Goal: Task Accomplishment & Management: Use online tool/utility

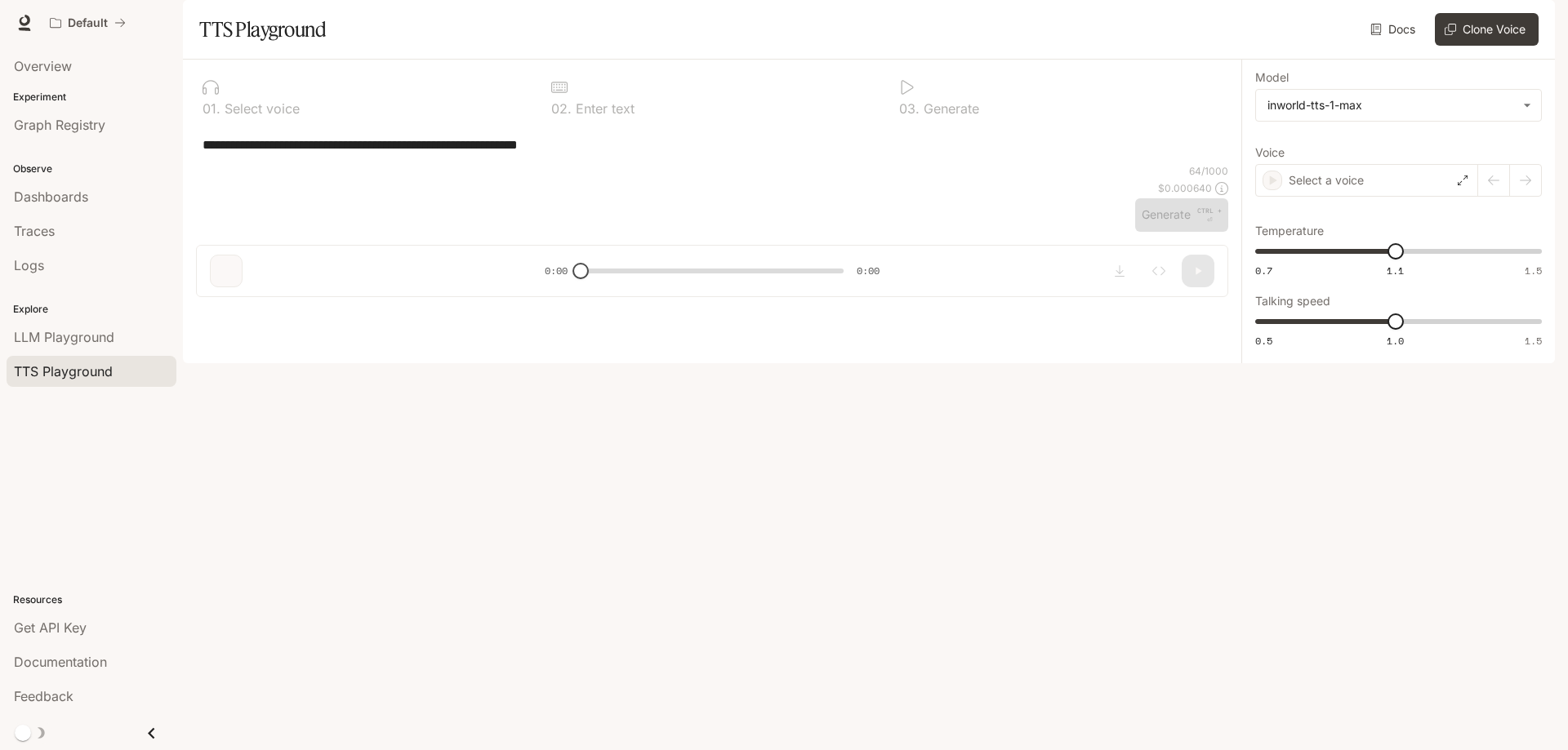
click at [611, 155] on textarea "**********" at bounding box center [712, 145] width 1020 height 19
paste textarea "**********"
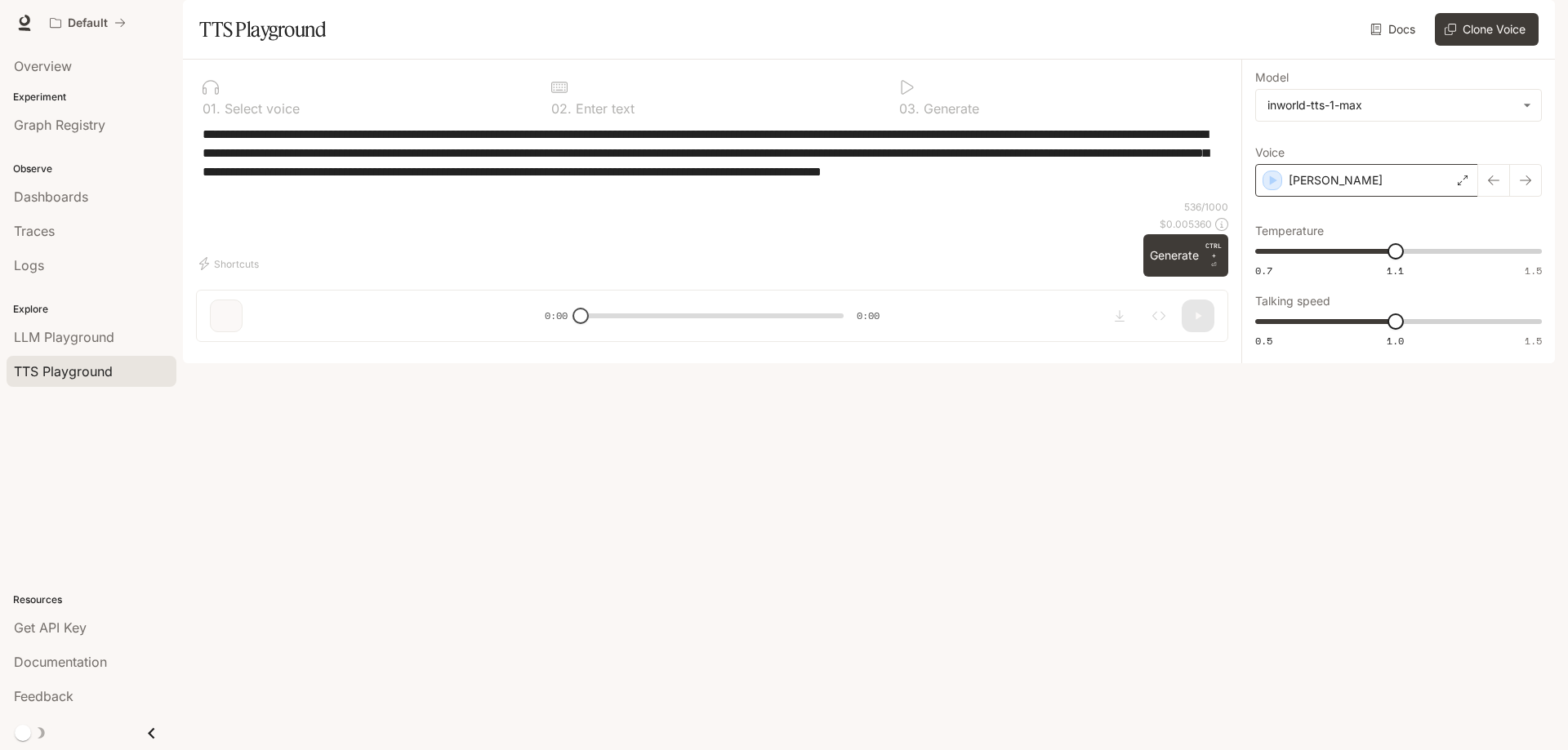
type textarea "**********"
click at [1327, 196] on div "[PERSON_NAME]" at bounding box center [1366, 180] width 223 height 33
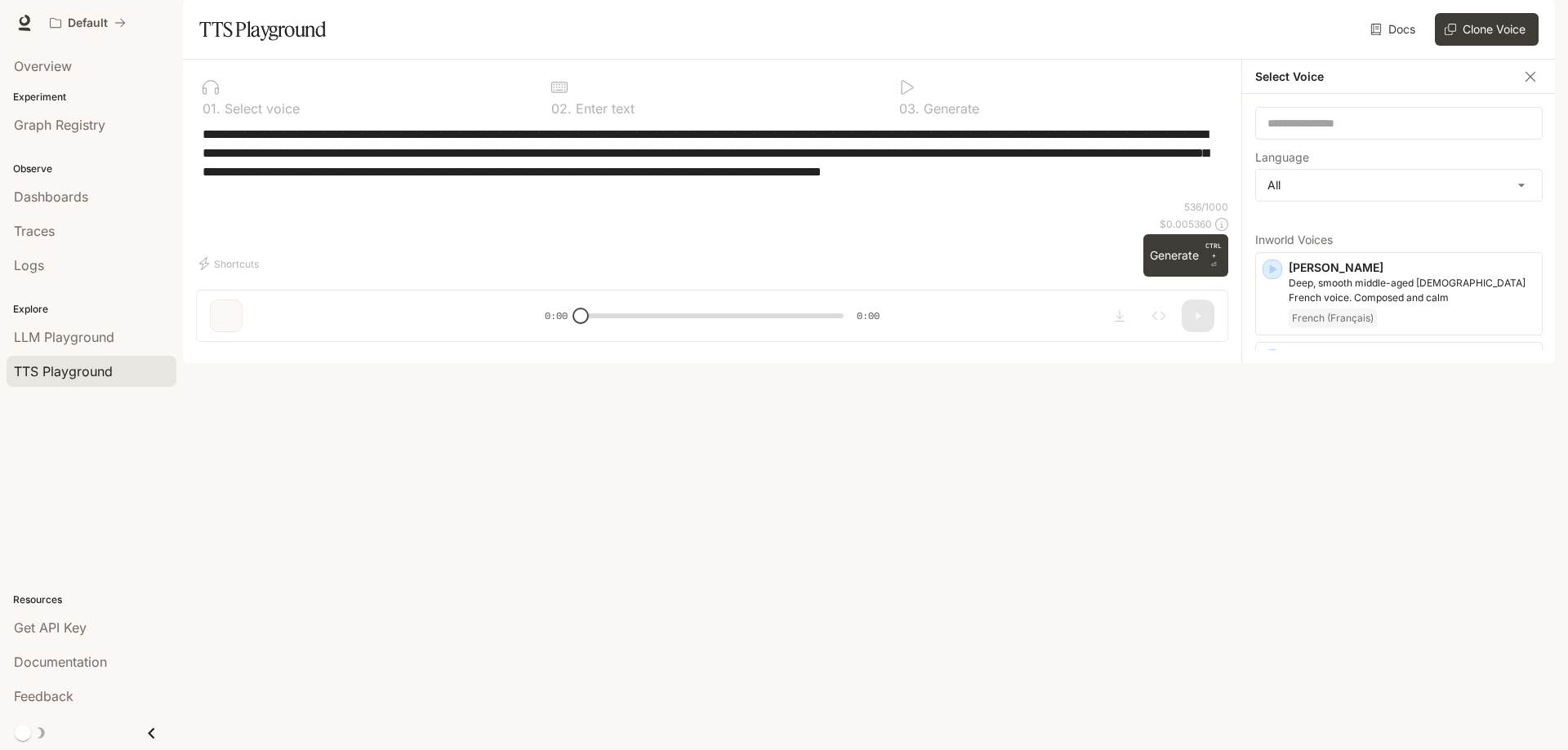
click at [1189, 200] on textarea "**********" at bounding box center [712, 162] width 1020 height 75
click at [1537, 85] on icon "button" at bounding box center [1531, 76] width 16 height 16
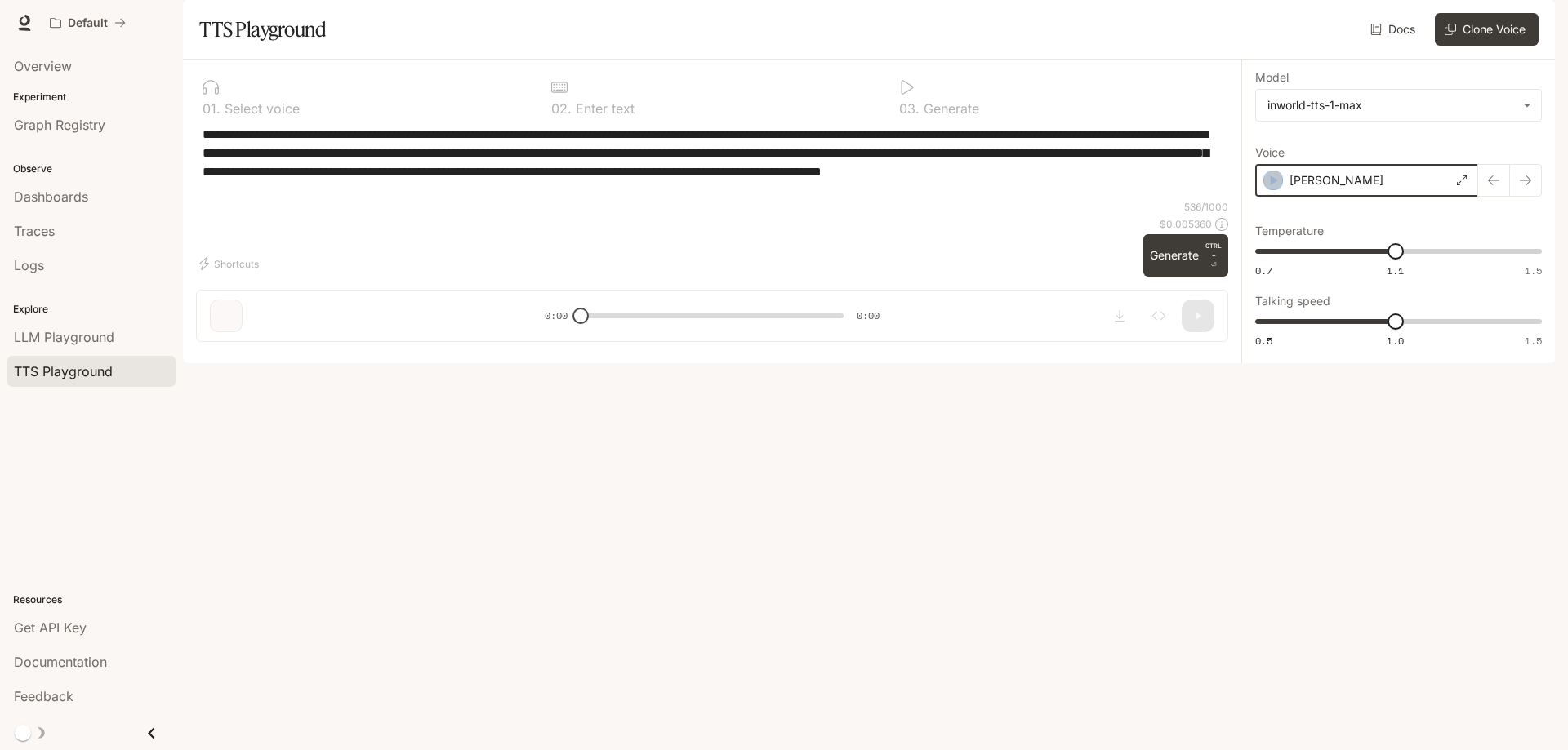
click at [1272, 185] on icon "button" at bounding box center [1274, 180] width 7 height 10
click at [1310, 188] on p "[PERSON_NAME]" at bounding box center [1335, 180] width 94 height 16
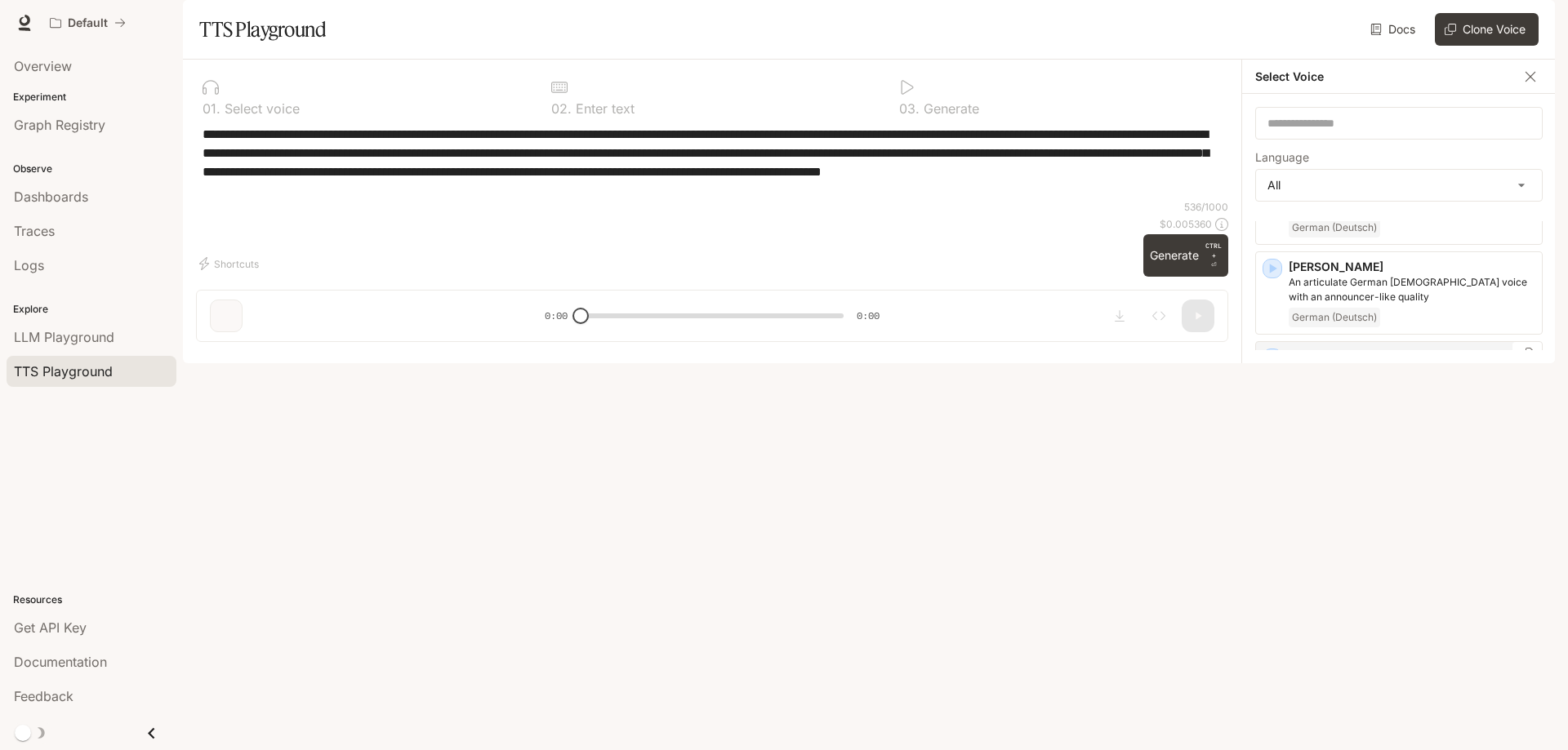
scroll to position [1877, 0]
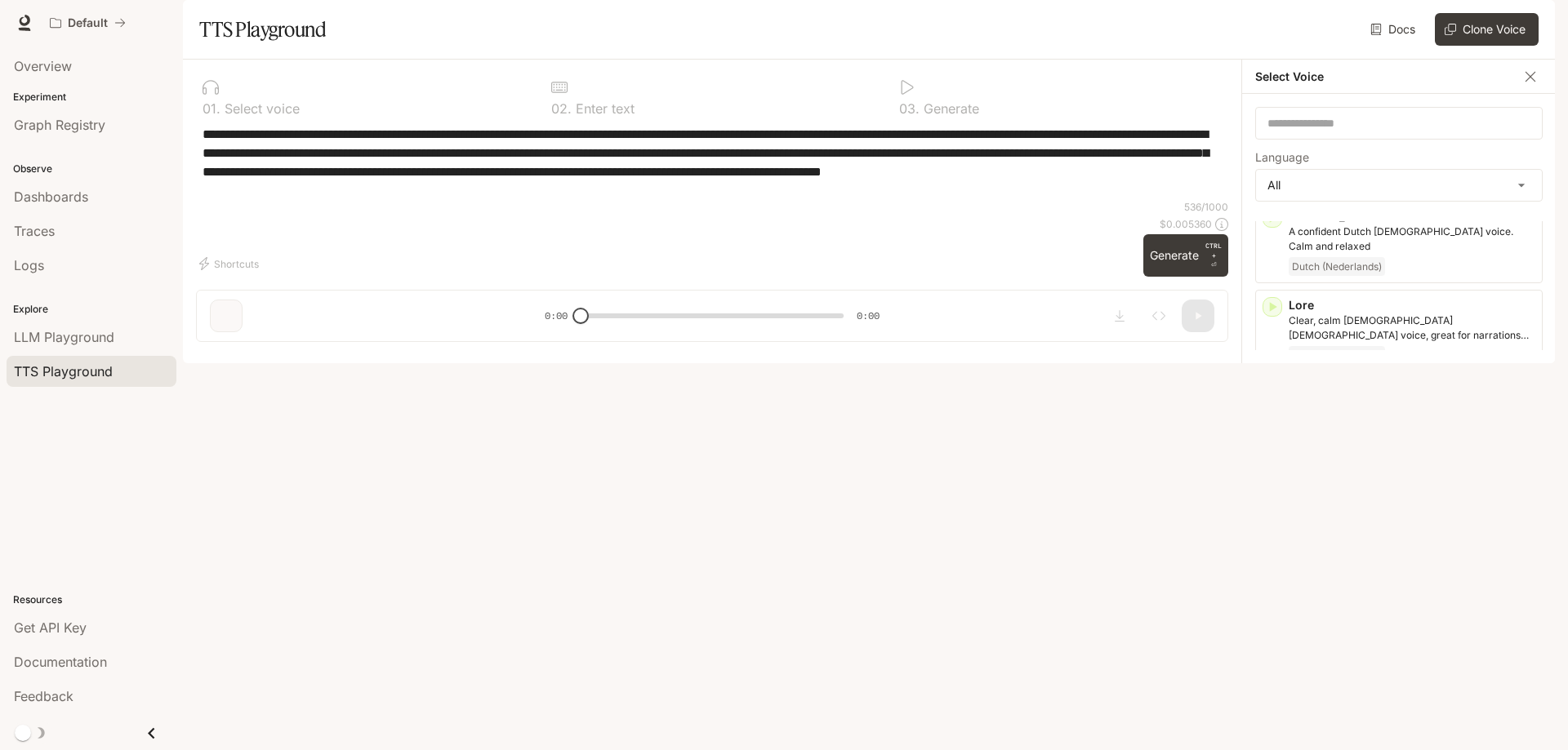
click at [1386, 583] on p "Energetic, expressive man with a rapid-fire delivery" at bounding box center [1412, 590] width 246 height 15
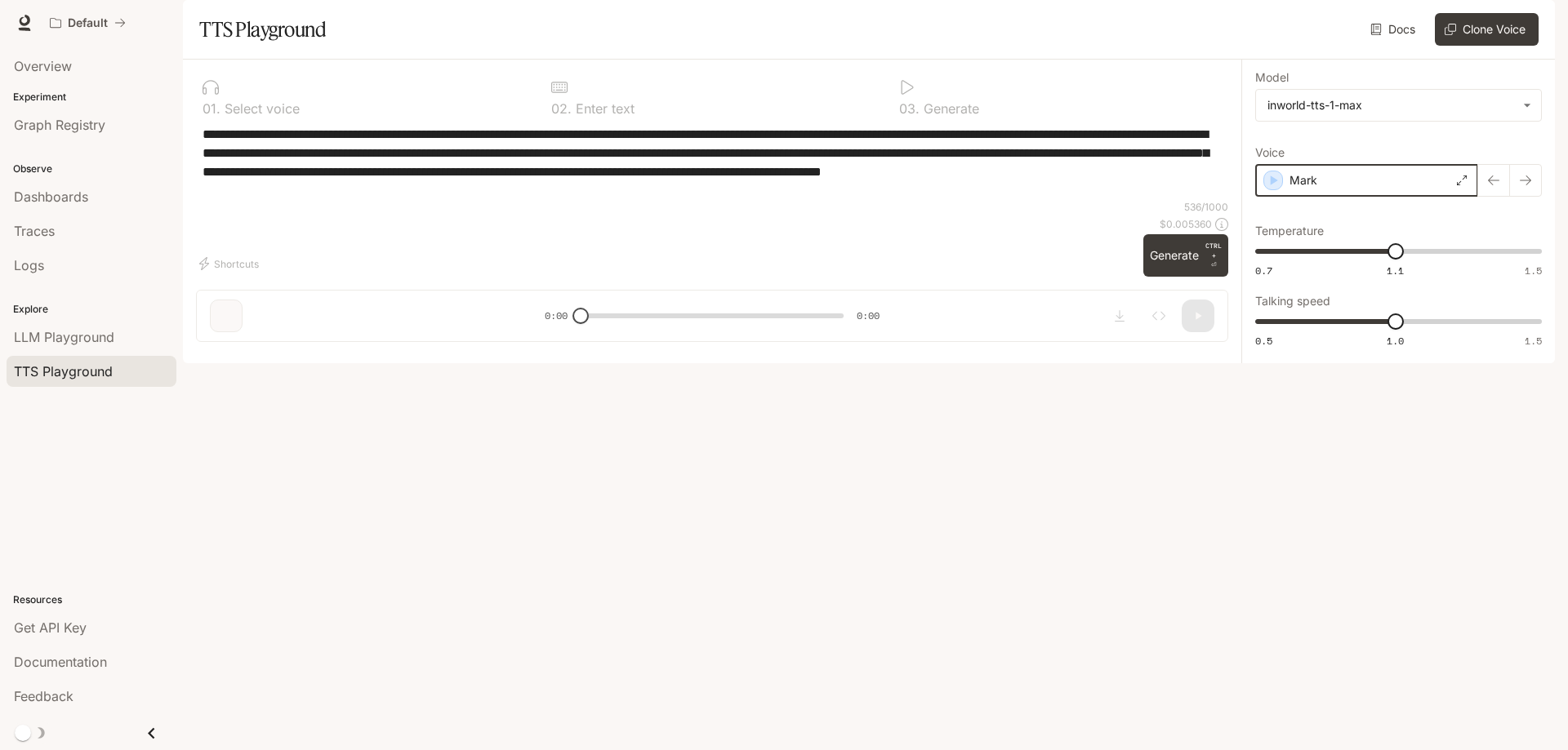
click at [1274, 185] on icon "button" at bounding box center [1274, 180] width 7 height 10
click at [1392, 196] on div "Mark" at bounding box center [1366, 180] width 223 height 33
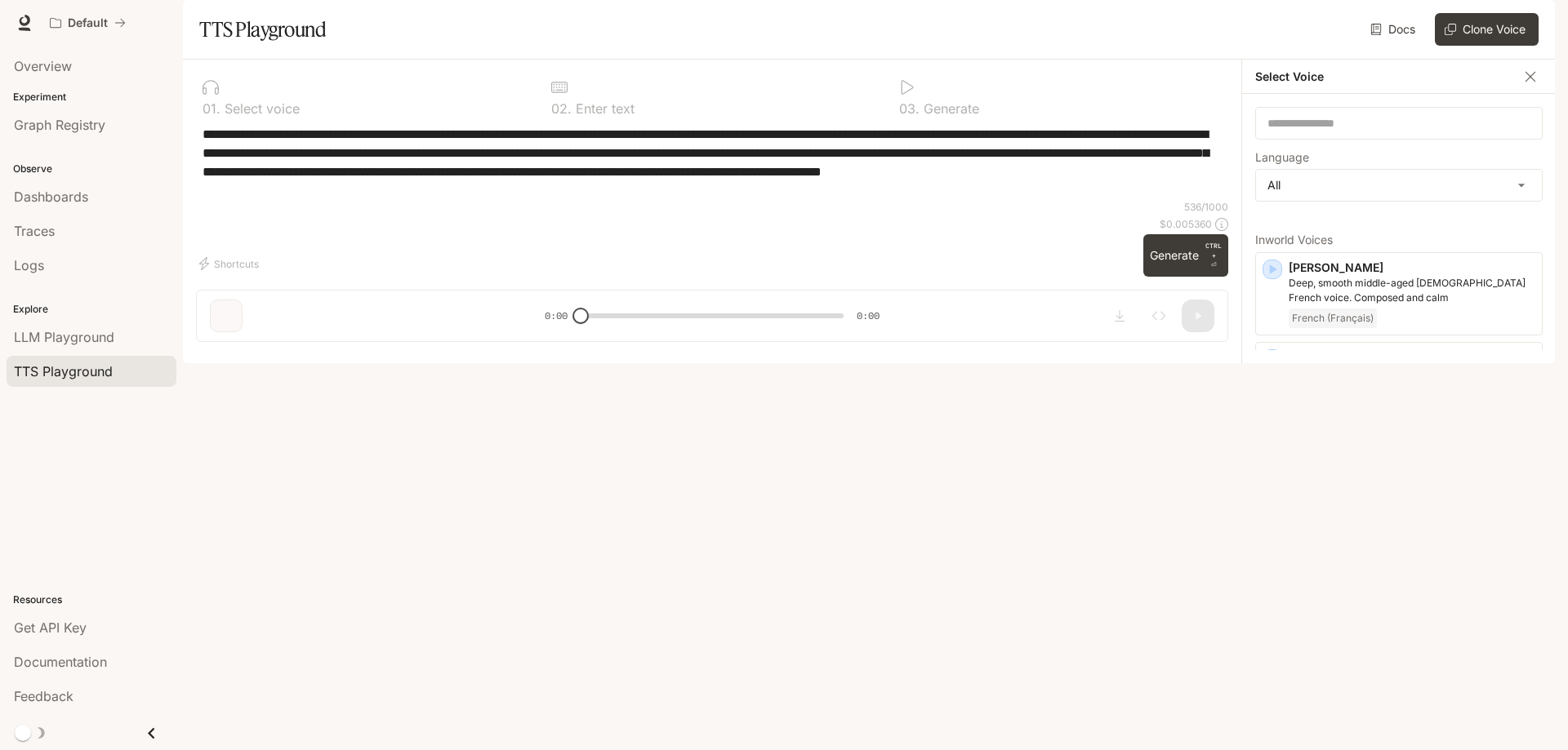
scroll to position [408, 0]
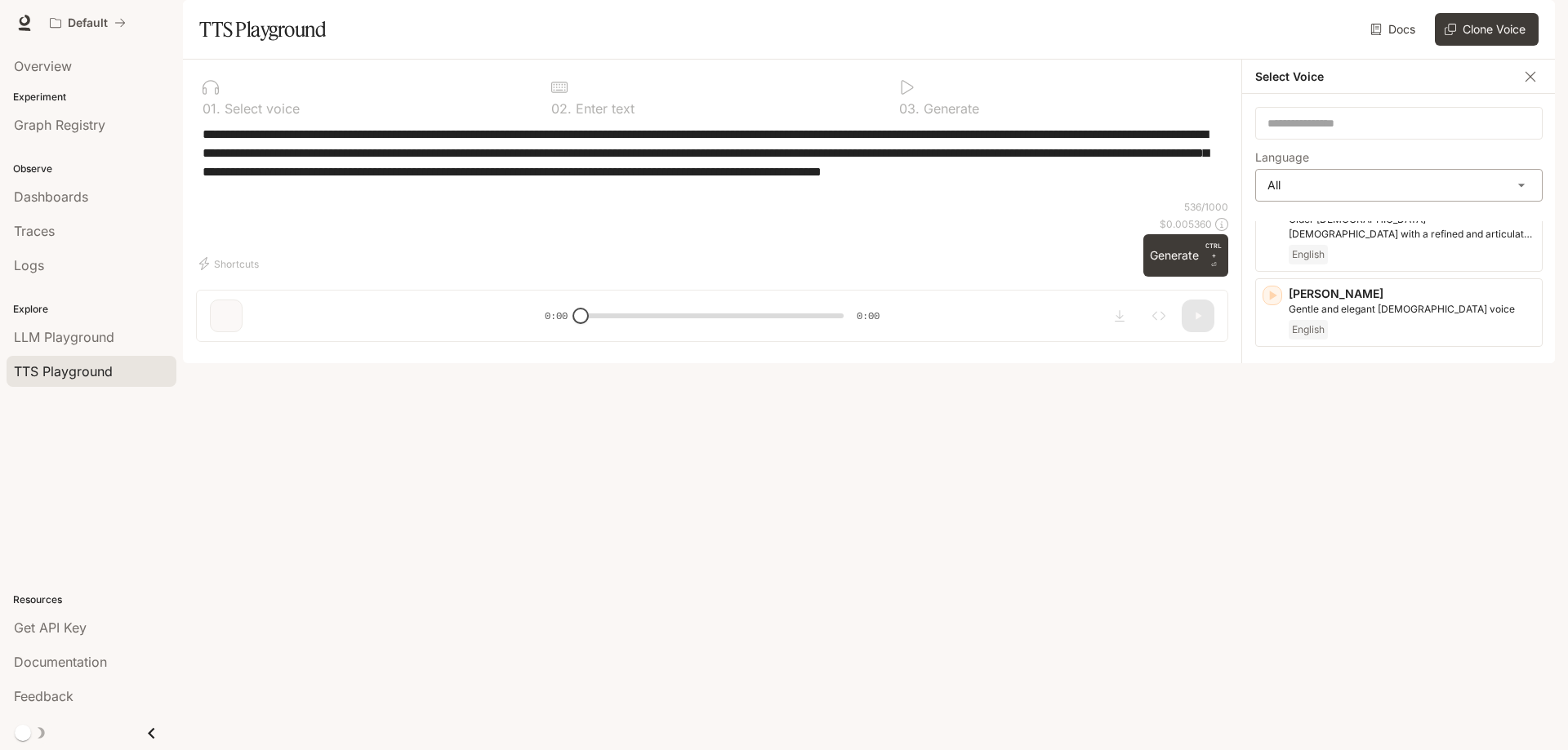
click at [1333, 231] on body "**********" at bounding box center [784, 375] width 1568 height 750
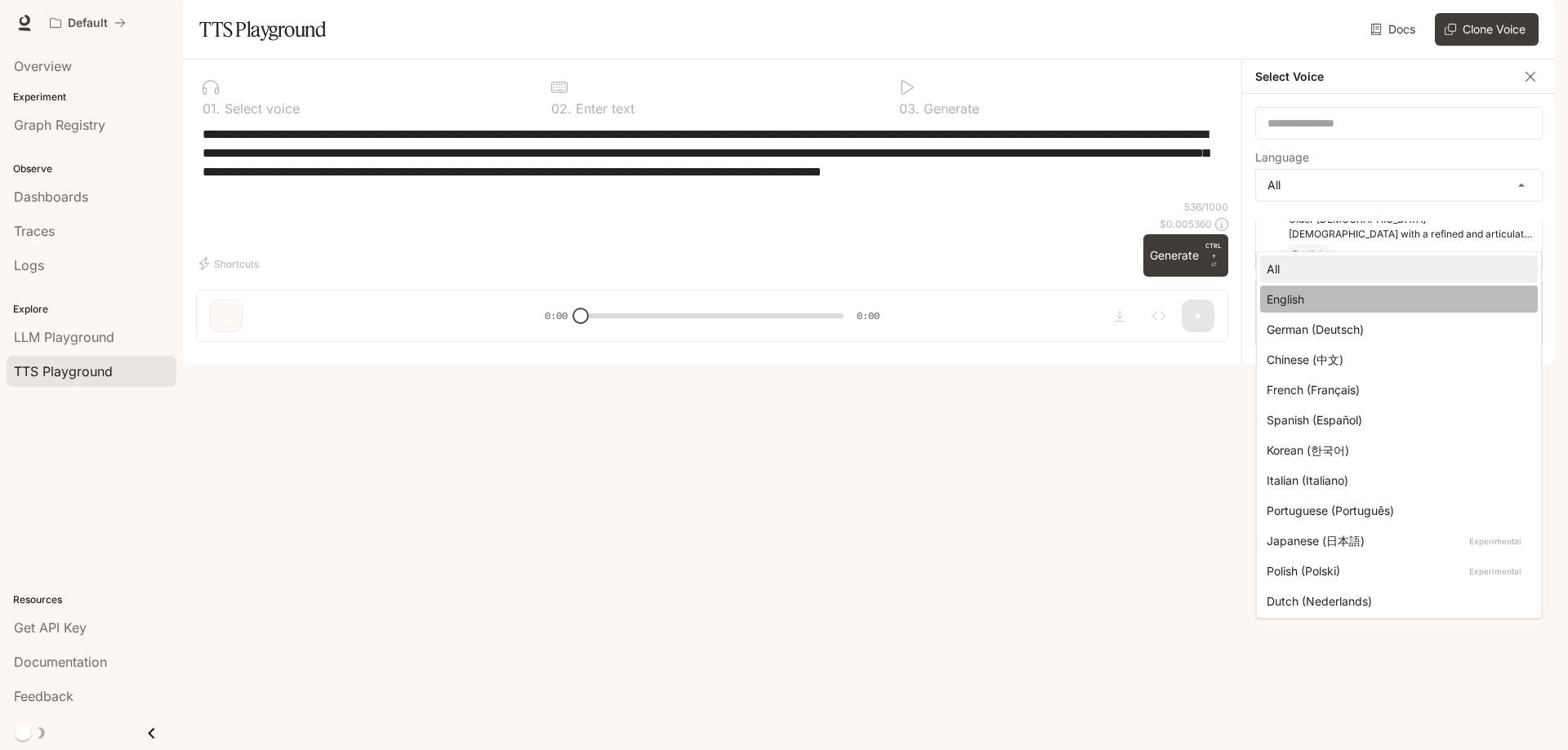
click at [1355, 297] on div "English" at bounding box center [1396, 299] width 258 height 17
type input "*****"
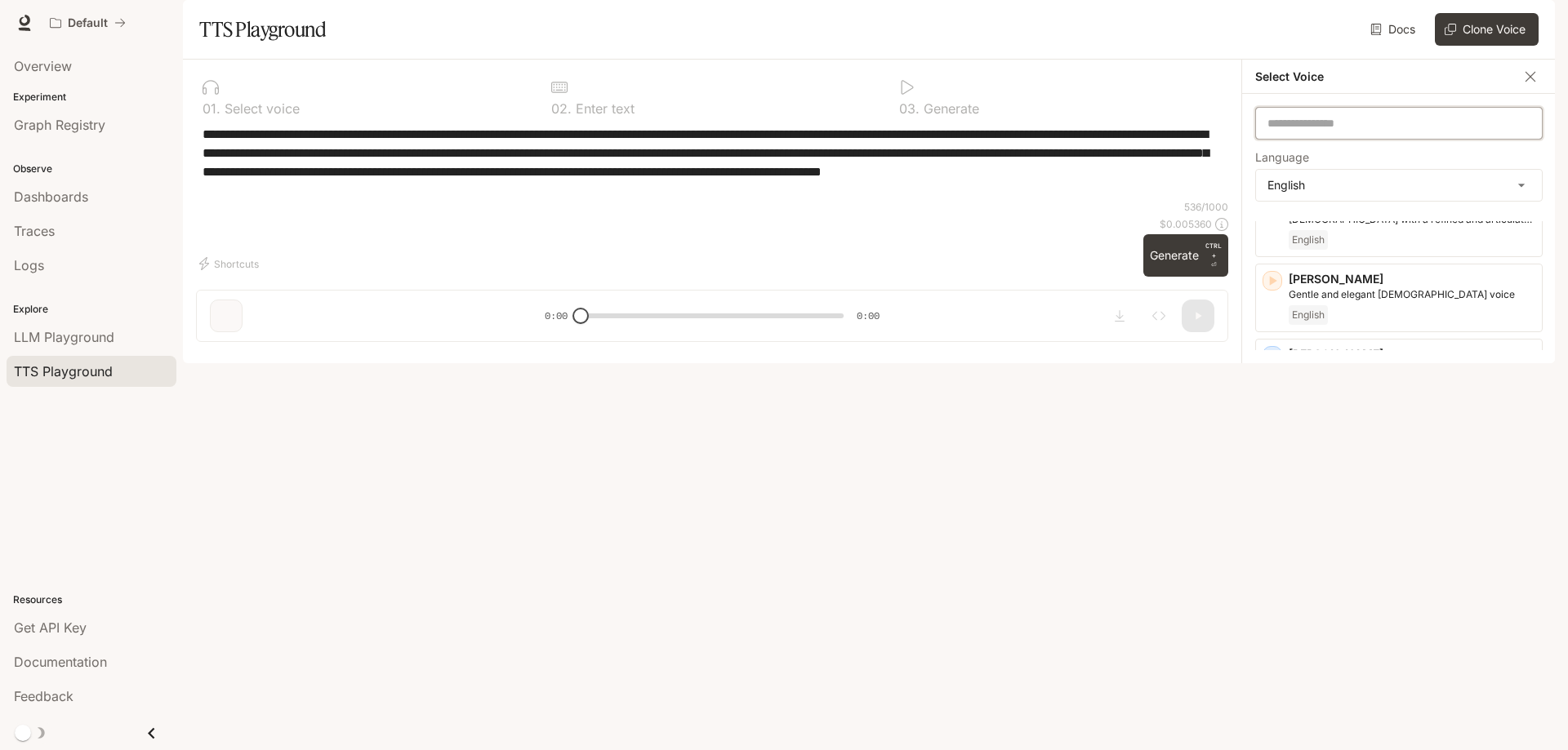
click at [1330, 132] on input "text" at bounding box center [1399, 124] width 286 height 16
click at [1343, 325] on div "English" at bounding box center [1412, 315] width 246 height 20
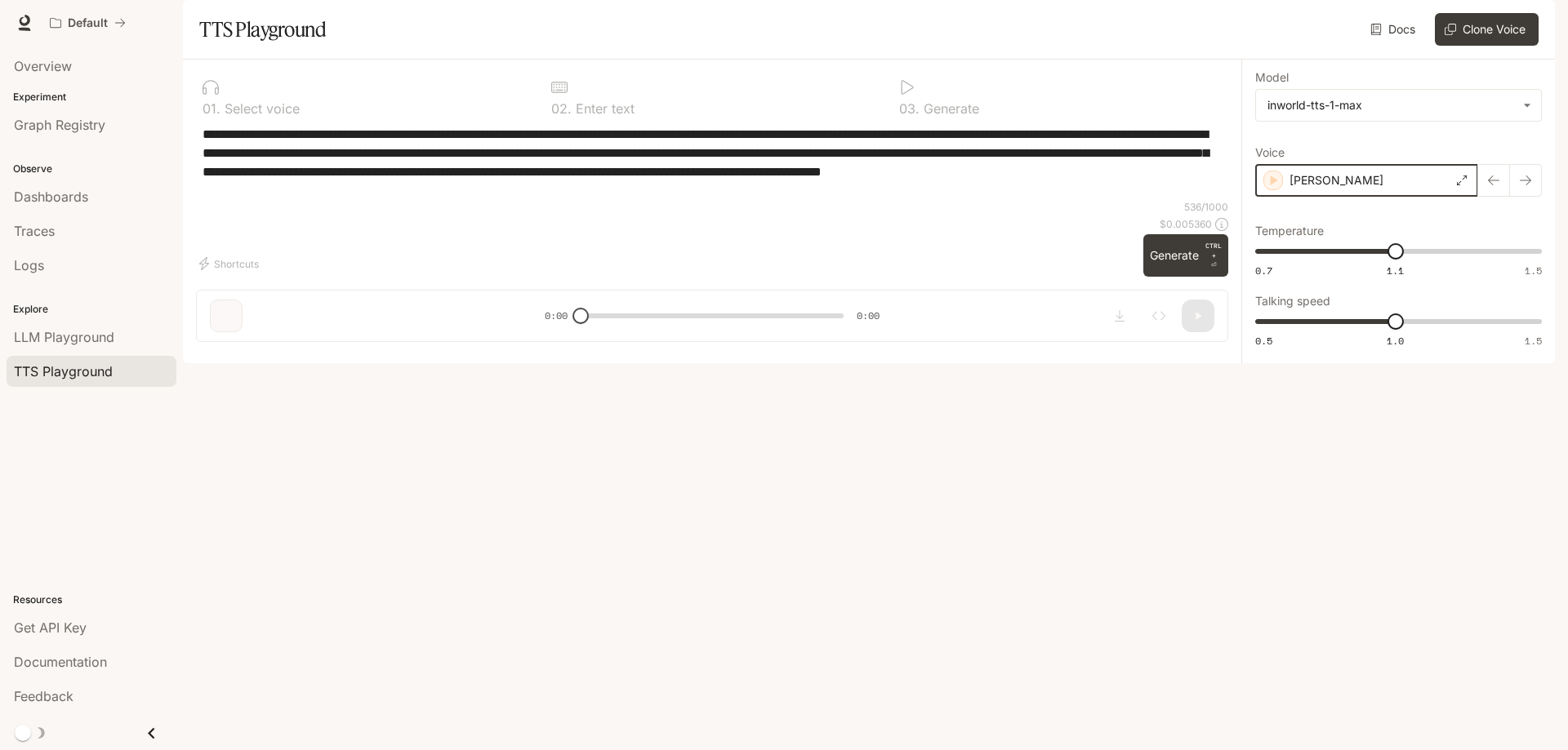
click at [1282, 190] on div "button" at bounding box center [1273, 181] width 20 height 20
click at [1389, 196] on div "[PERSON_NAME]" at bounding box center [1366, 180] width 223 height 33
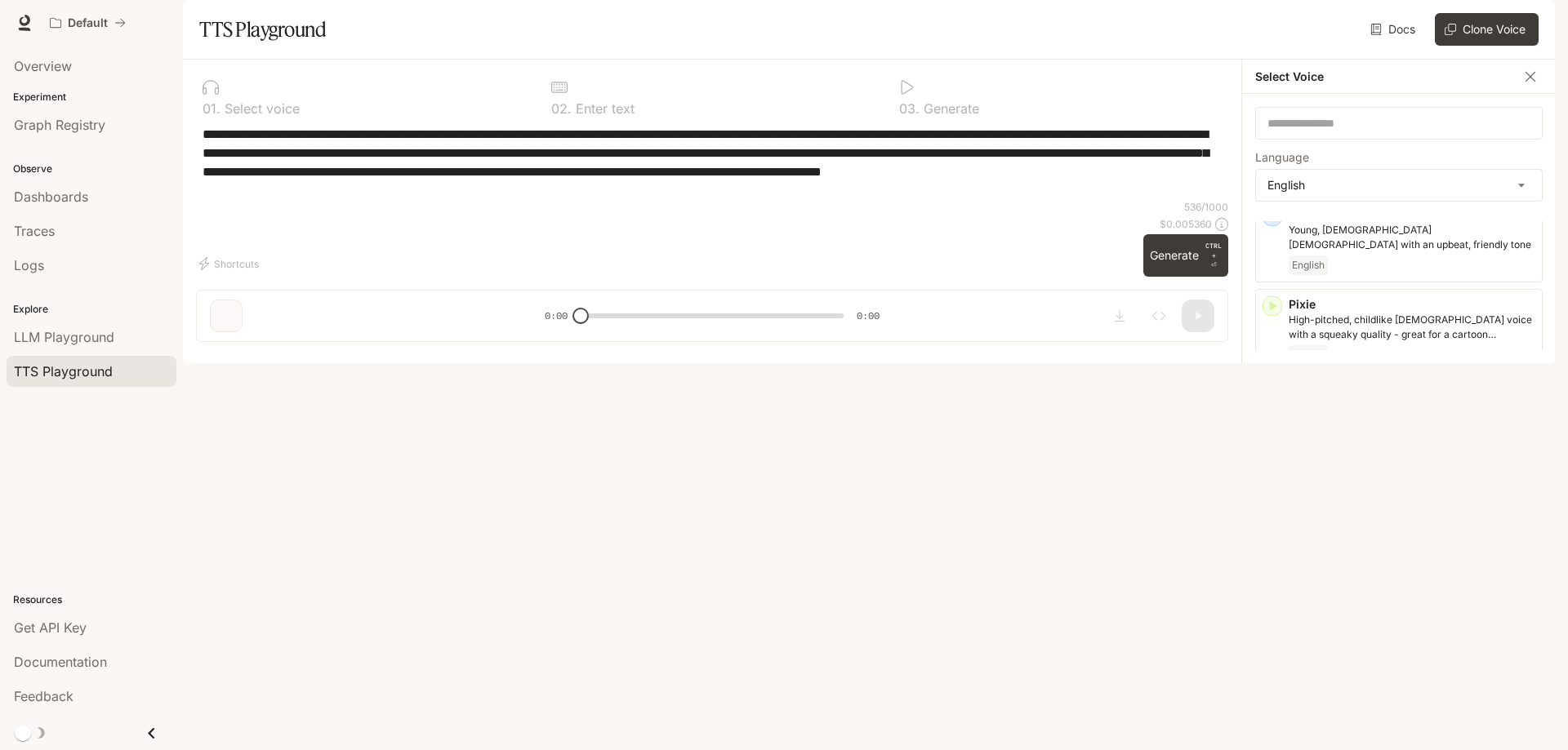
scroll to position [910, 0]
click at [1387, 578] on p "Timothy" at bounding box center [1412, 570] width 246 height 16
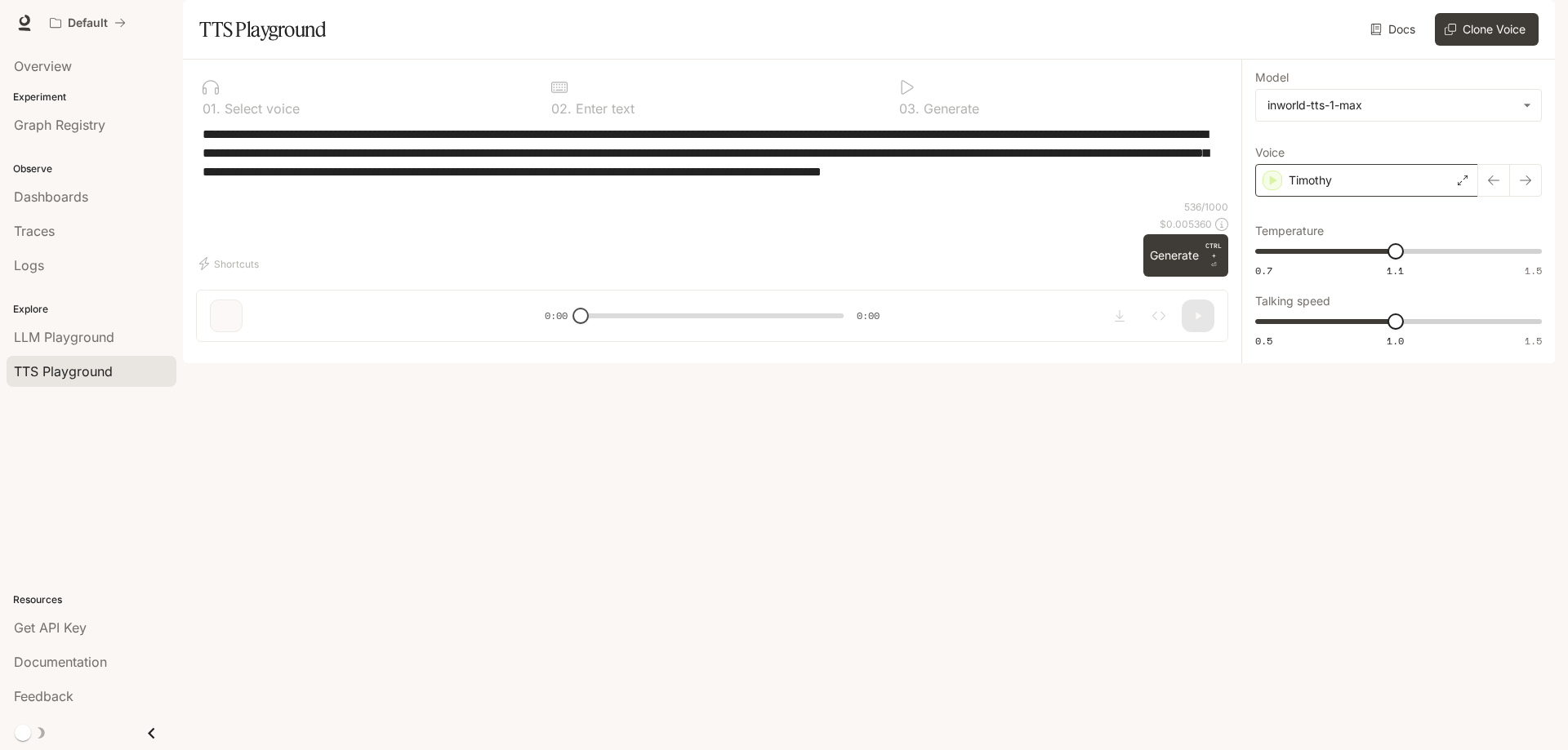
click at [1315, 188] on p "Timothy" at bounding box center [1311, 180] width 44 height 16
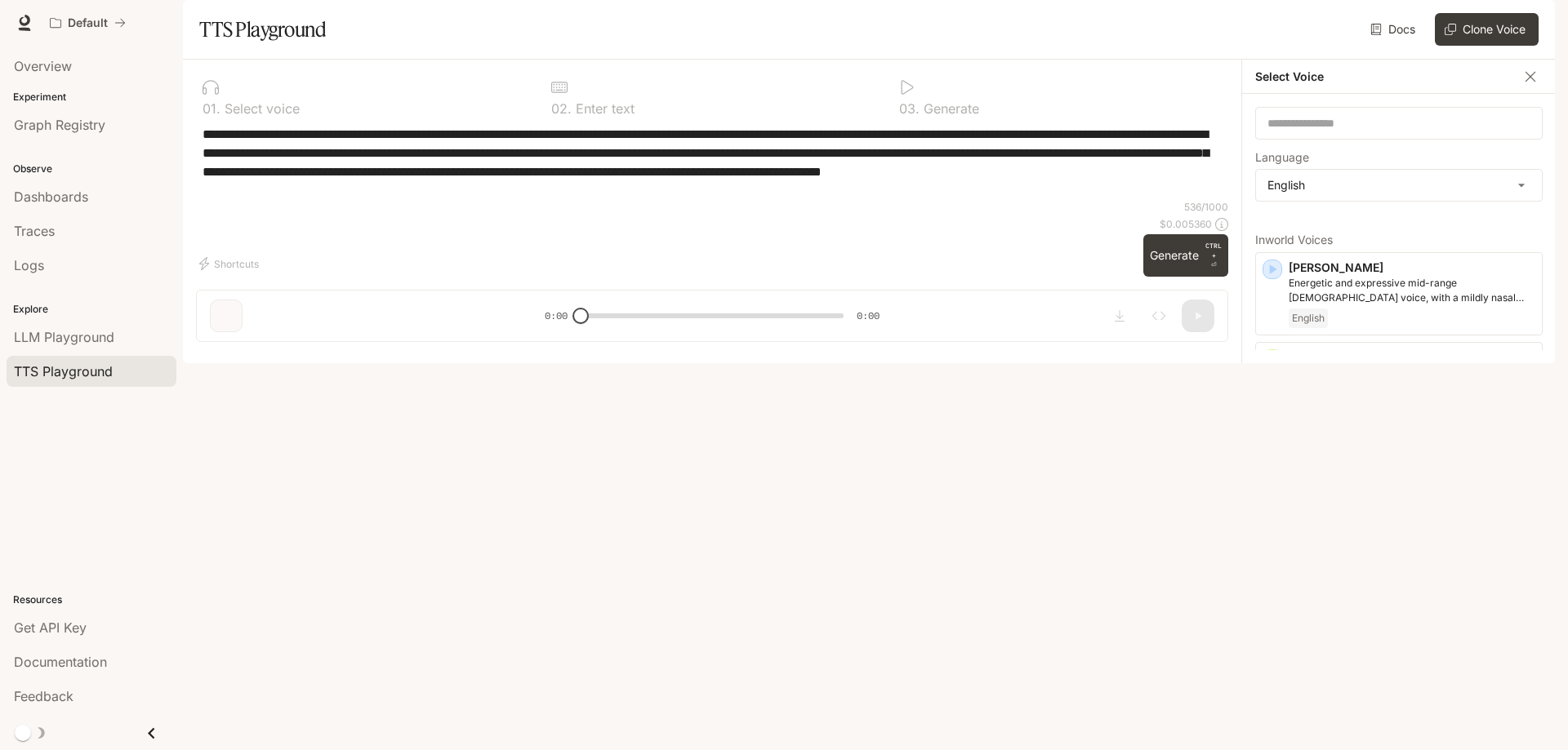
click at [1110, 200] on div "**********" at bounding box center [711, 162] width 1032 height 75
click at [1526, 85] on icon "button" at bounding box center [1531, 76] width 16 height 16
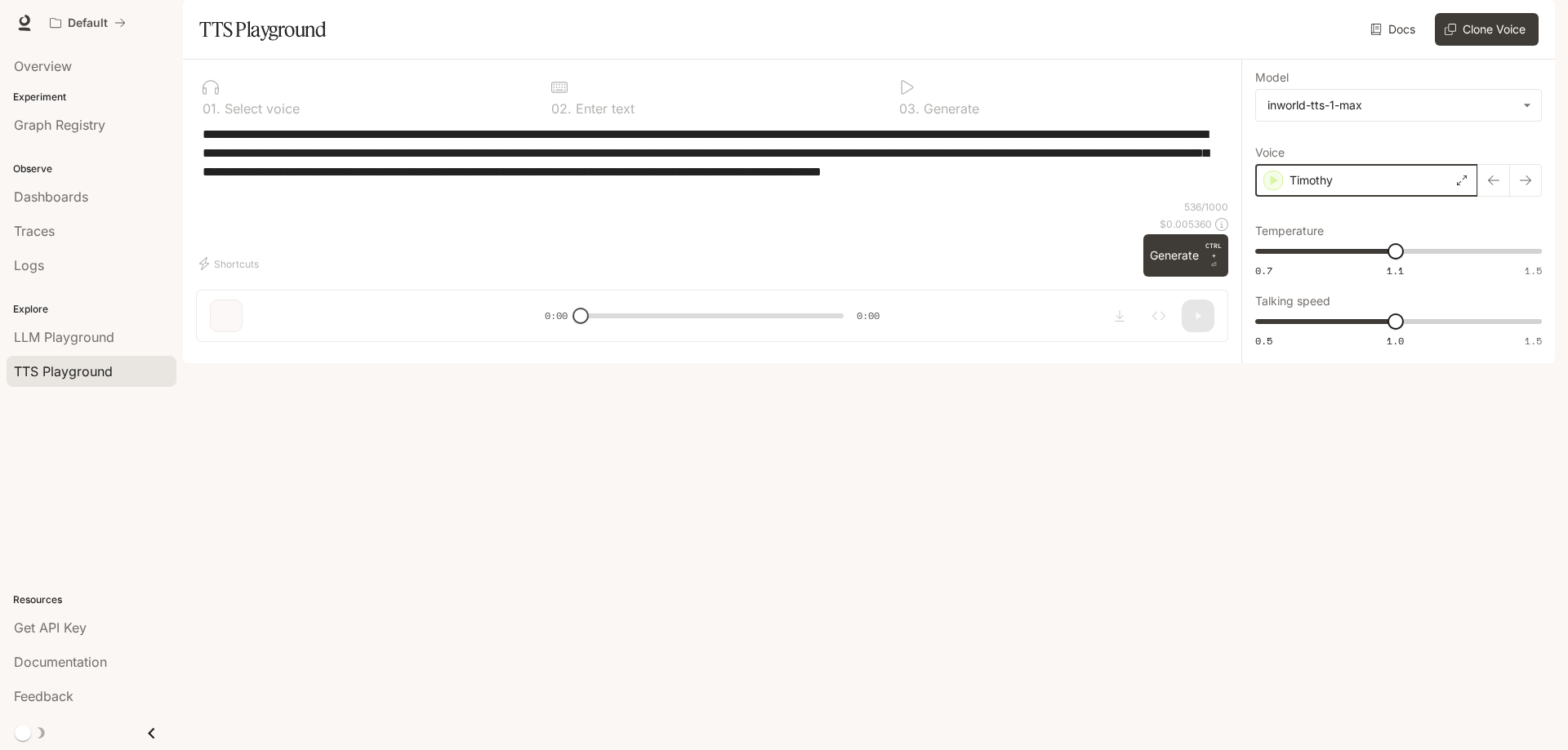
click at [1275, 185] on icon "button" at bounding box center [1274, 180] width 7 height 10
click at [1368, 196] on div "Timothy" at bounding box center [1366, 180] width 223 height 33
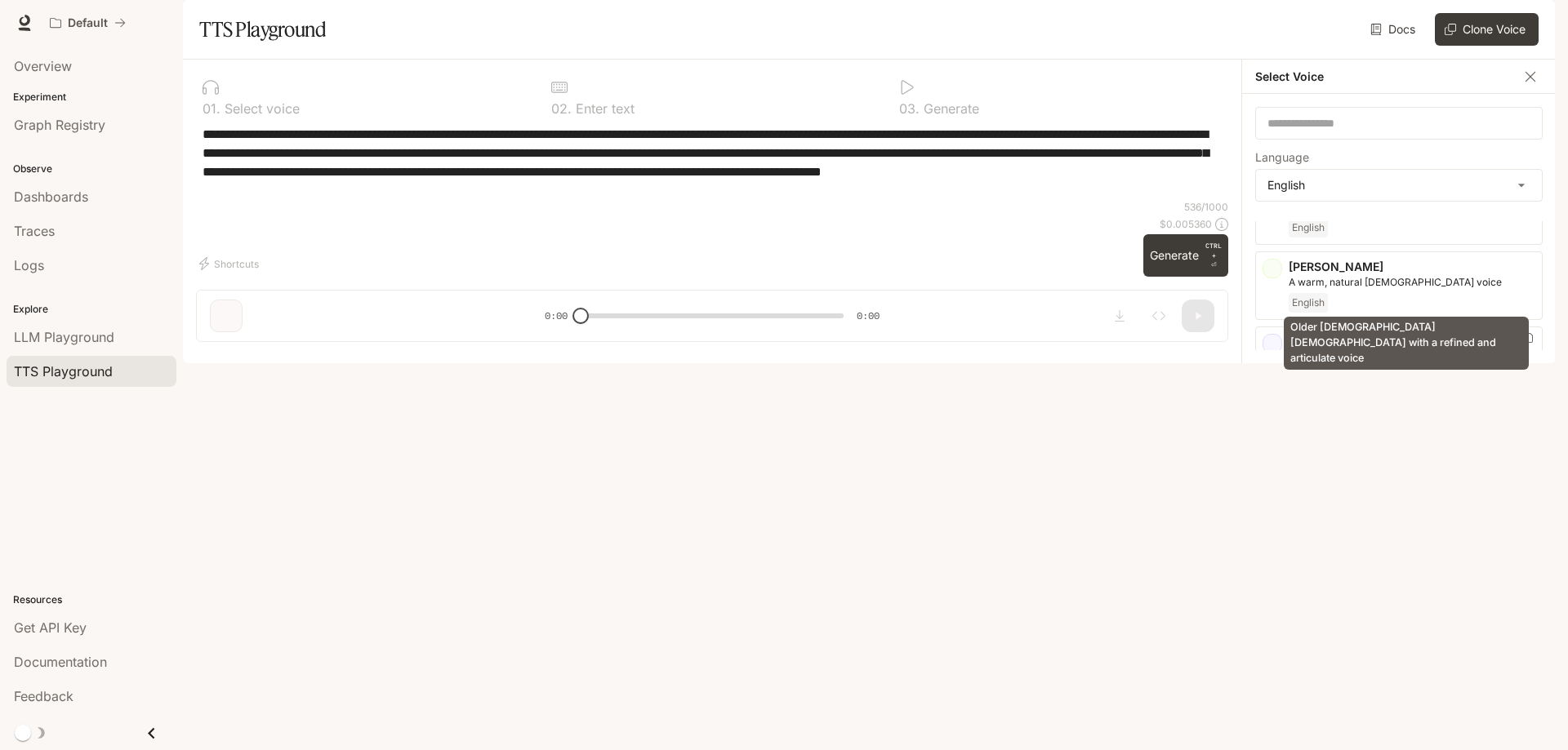
scroll to position [82, 0]
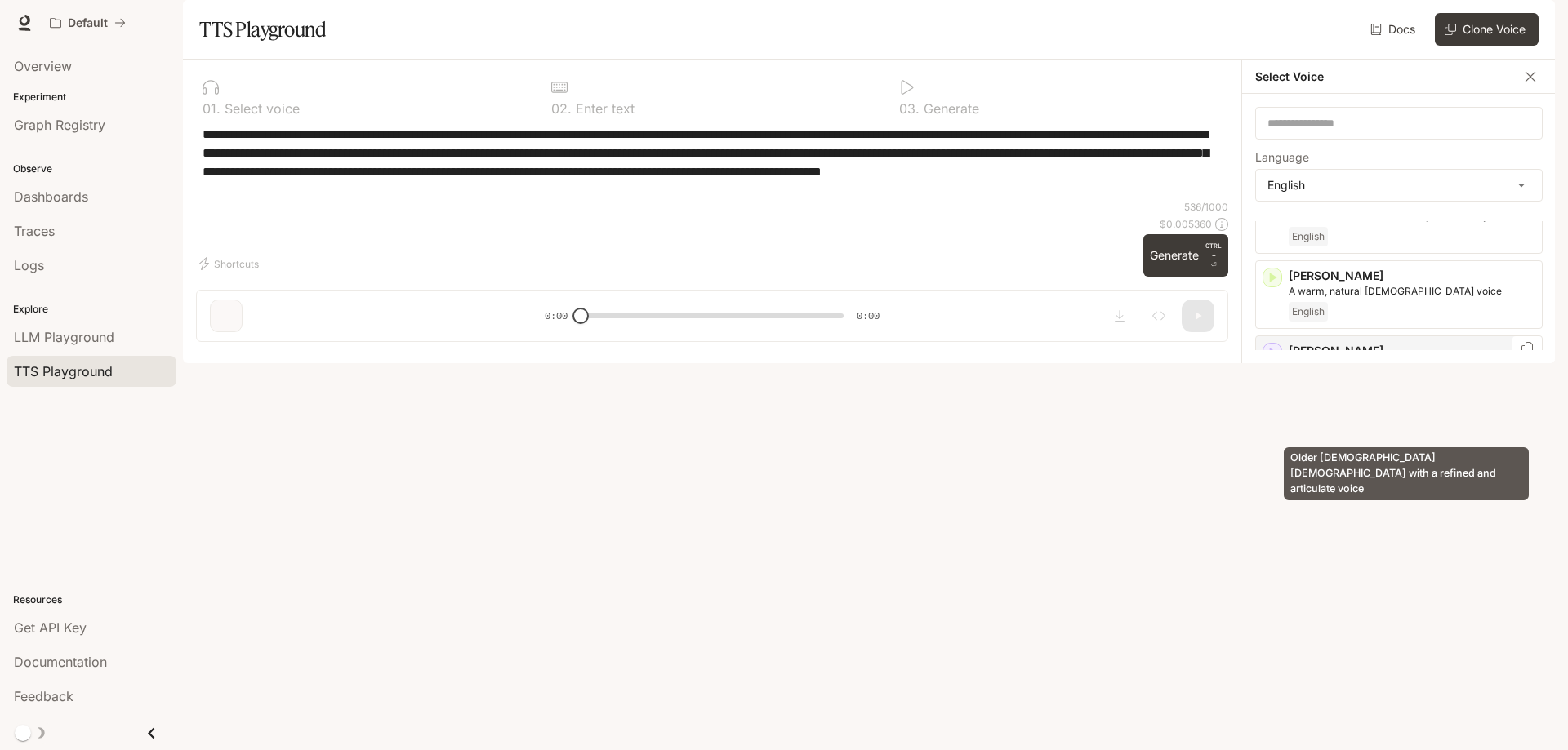
click at [1324, 388] on p "Older [DEMOGRAPHIC_DATA] [DEMOGRAPHIC_DATA] with a refined and articulate voice" at bounding box center [1412, 374] width 246 height 29
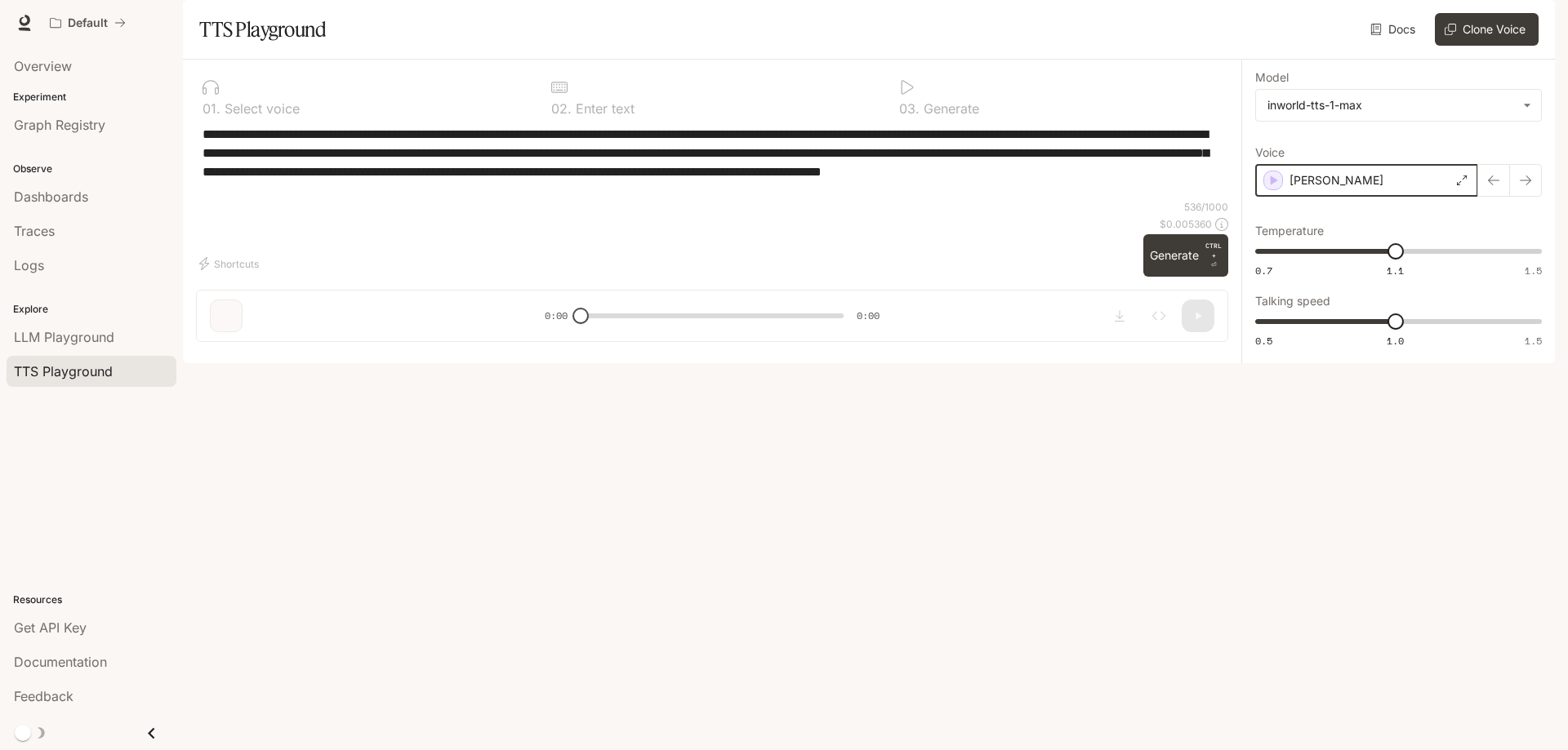
click at [1273, 185] on icon "button" at bounding box center [1274, 180] width 7 height 10
click at [1314, 188] on p "[PERSON_NAME]" at bounding box center [1335, 180] width 94 height 16
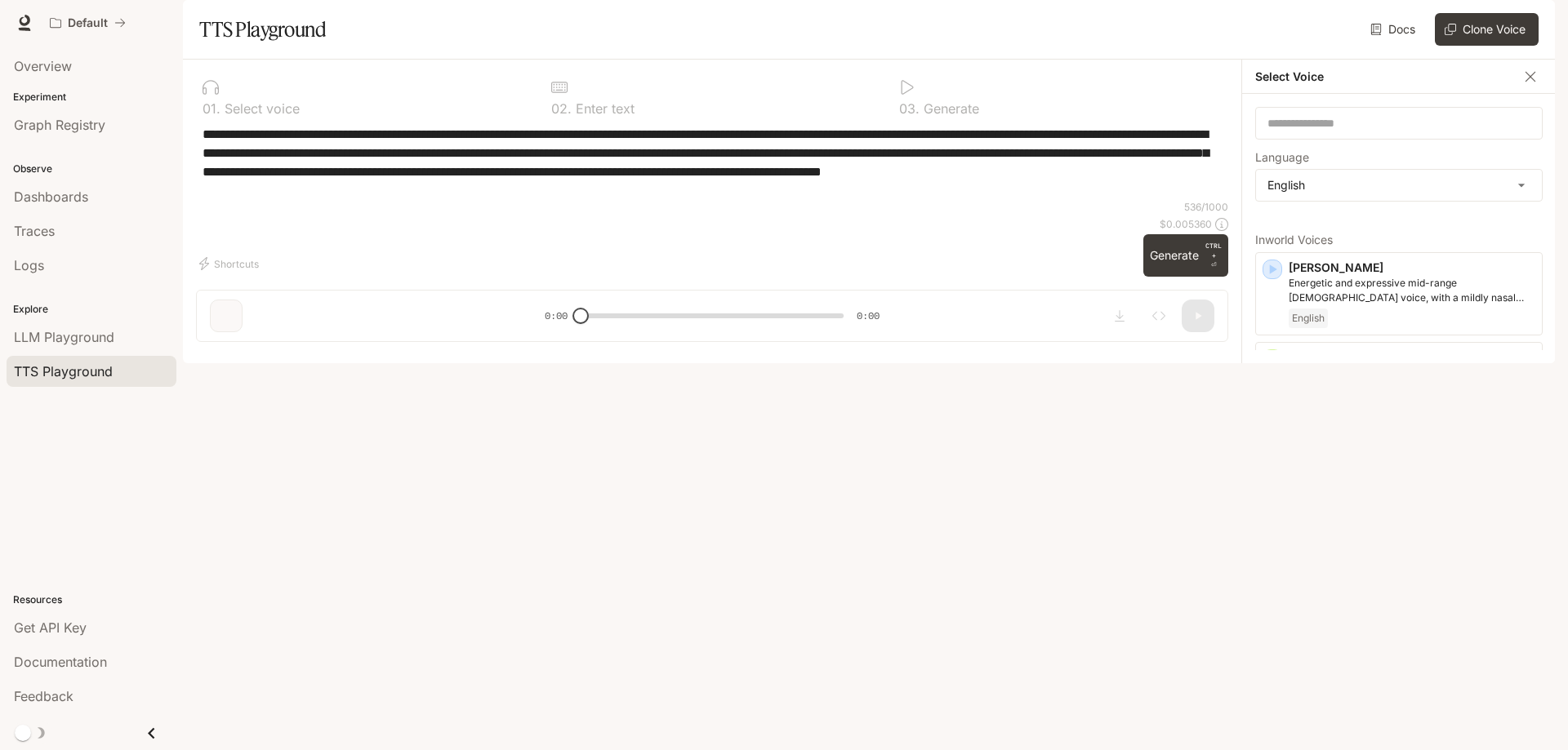
click at [1164, 200] on div "**********" at bounding box center [711, 162] width 1032 height 75
click at [1068, 200] on div "**********" at bounding box center [711, 162] width 1032 height 75
click at [1523, 85] on icon "button" at bounding box center [1531, 76] width 16 height 16
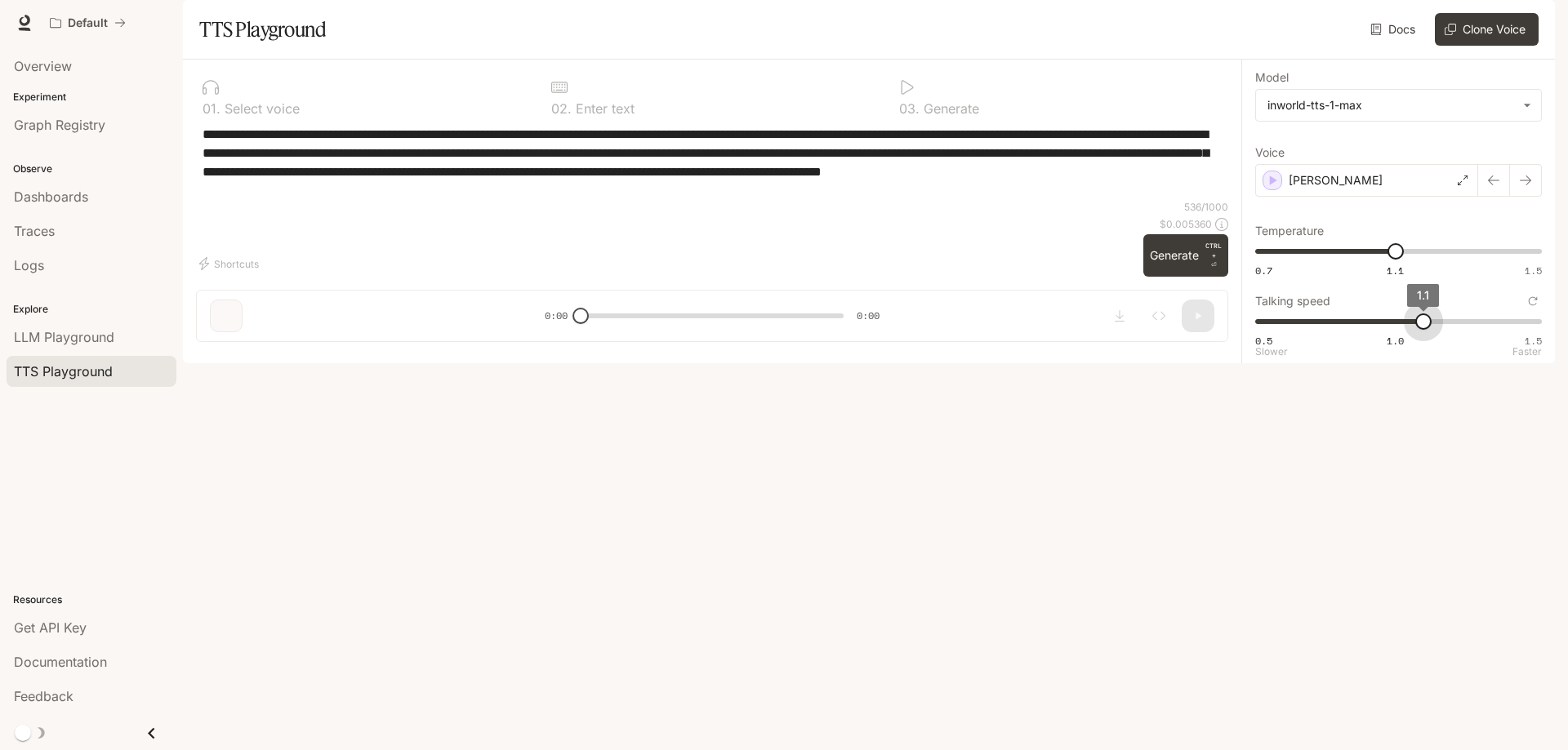
drag, startPoint x: 1393, startPoint y: 376, endPoint x: 1417, endPoint y: 378, distance: 24.1
click at [1417, 330] on span "1.1" at bounding box center [1423, 322] width 16 height 16
click at [1273, 185] on icon "button" at bounding box center [1274, 180] width 7 height 10
drag, startPoint x: 1432, startPoint y: 370, endPoint x: 1513, endPoint y: 373, distance: 81.1
click at [1459, 330] on span "1.2" at bounding box center [1452, 322] width 16 height 16
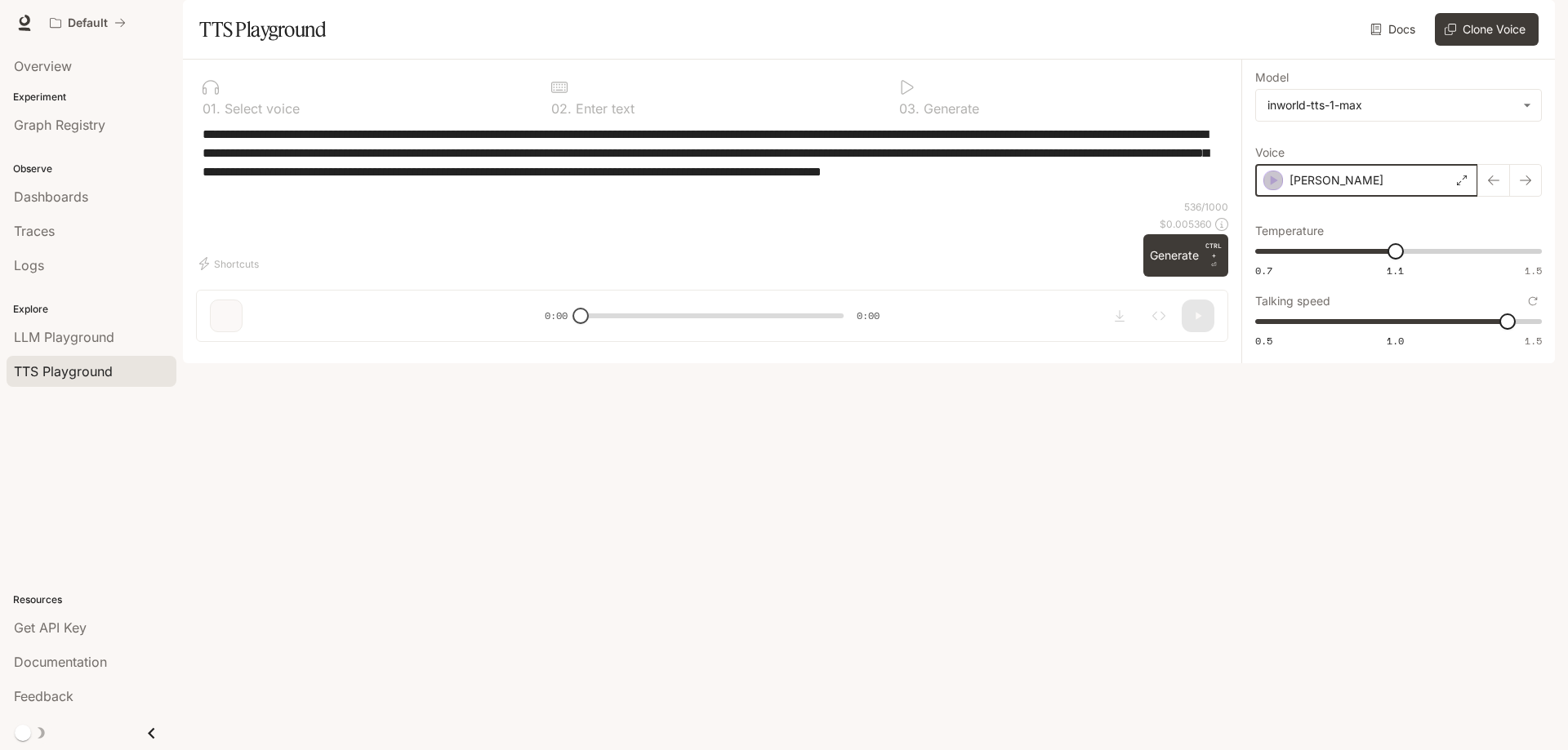
click at [1281, 190] on div "button" at bounding box center [1273, 181] width 20 height 20
click at [1317, 157] on body "**********" at bounding box center [784, 375] width 1568 height 750
click at [1317, 157] on div at bounding box center [784, 375] width 1568 height 750
type input "***"
click at [1416, 334] on span "0.5 1.0 1.5 1.1" at bounding box center [1395, 321] width 280 height 25
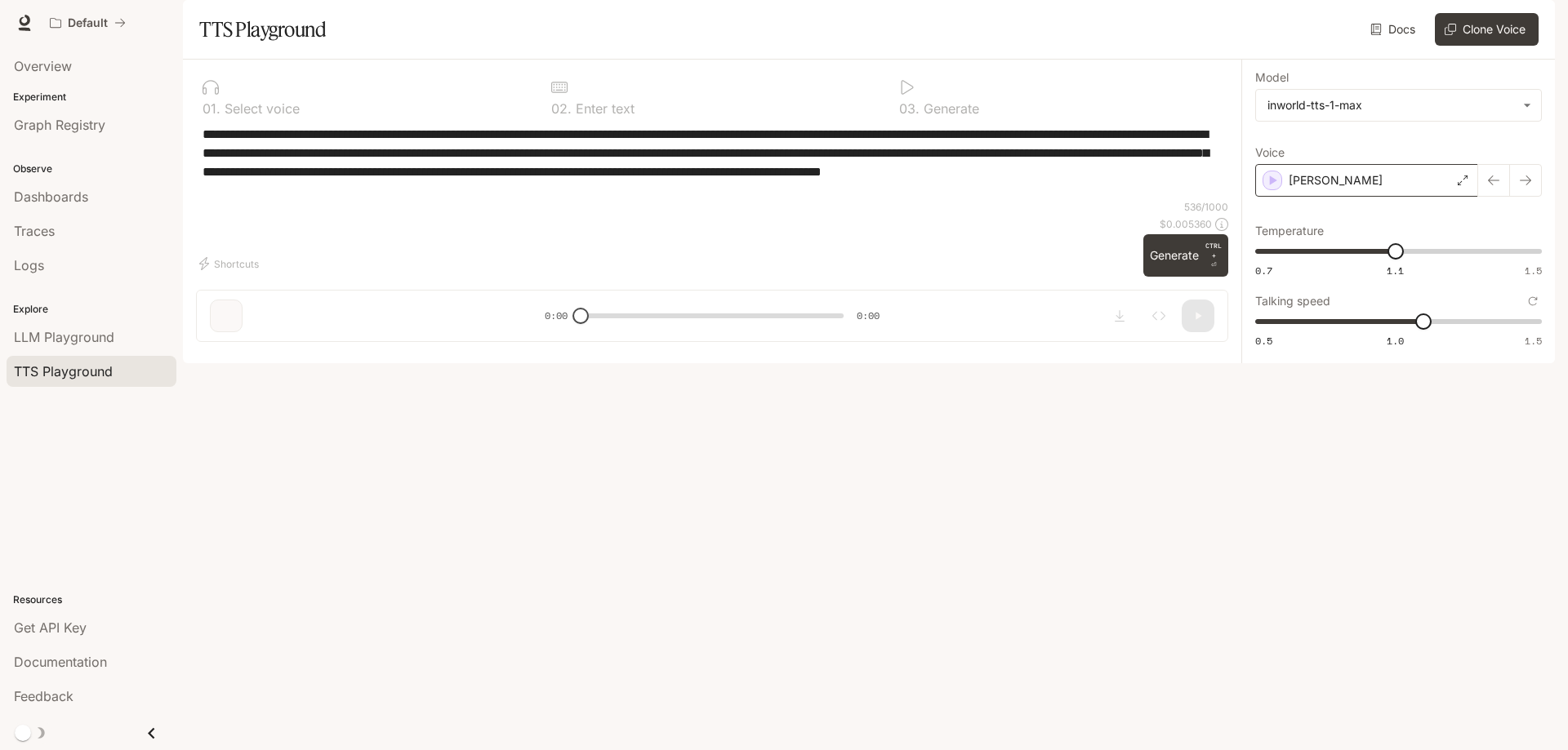
click at [1323, 196] on div "[PERSON_NAME]" at bounding box center [1366, 180] width 223 height 33
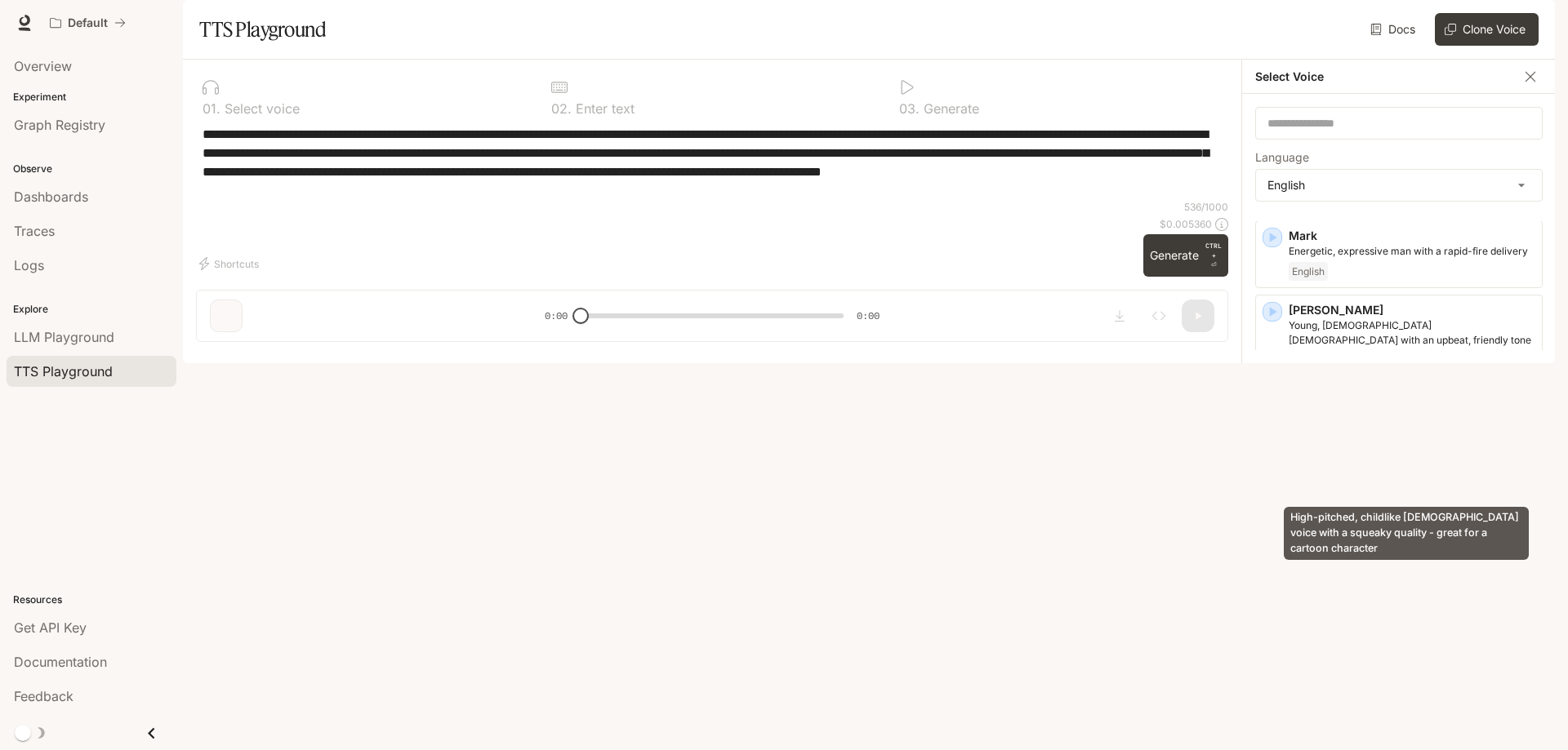
scroll to position [735, 0]
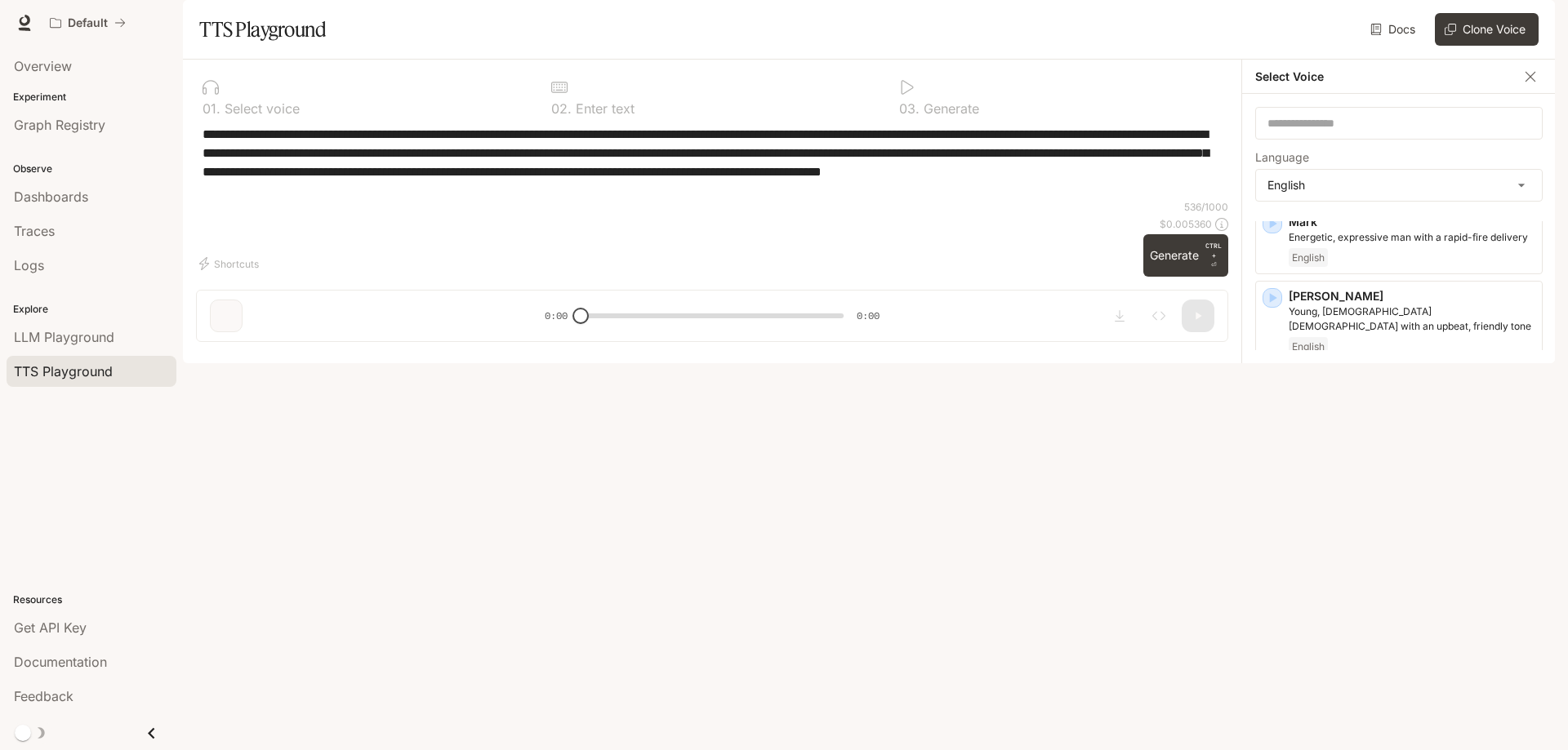
click at [1343, 424] on p "High-pitched, childlike [DEMOGRAPHIC_DATA] voice with a squeaky quality - great…" at bounding box center [1412, 409] width 246 height 29
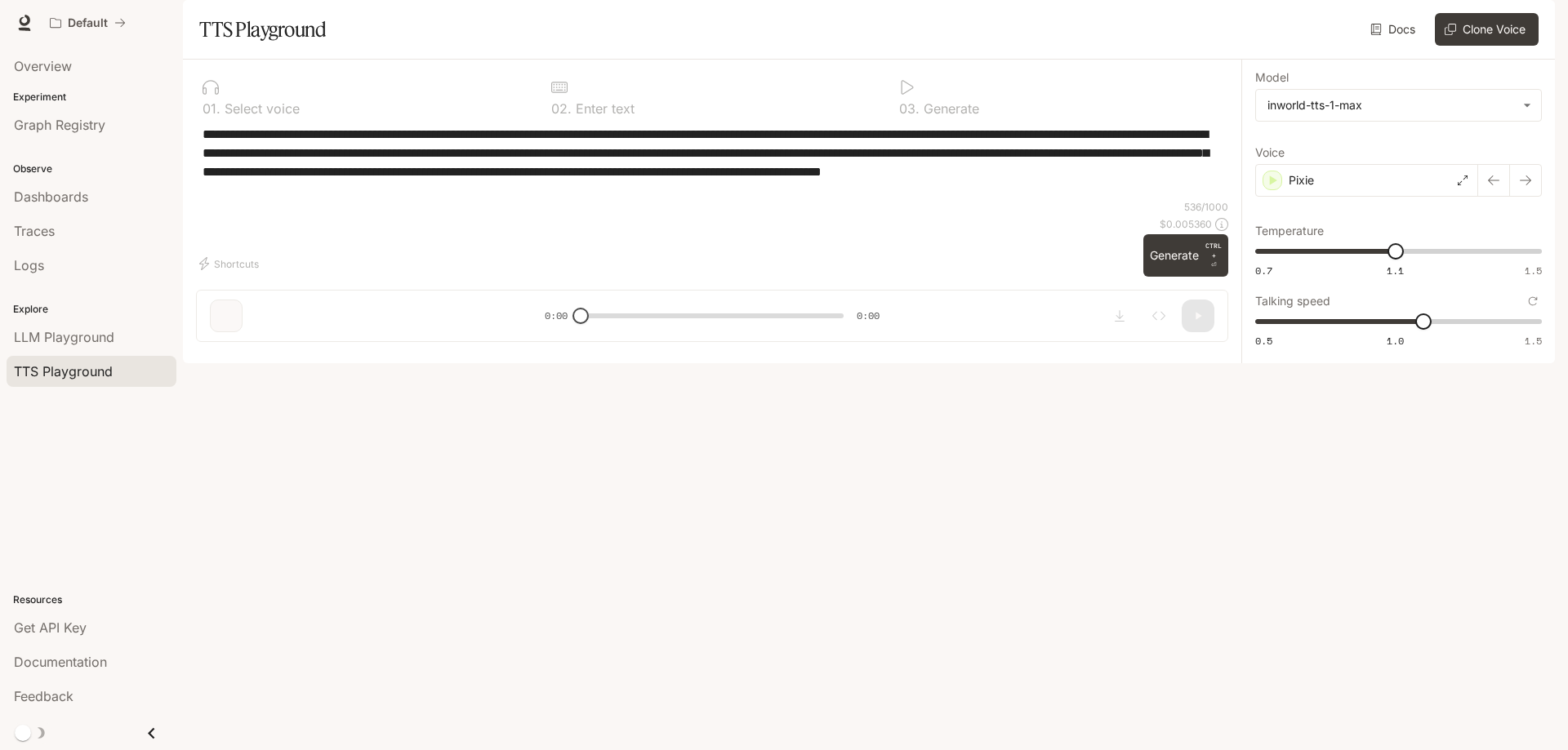
click at [1251, 232] on div "**********" at bounding box center [1398, 212] width 314 height 304
click at [1275, 188] on icon "button" at bounding box center [1273, 180] width 16 height 16
click at [1268, 188] on icon "button" at bounding box center [1273, 180] width 16 height 16
click at [1316, 196] on div "Pixie" at bounding box center [1366, 180] width 223 height 33
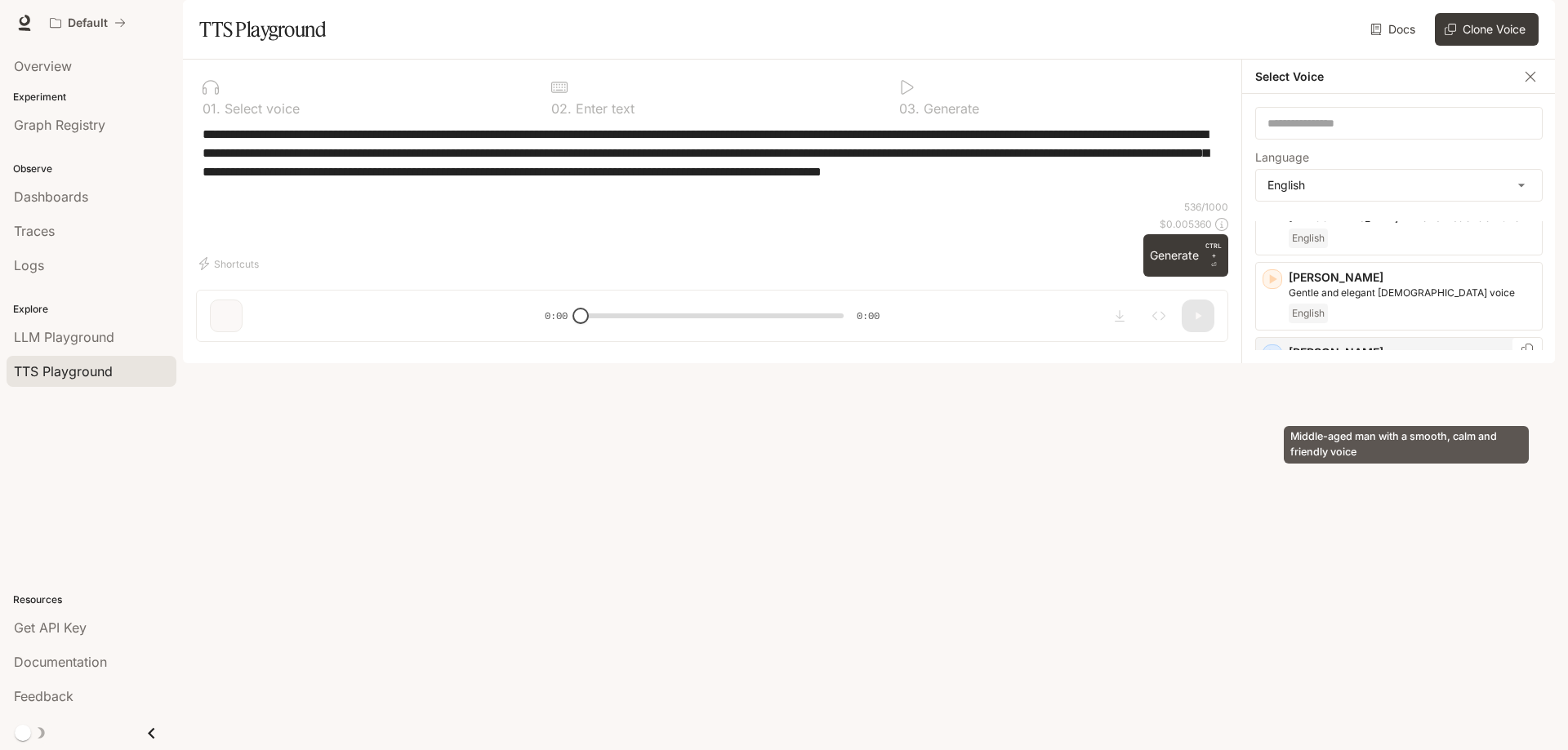
scroll to position [408, 0]
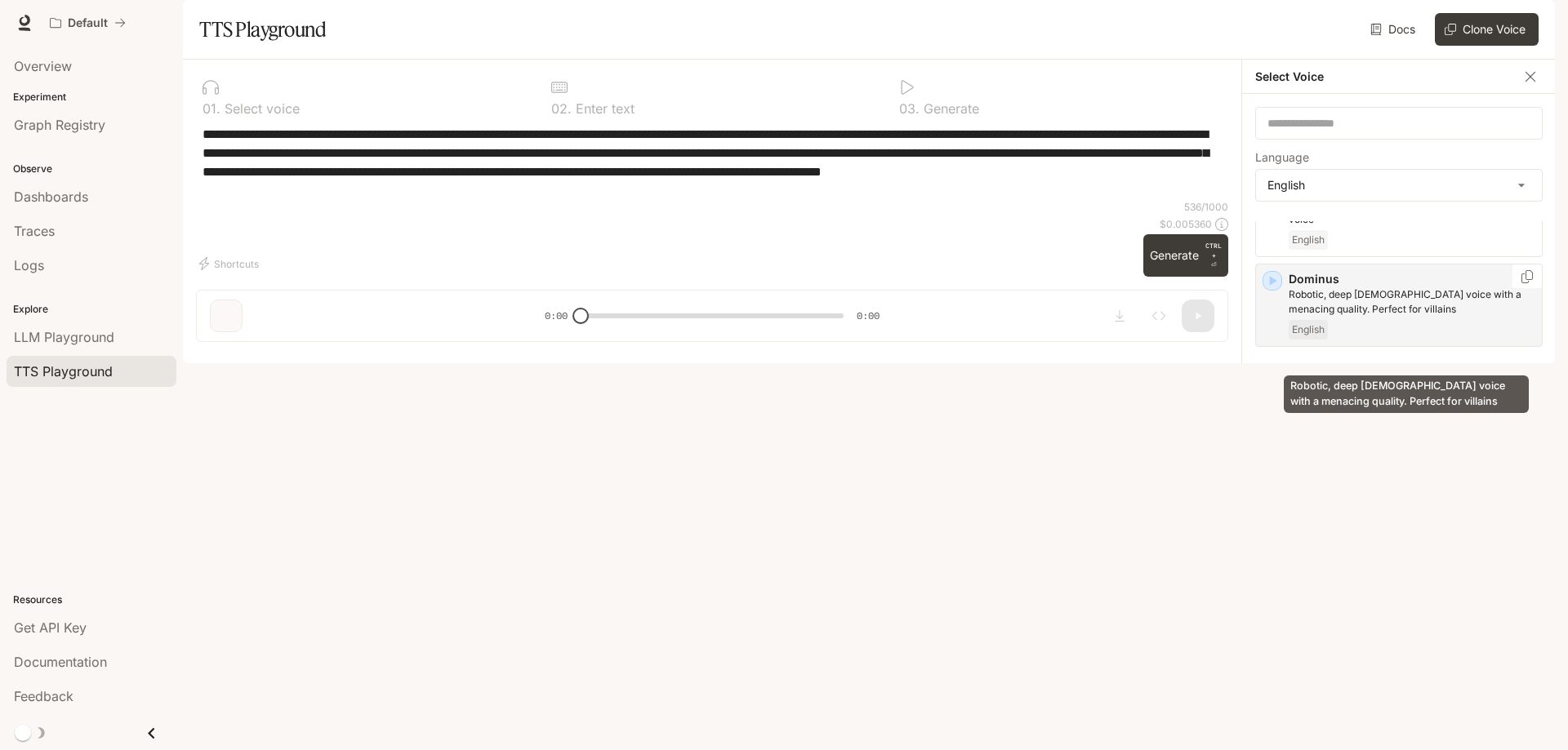
click at [1361, 316] on p "Robotic, deep [DEMOGRAPHIC_DATA] voice with a menacing quality. Perfect for vil…" at bounding box center [1412, 302] width 246 height 29
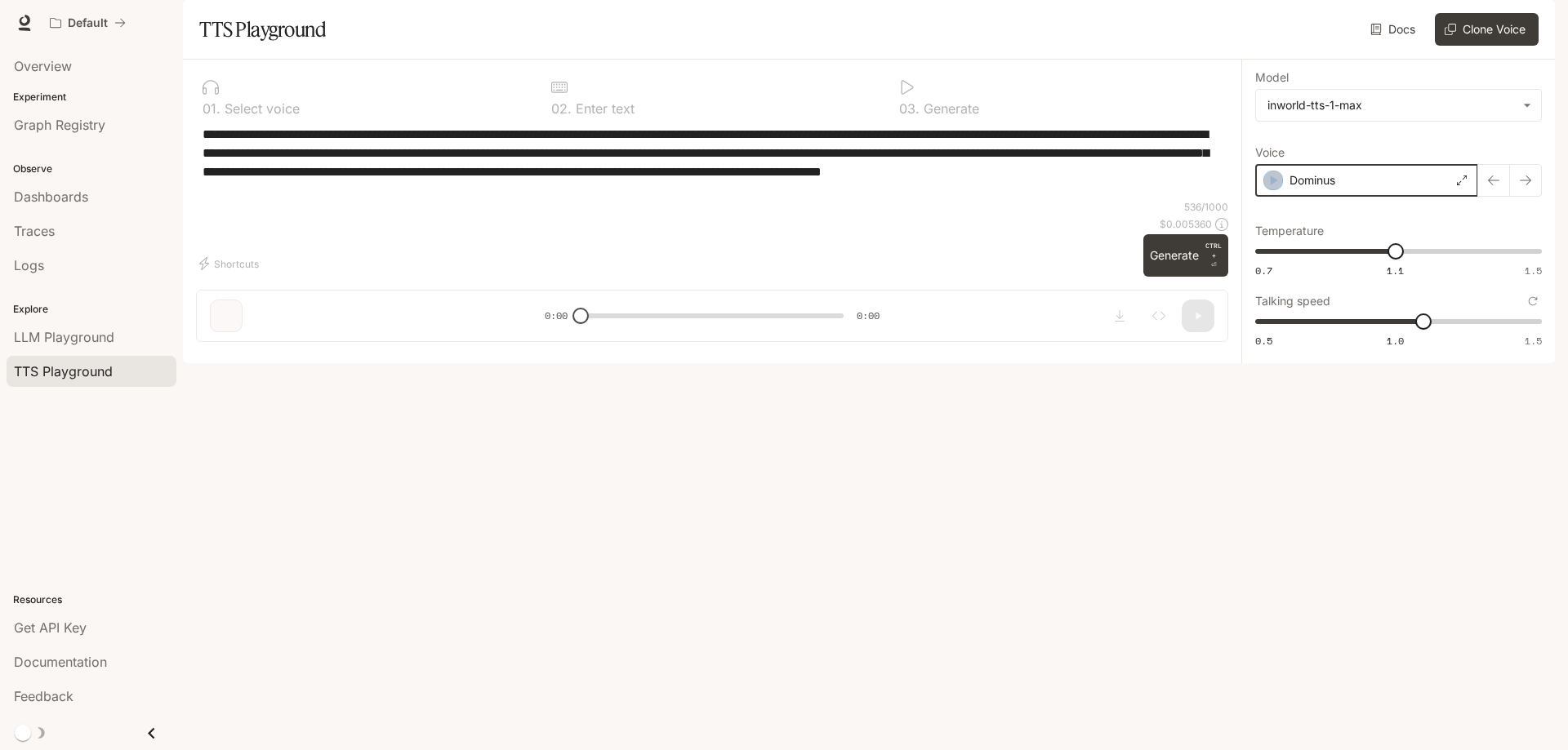
click at [1268, 188] on icon "button" at bounding box center [1273, 180] width 16 height 16
click at [1314, 188] on p "Dominus" at bounding box center [1312, 180] width 45 height 16
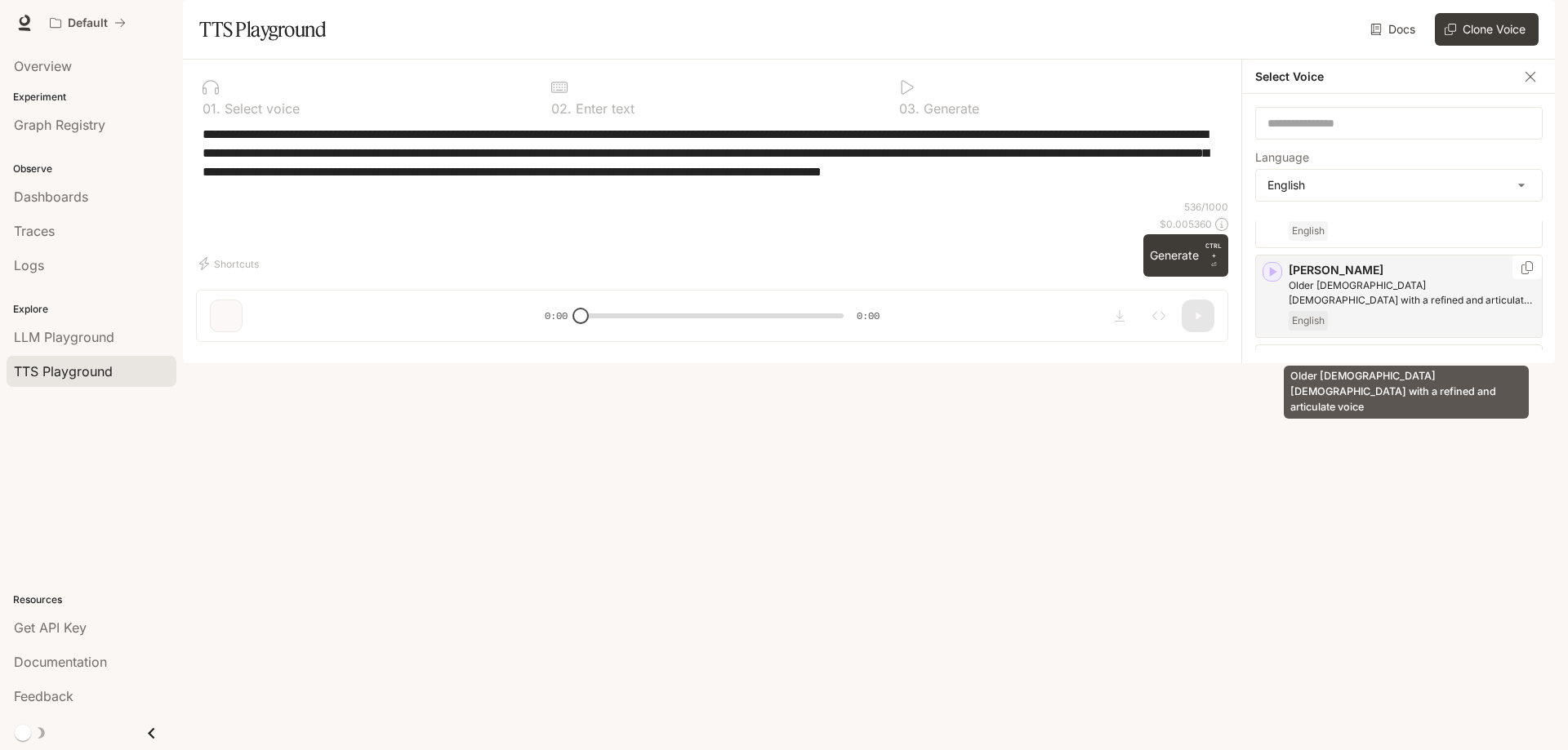
scroll to position [164, 0]
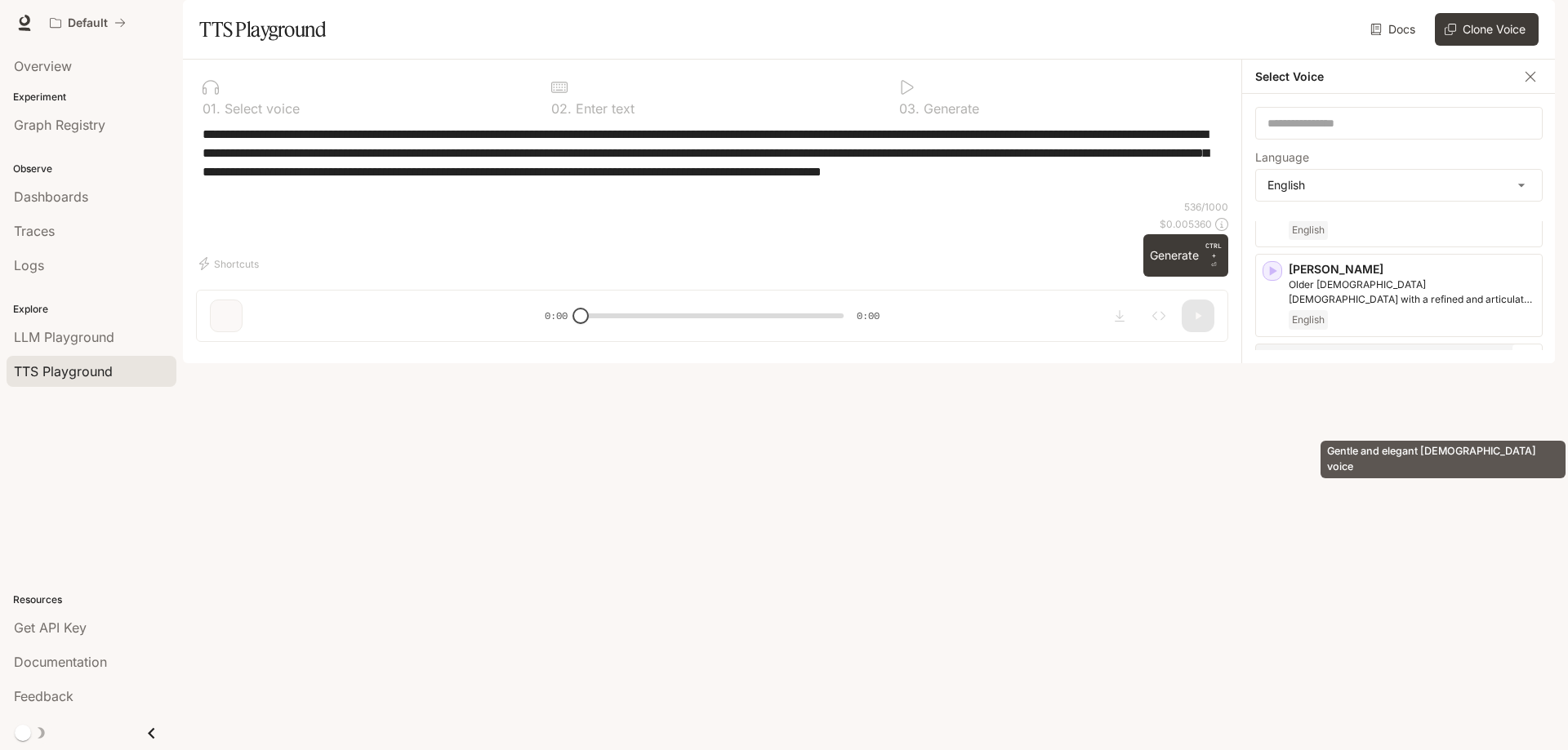
click at [1352, 382] on p "Gentle and elegant [DEMOGRAPHIC_DATA] voice" at bounding box center [1412, 375] width 246 height 15
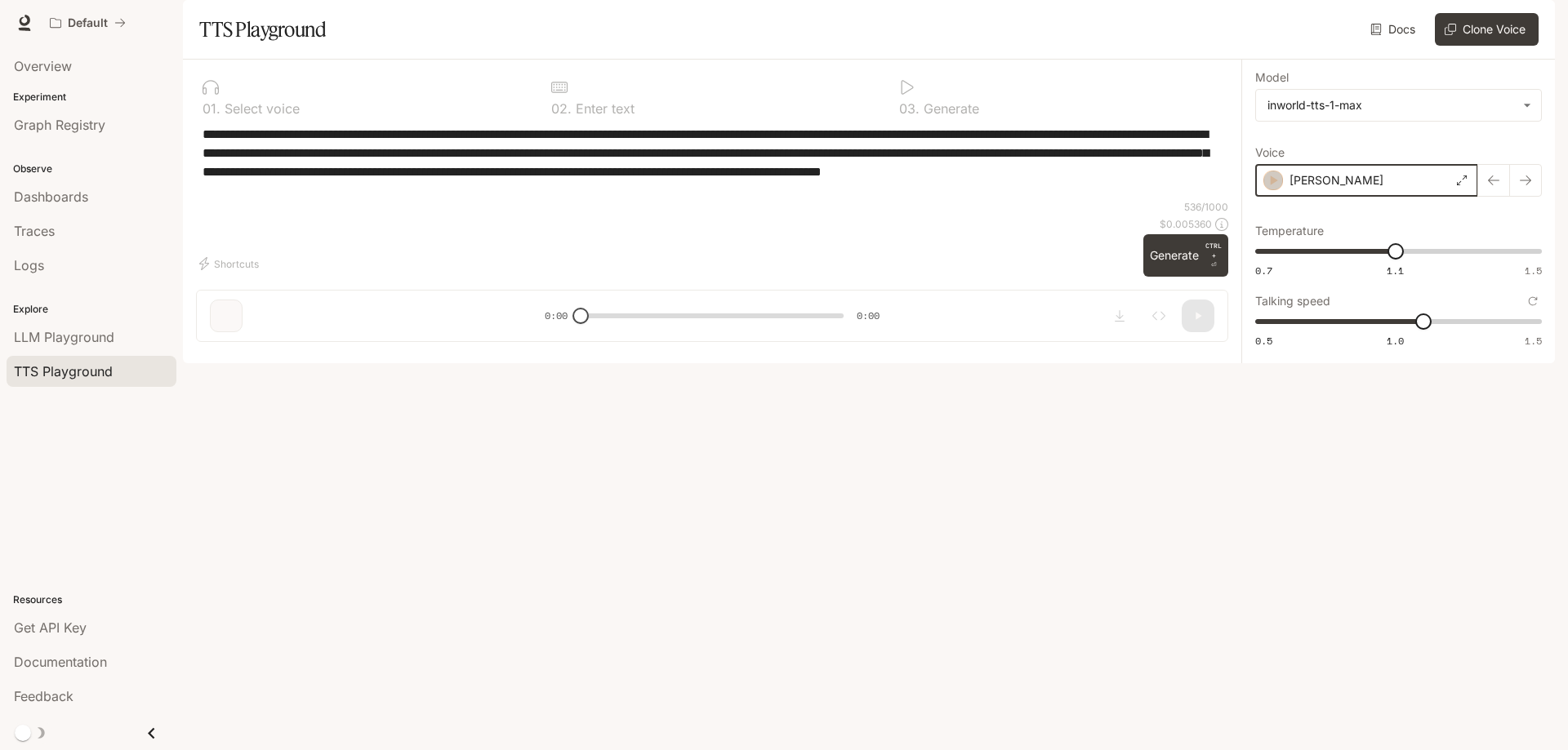
click at [1269, 188] on icon "button" at bounding box center [1273, 180] width 16 height 16
click at [1330, 188] on p "[PERSON_NAME]" at bounding box center [1335, 180] width 94 height 16
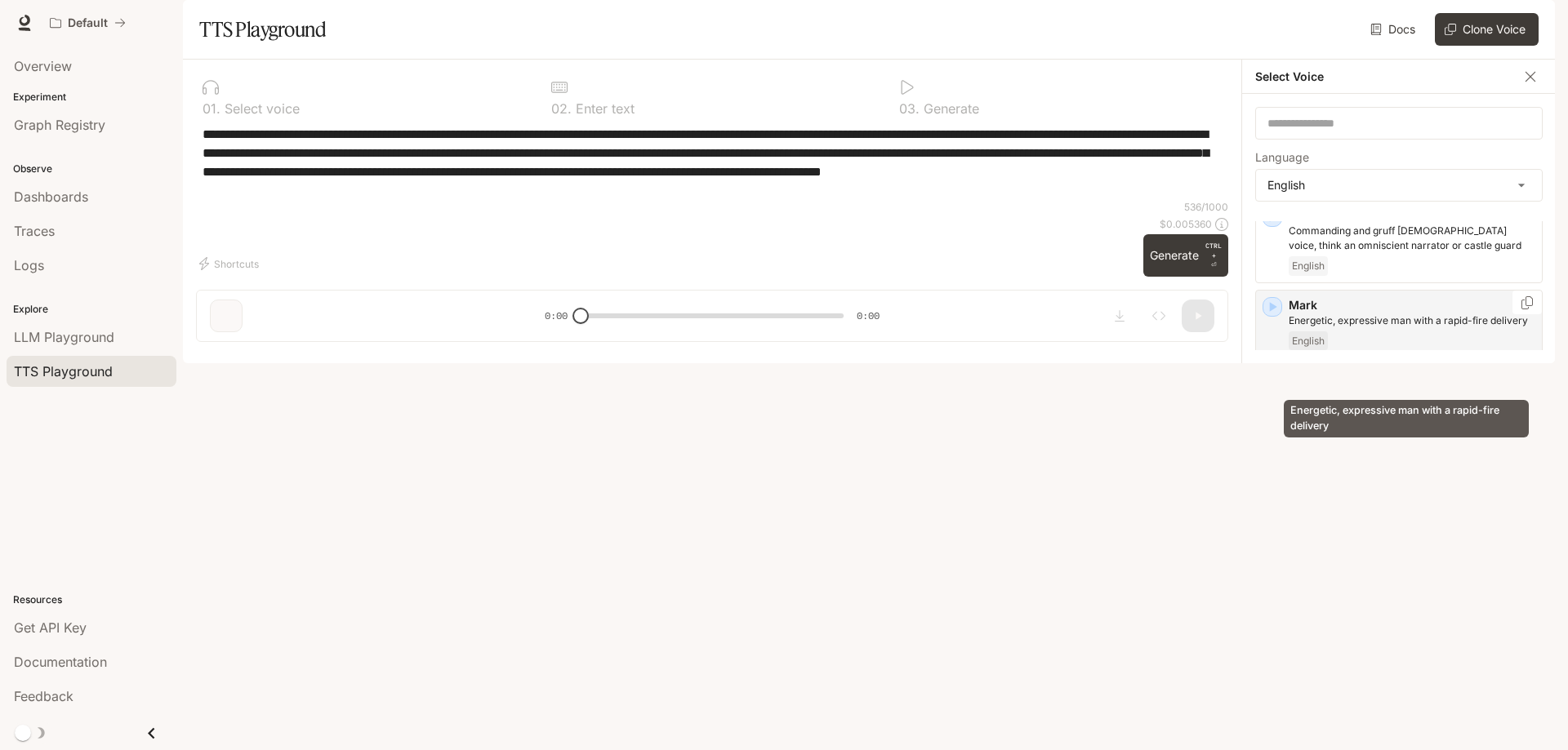
scroll to position [653, 0]
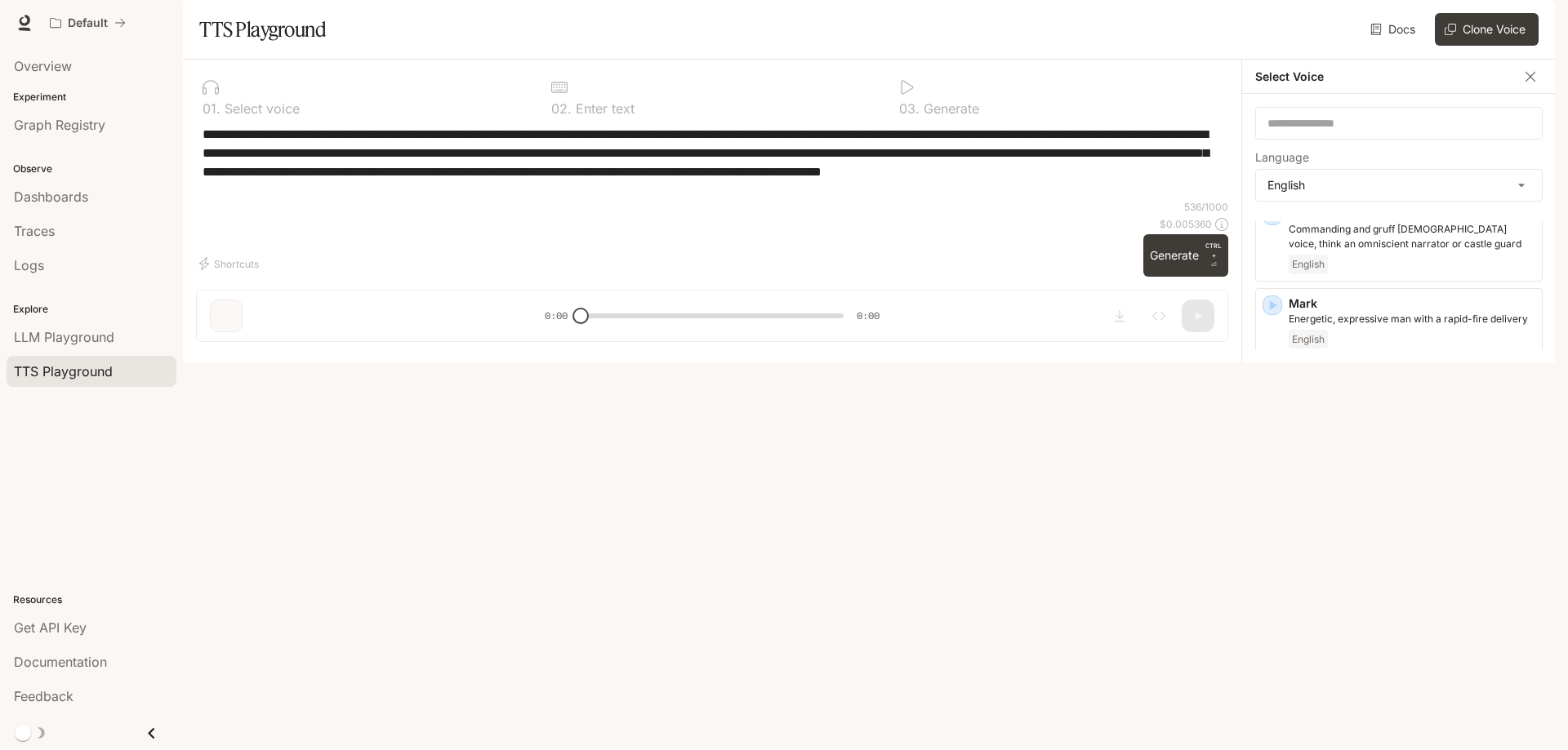
click at [1372, 438] on div "English" at bounding box center [1412, 429] width 246 height 20
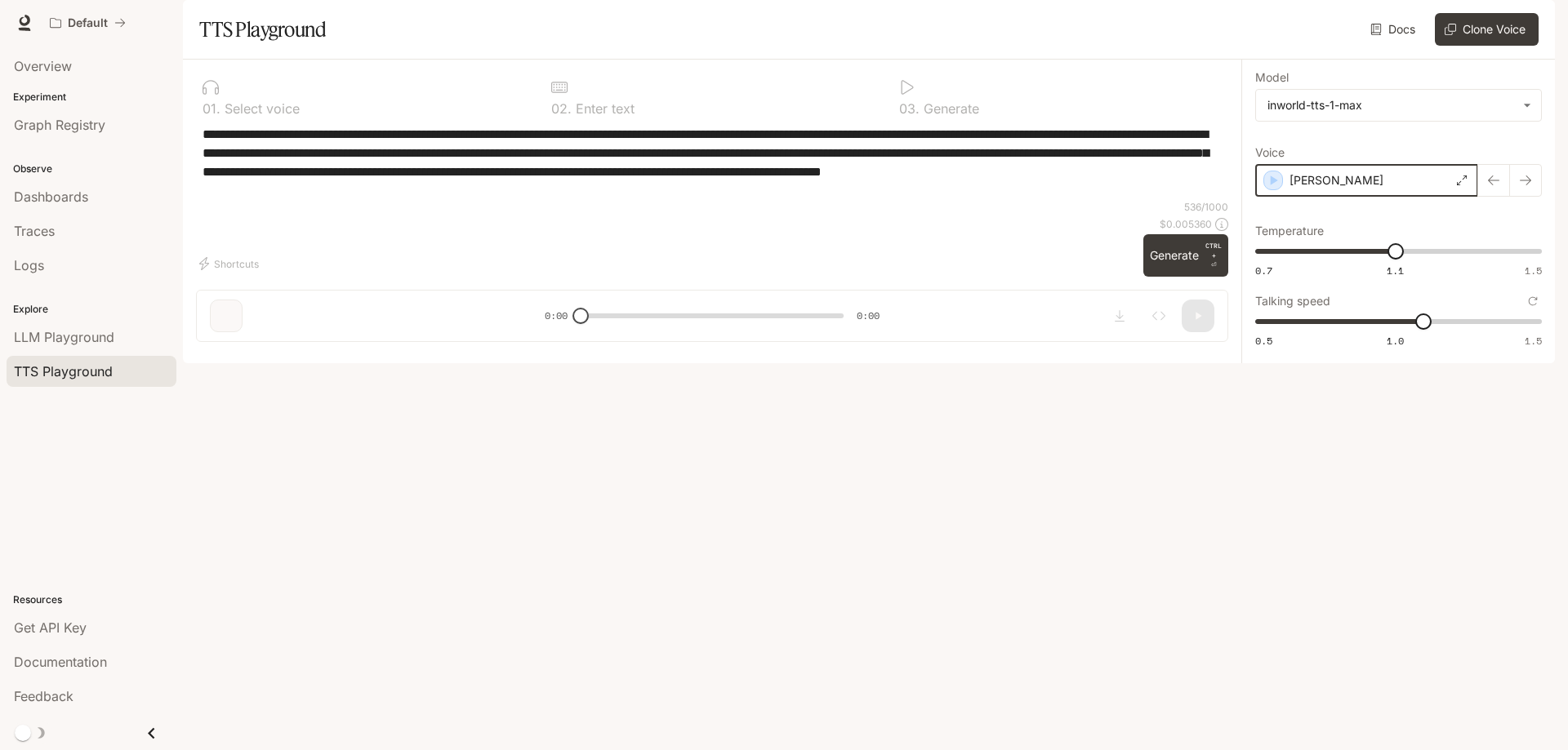
click at [1262, 196] on div "[PERSON_NAME]" at bounding box center [1366, 180] width 223 height 33
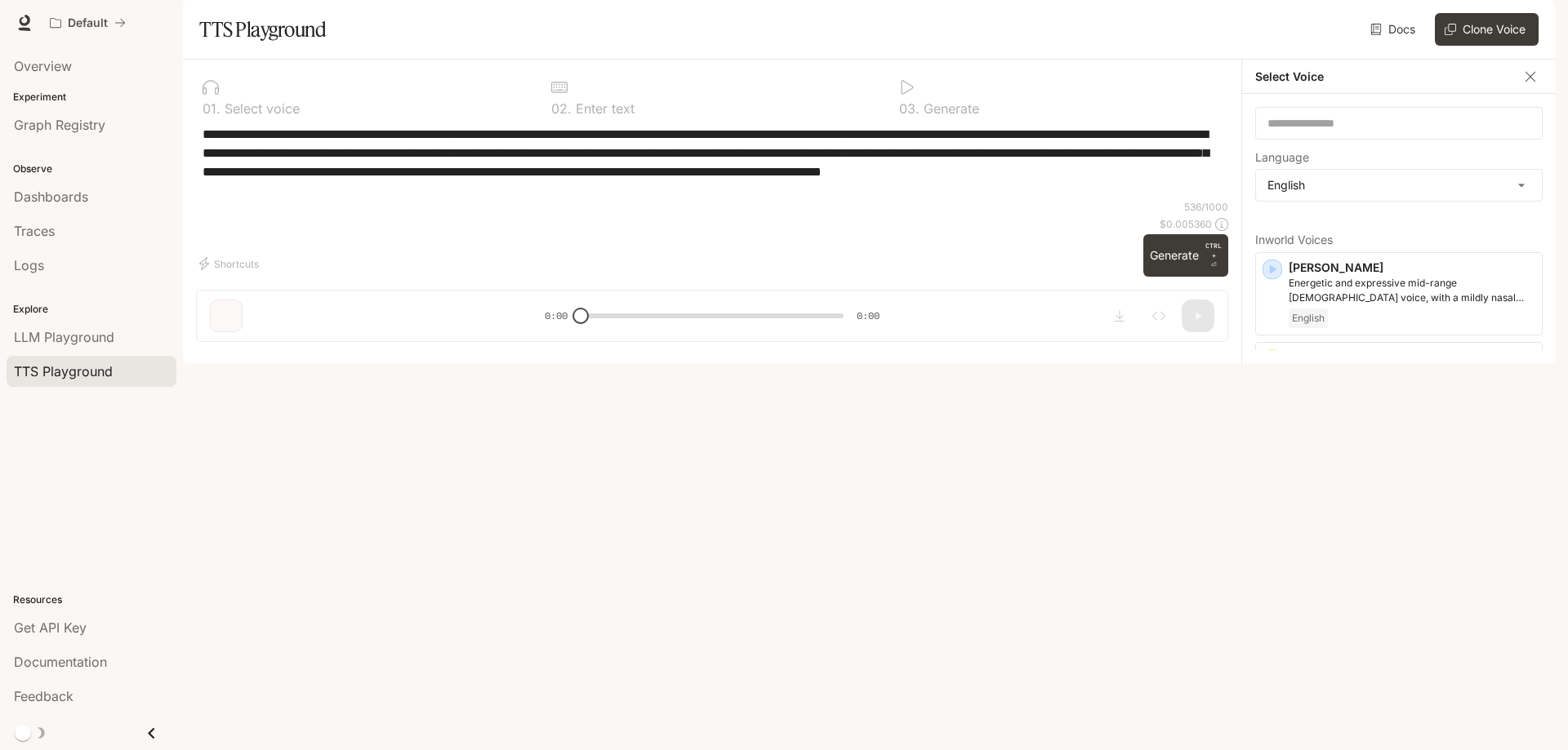
click at [1173, 200] on div "**********" at bounding box center [711, 162] width 1032 height 75
click at [1532, 81] on icon "button" at bounding box center [1530, 75] width 10 height 10
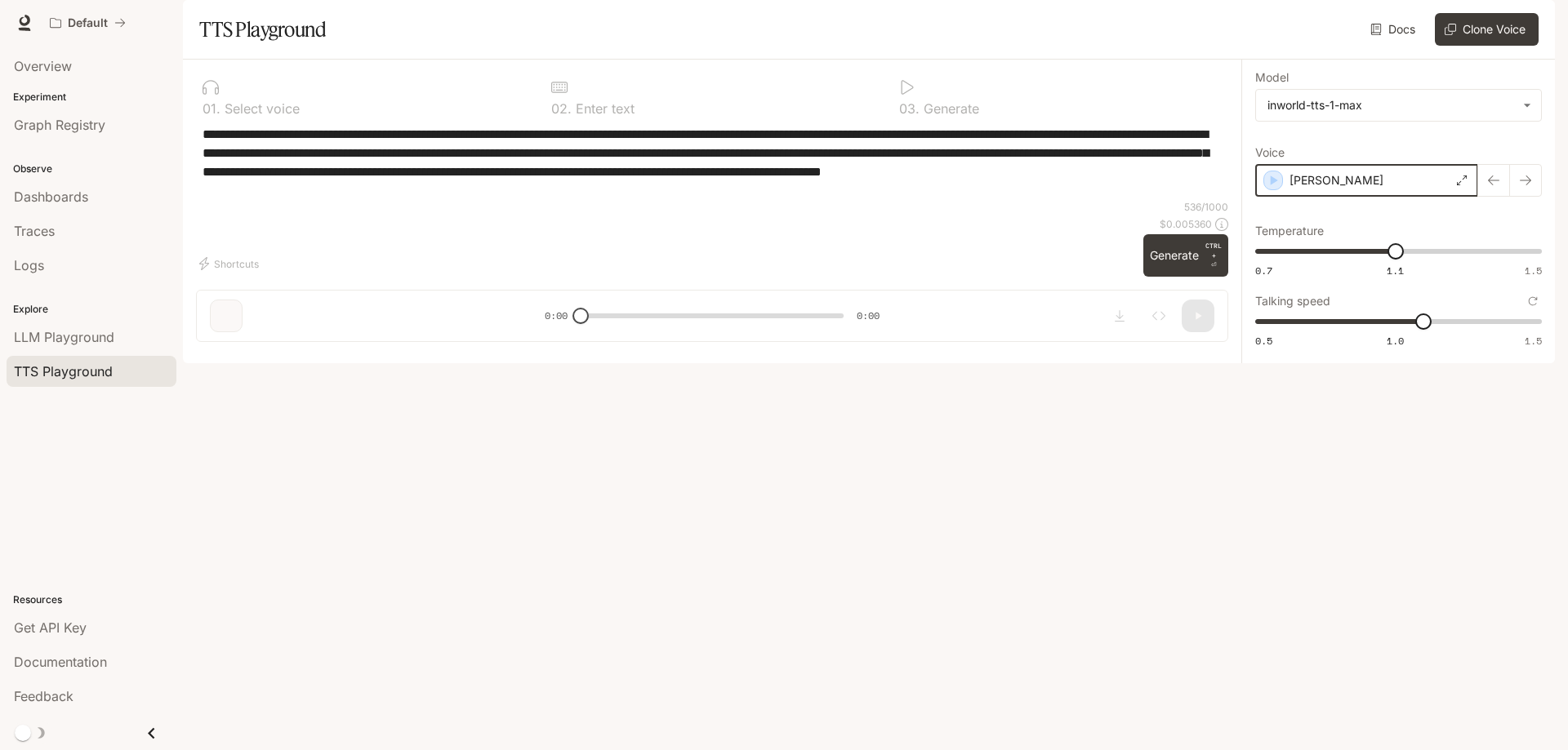
click at [1268, 188] on icon "button" at bounding box center [1273, 180] width 16 height 16
click at [1404, 196] on div "[PERSON_NAME]" at bounding box center [1366, 180] width 223 height 33
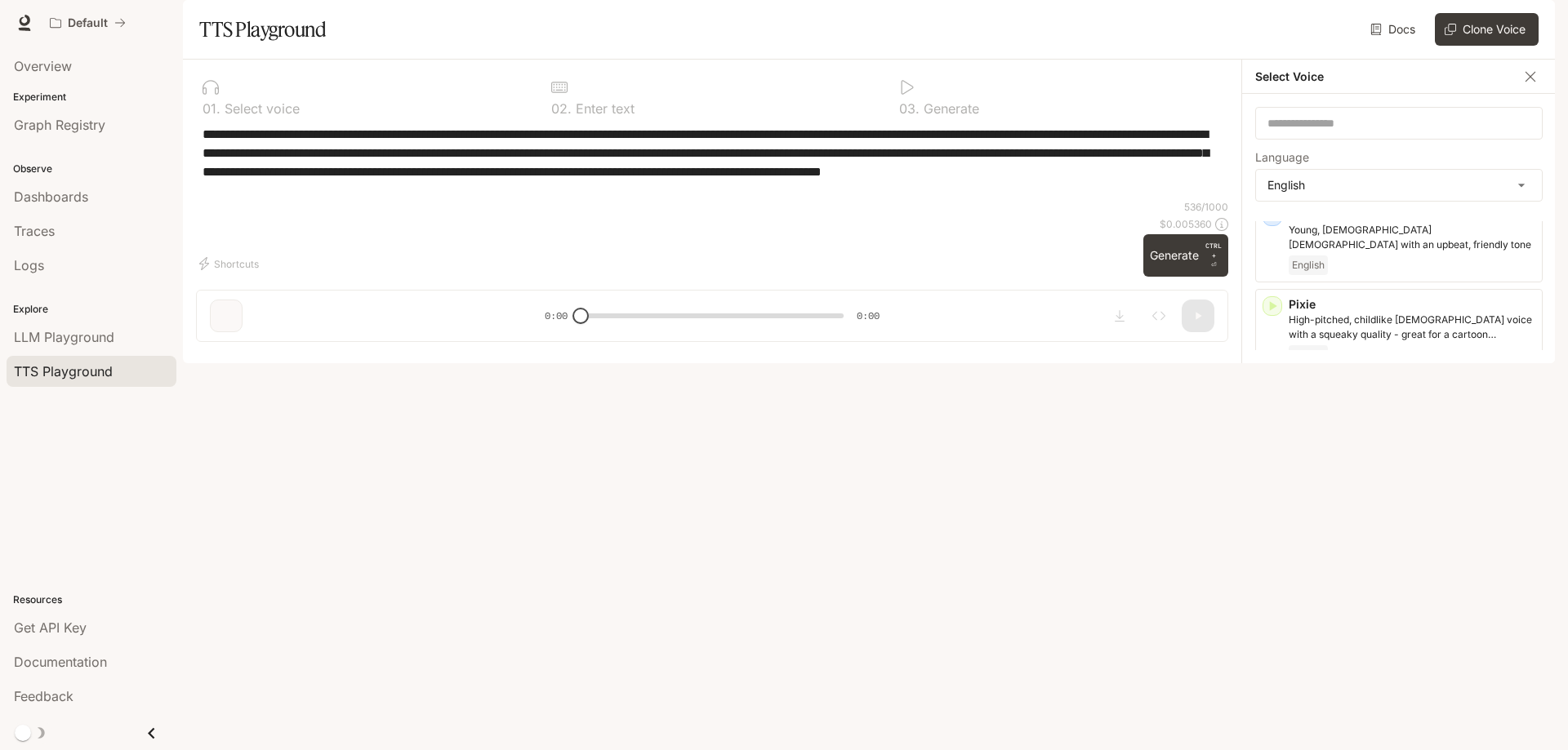
scroll to position [910, 0]
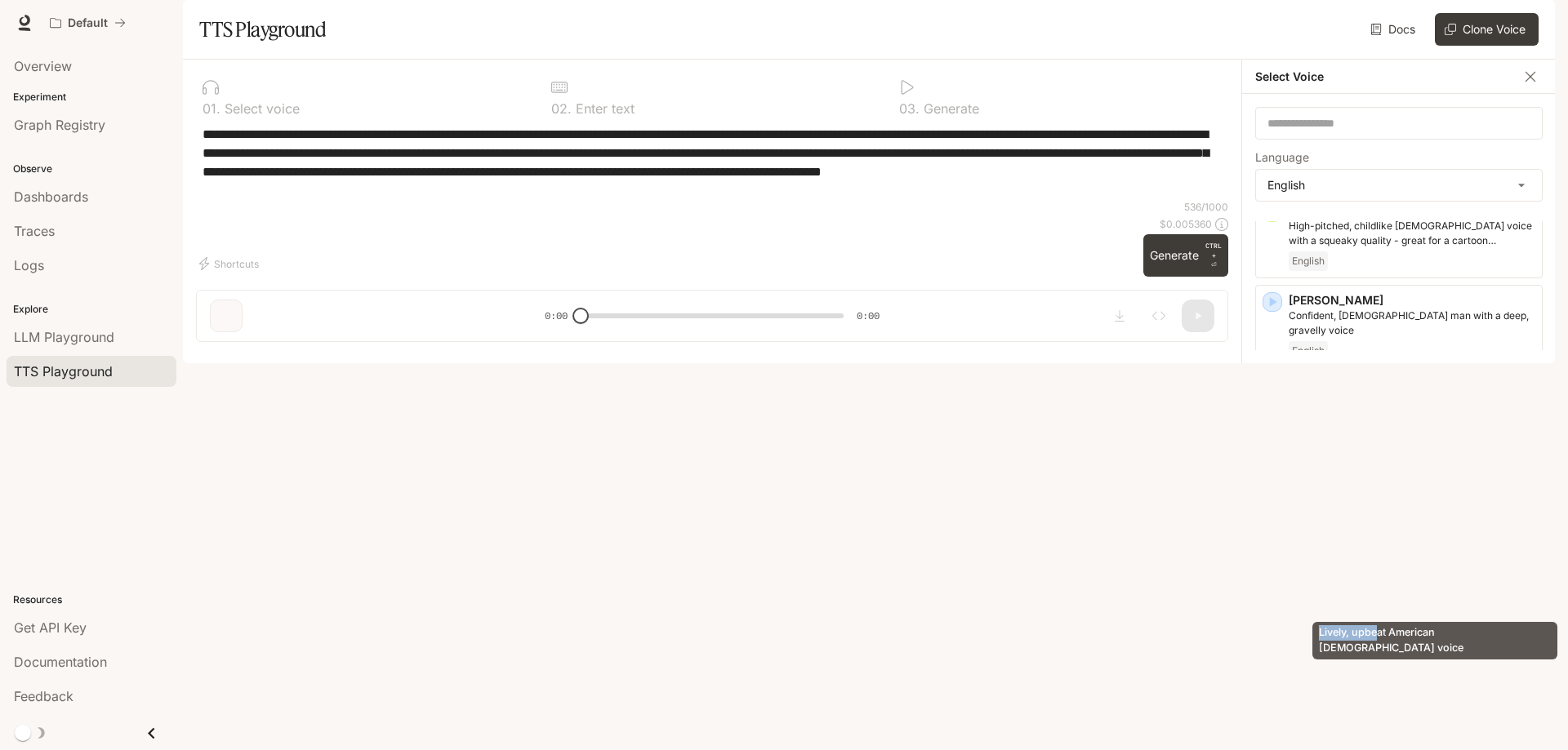
drag, startPoint x: 1377, startPoint y: 611, endPoint x: 1393, endPoint y: 609, distance: 16.1
click at [1393, 609] on body "**********" at bounding box center [784, 375] width 1568 height 750
drag, startPoint x: 1372, startPoint y: 586, endPoint x: 1374, endPoint y: 578, distance: 8.2
click at [1374, 578] on div "[PERSON_NAME], upbeat American [DEMOGRAPHIC_DATA] voice English" at bounding box center [1399, 596] width 287 height 84
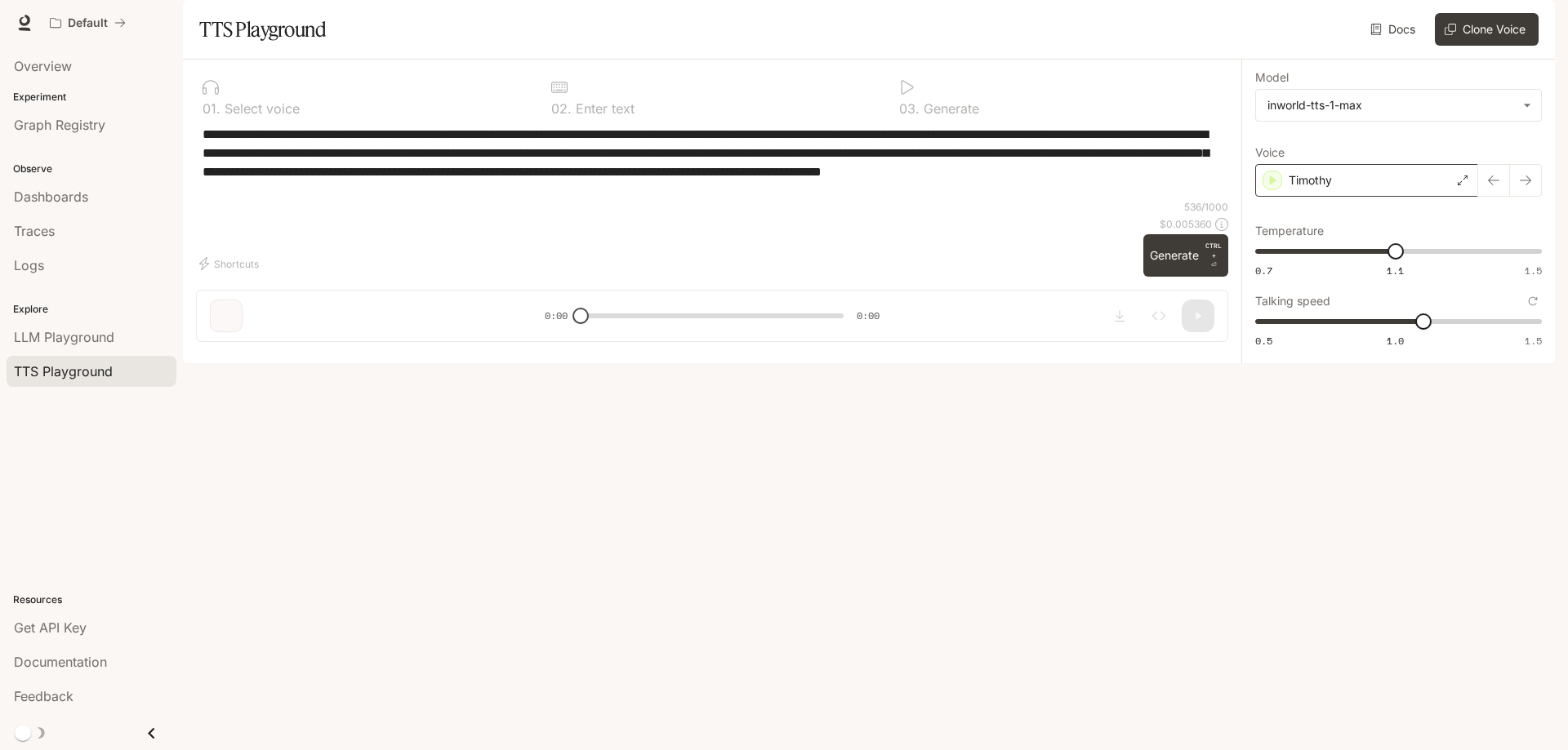
click at [1395, 196] on div "Timothy" at bounding box center [1366, 180] width 223 height 33
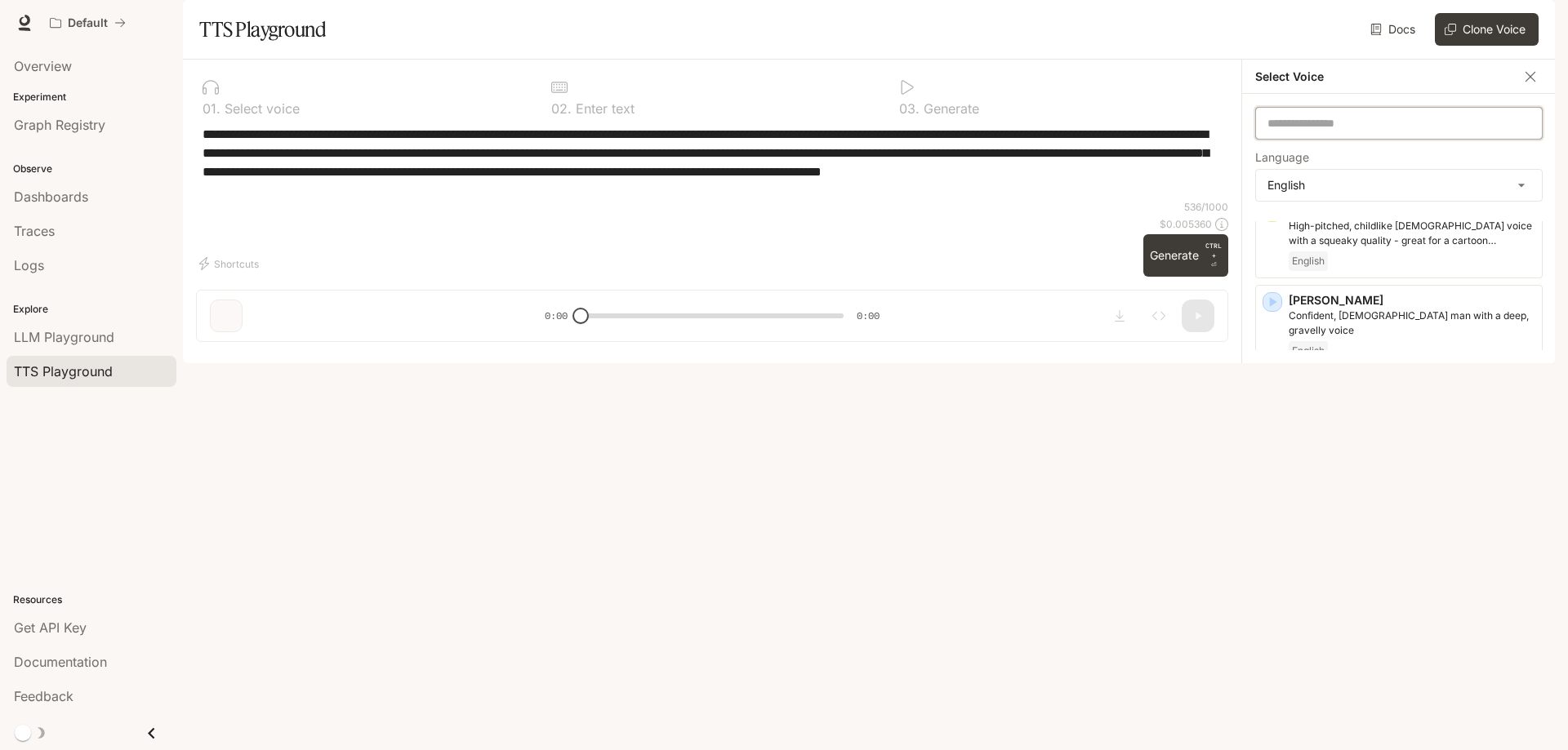
click at [1327, 132] on input "text" at bounding box center [1399, 124] width 286 height 16
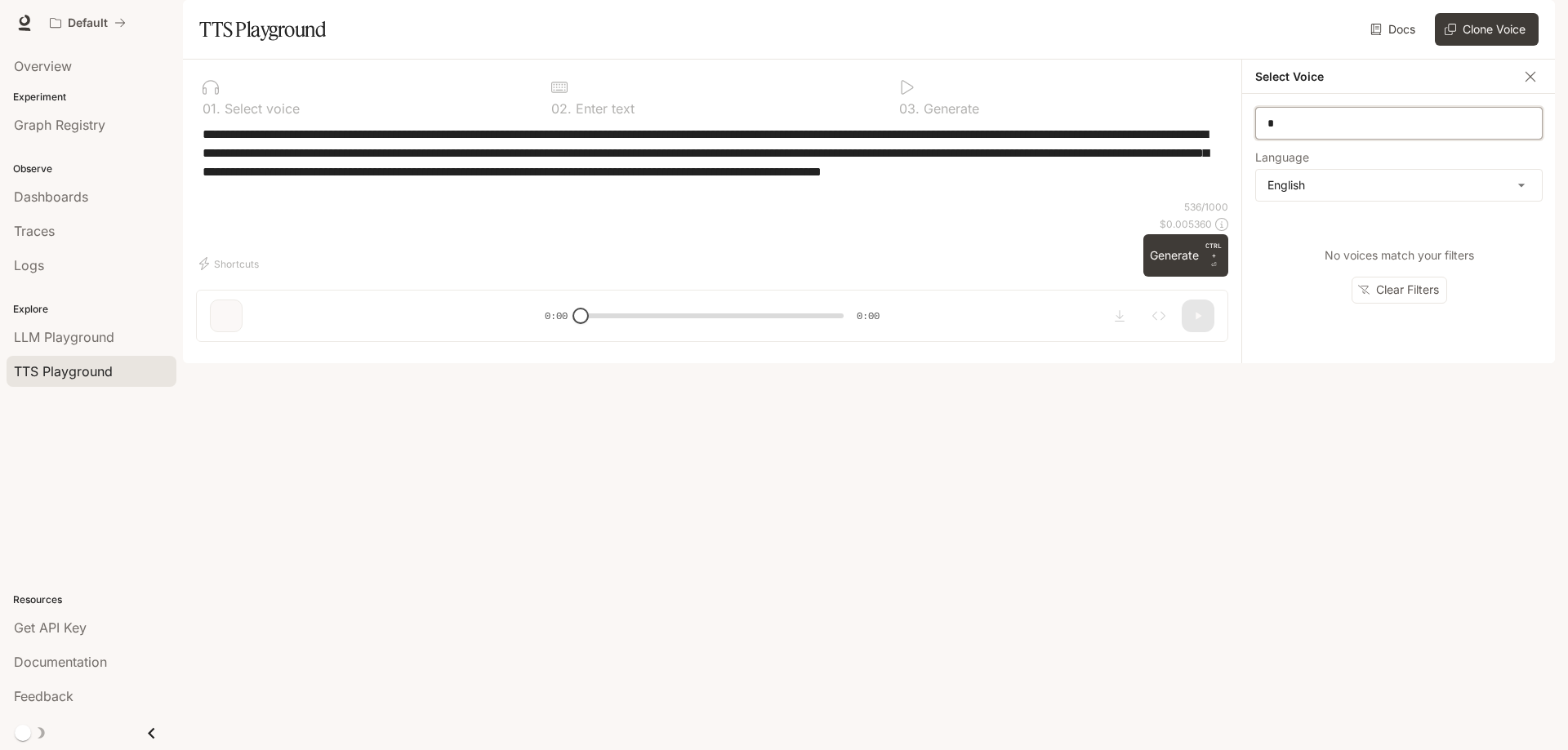
scroll to position [0, 0]
type input "*"
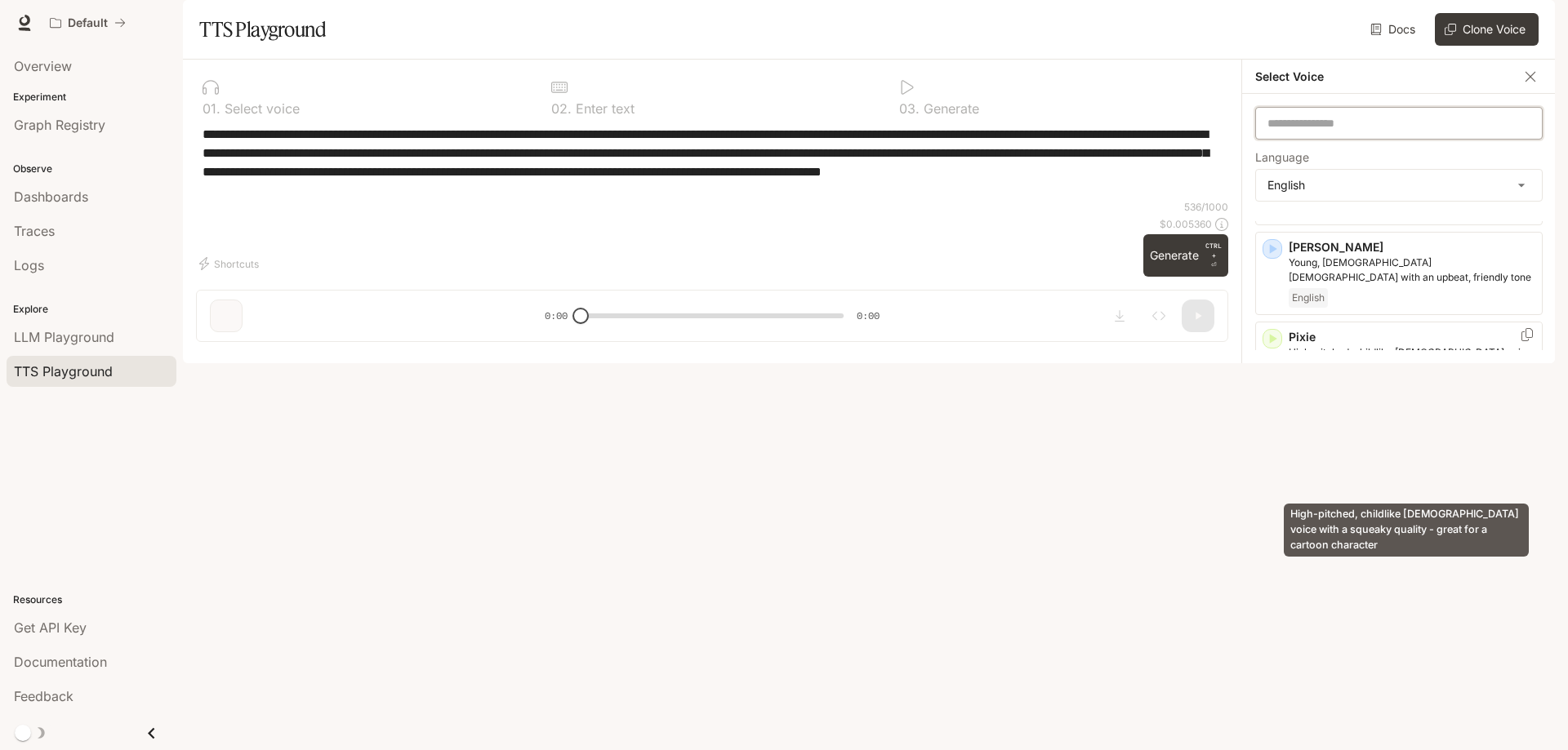
scroll to position [910, 0]
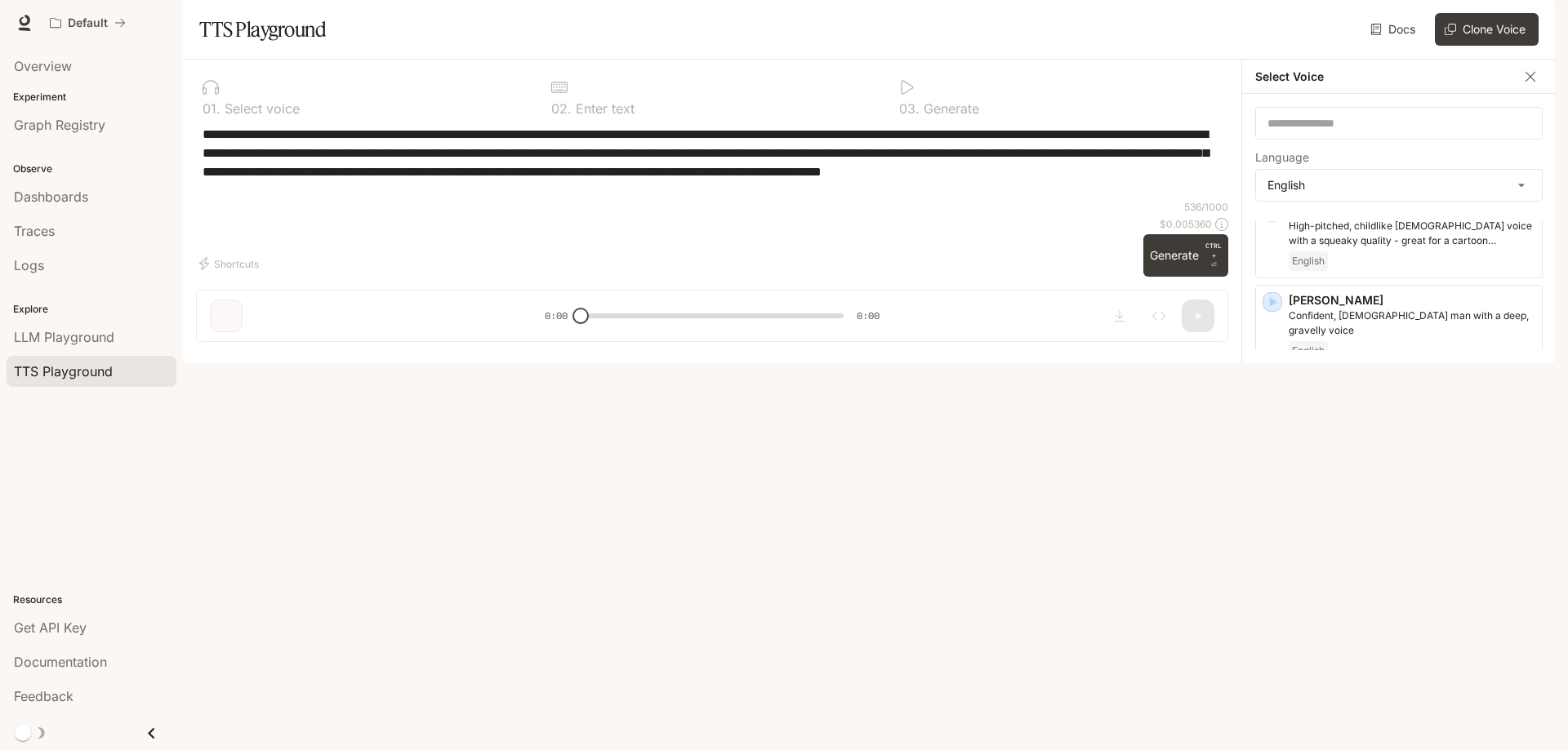
click at [1407, 488] on p "[PERSON_NAME]" at bounding box center [1412, 480] width 246 height 16
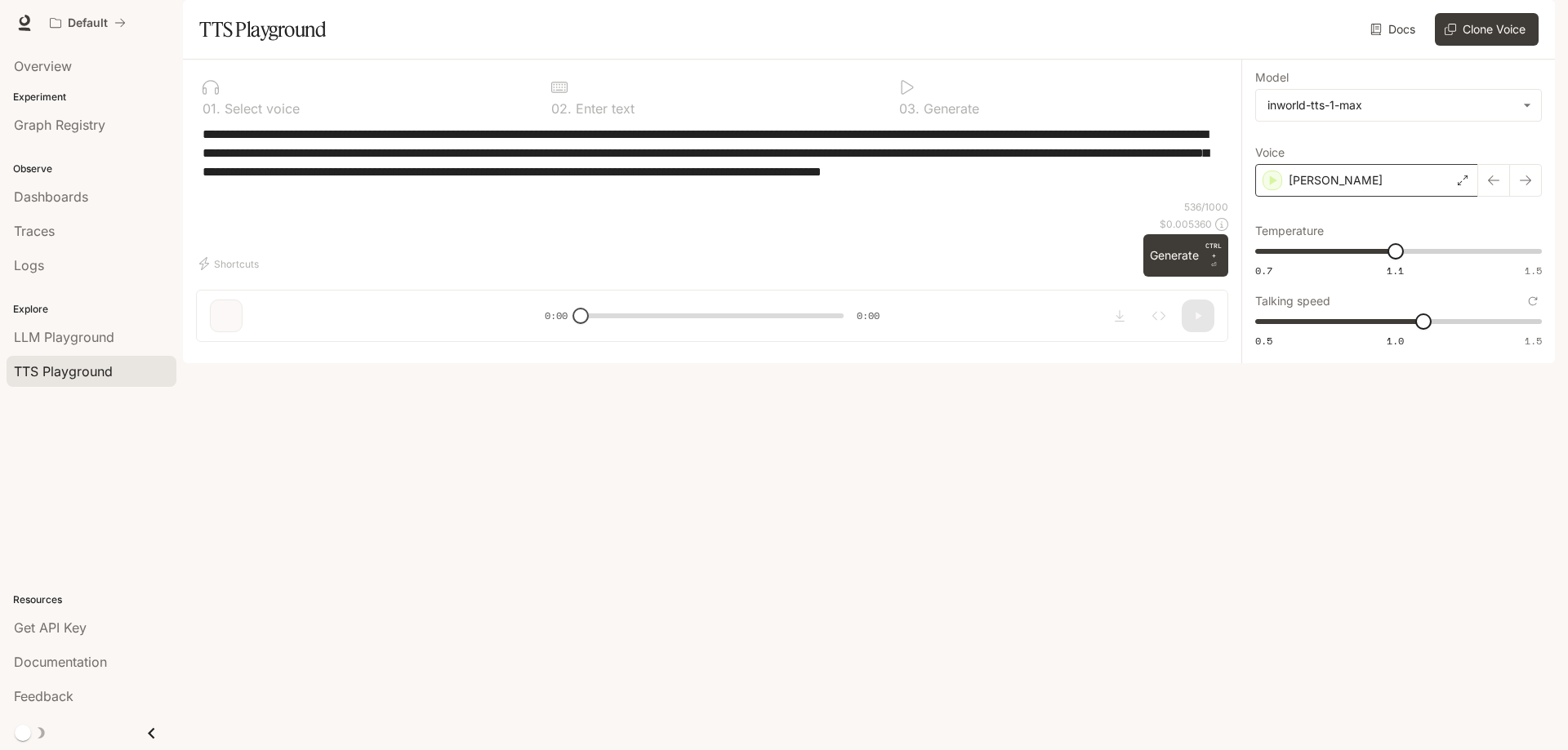
click at [1332, 196] on div "[PERSON_NAME]" at bounding box center [1366, 180] width 223 height 33
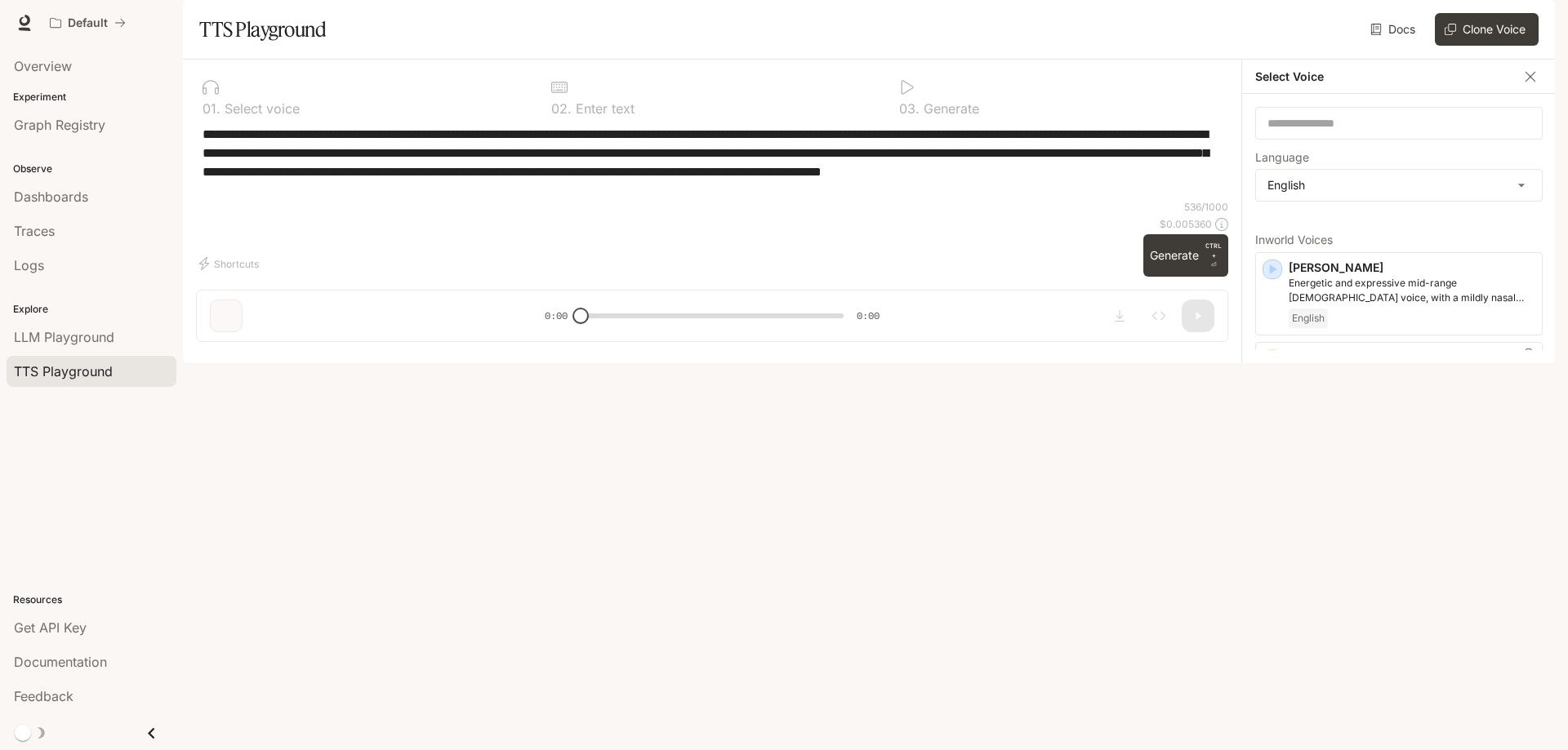
click at [1397, 441] on p "[PERSON_NAME]" at bounding box center [1412, 433] width 246 height 16
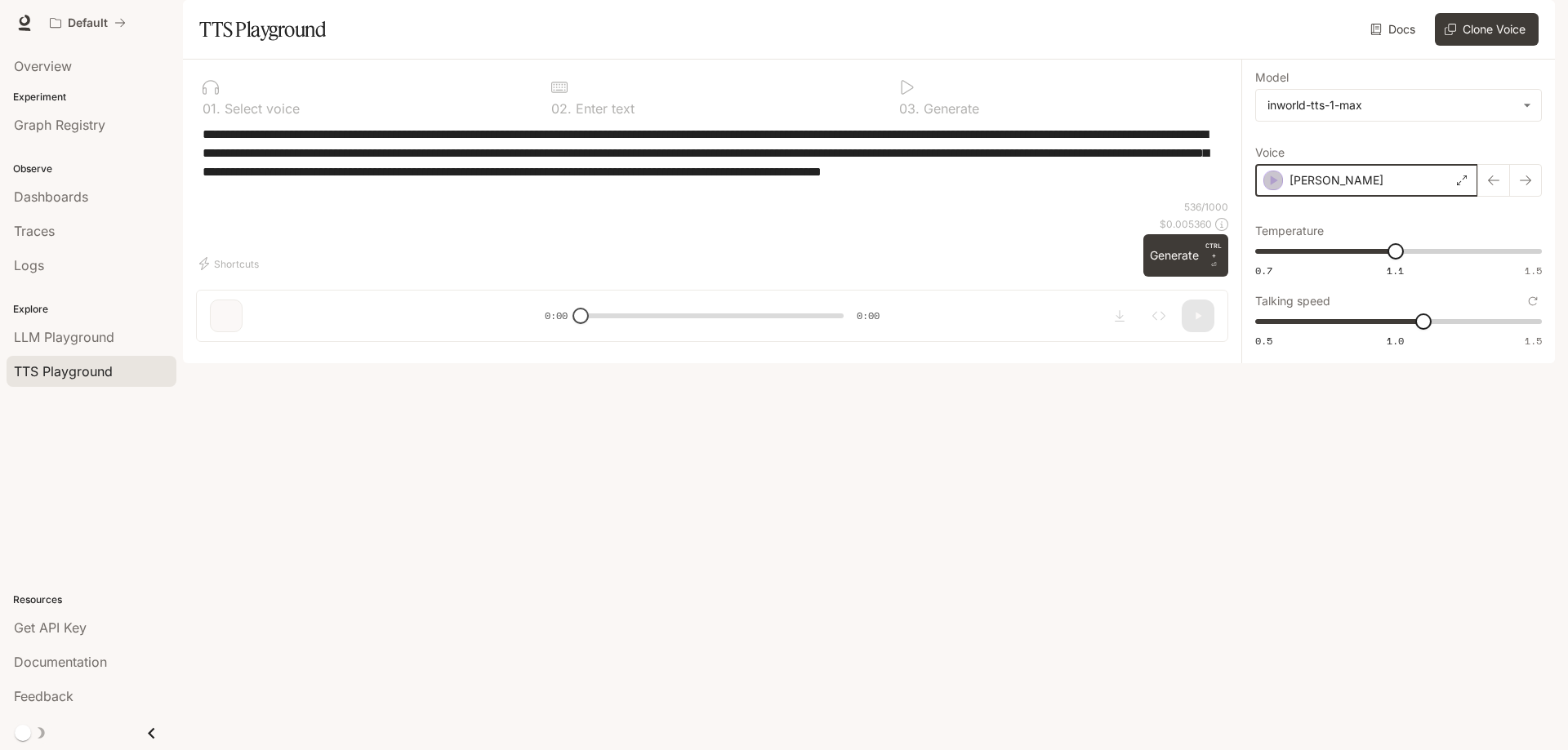
click at [1275, 188] on icon "button" at bounding box center [1273, 180] width 16 height 16
click at [1320, 196] on div "[PERSON_NAME]" at bounding box center [1366, 180] width 223 height 33
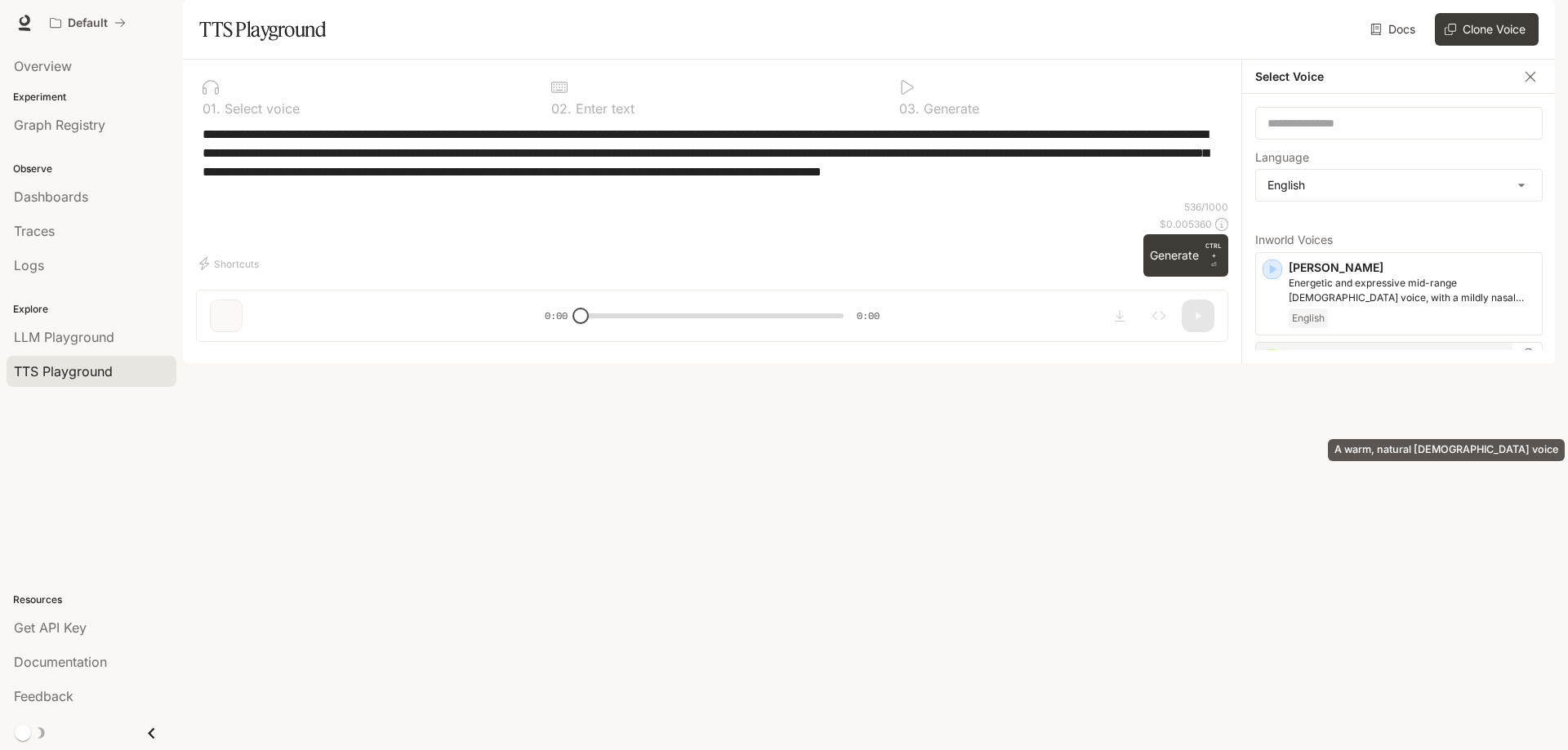
click at [1395, 380] on p "A warm, natural [DEMOGRAPHIC_DATA] voice" at bounding box center [1412, 373] width 246 height 15
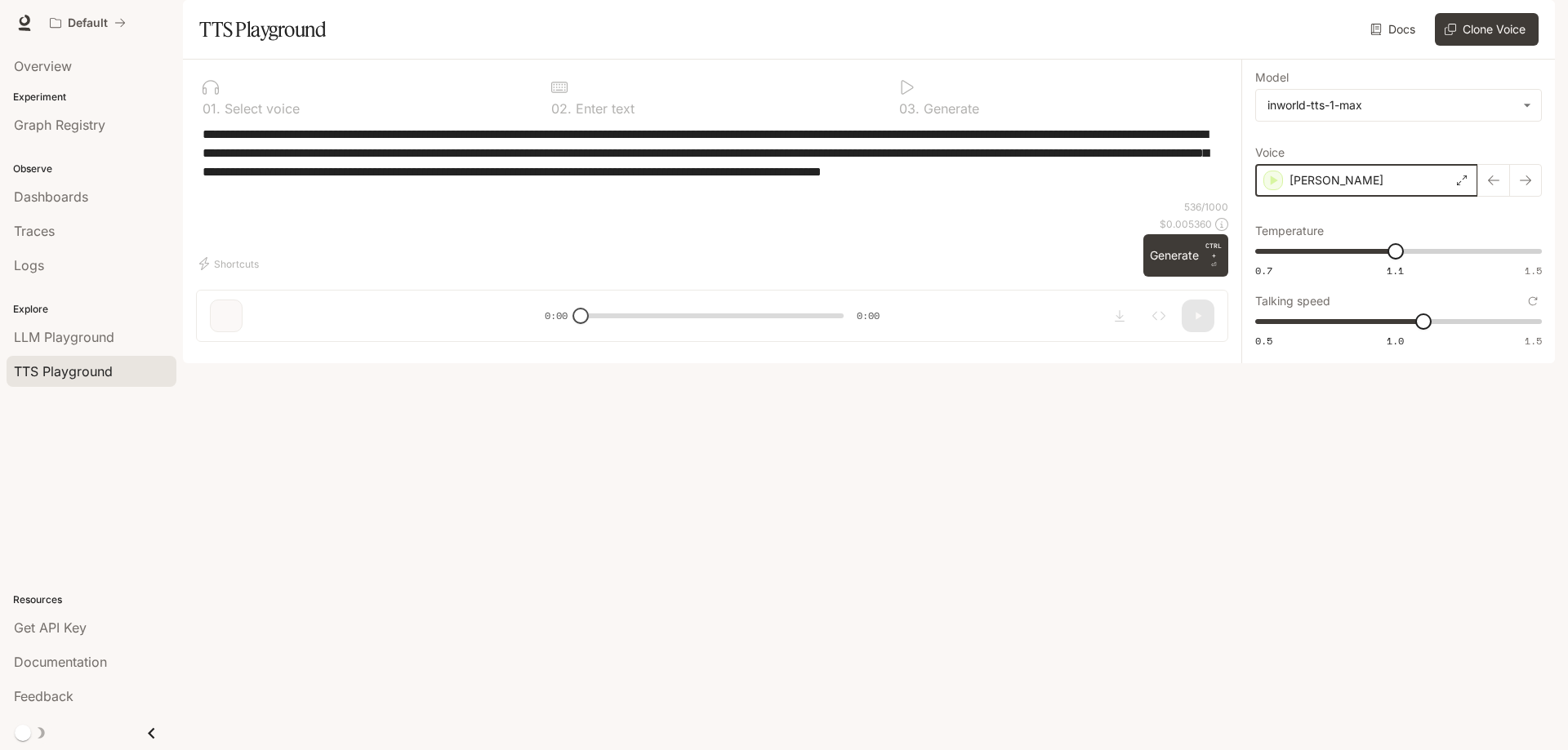
click at [1267, 188] on icon "button" at bounding box center [1273, 180] width 16 height 16
click at [1315, 188] on p "[PERSON_NAME]" at bounding box center [1335, 180] width 94 height 16
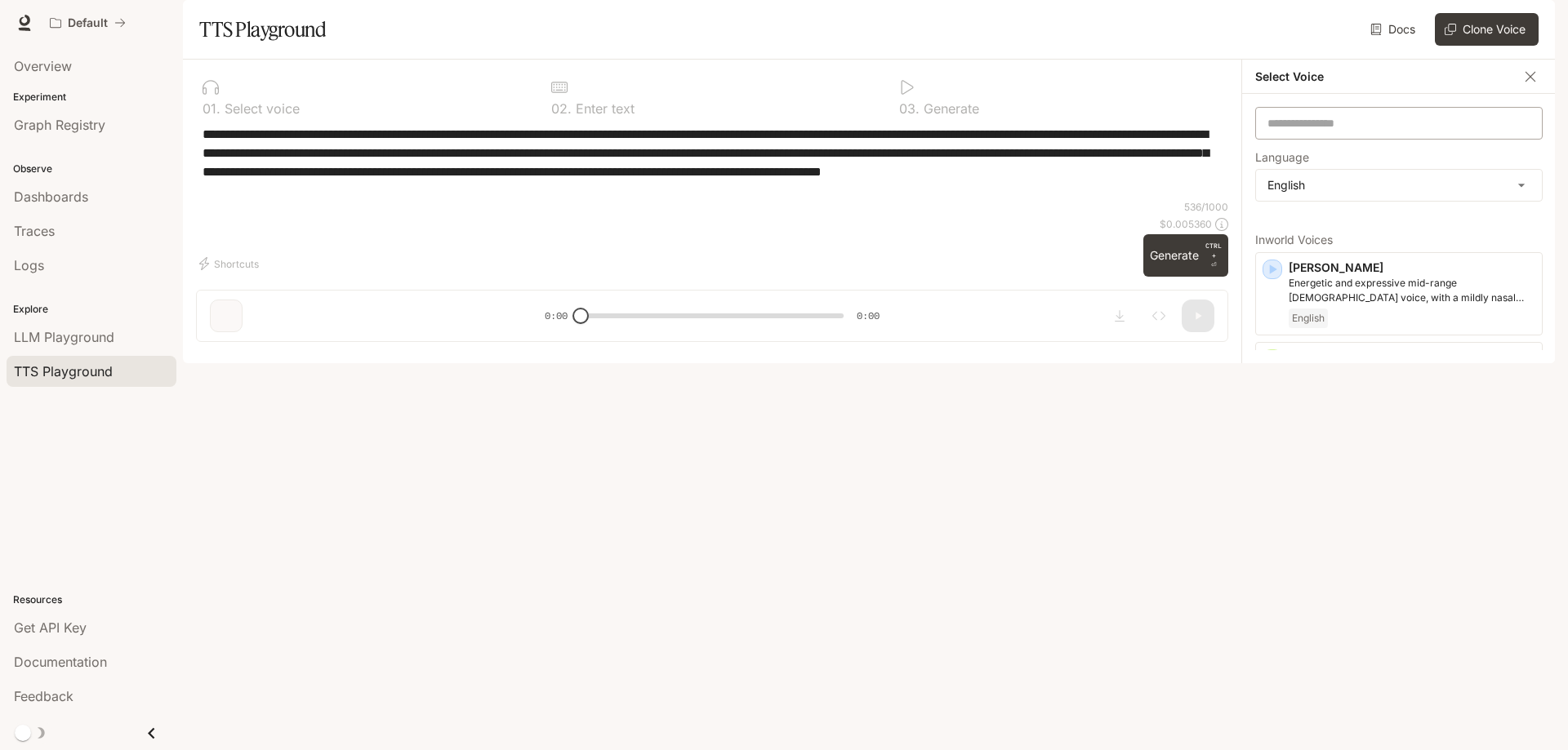
click at [1374, 140] on div "​" at bounding box center [1399, 124] width 287 height 33
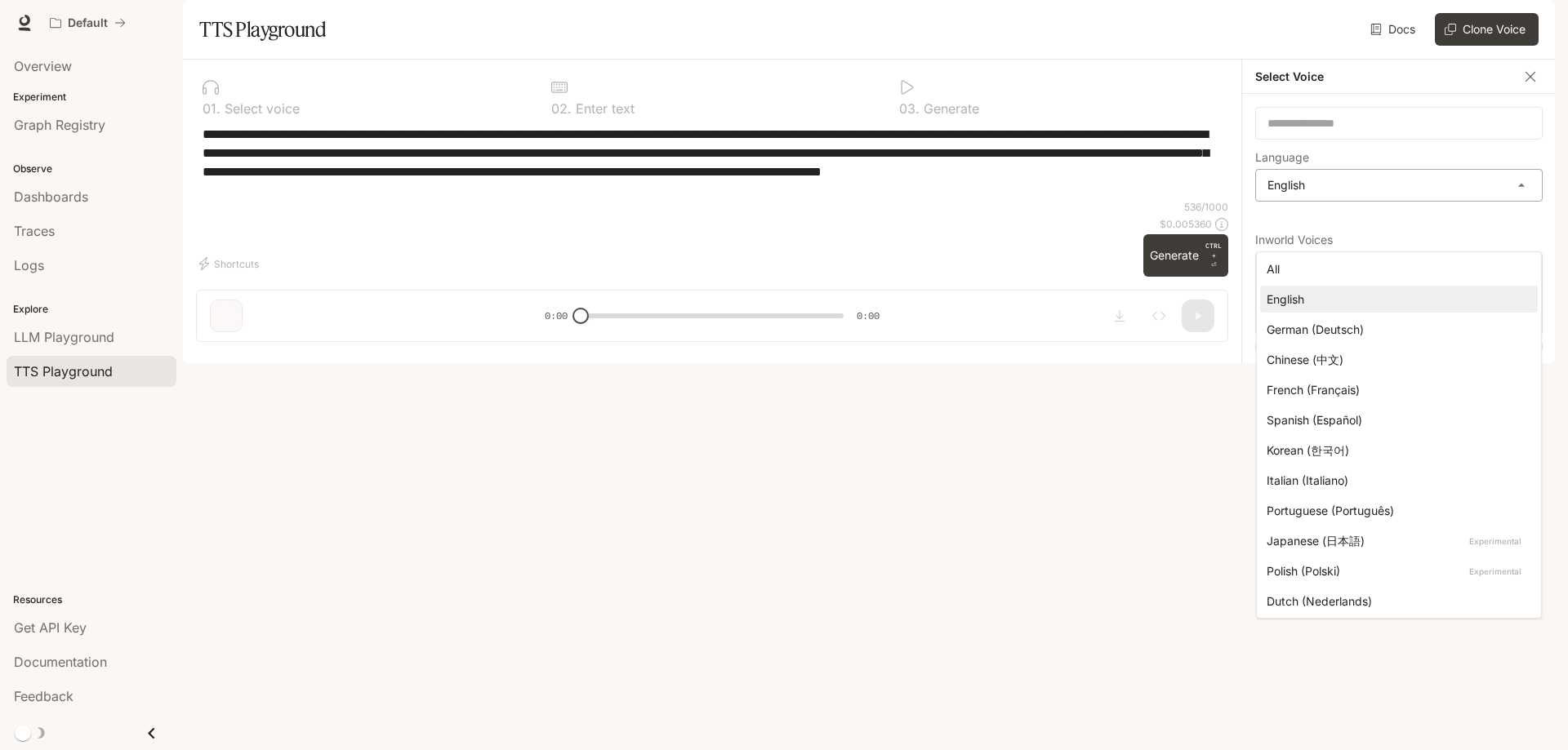
click at [1496, 231] on body "**********" at bounding box center [784, 429] width 1568 height 858
click at [1496, 231] on div at bounding box center [784, 375] width 1568 height 750
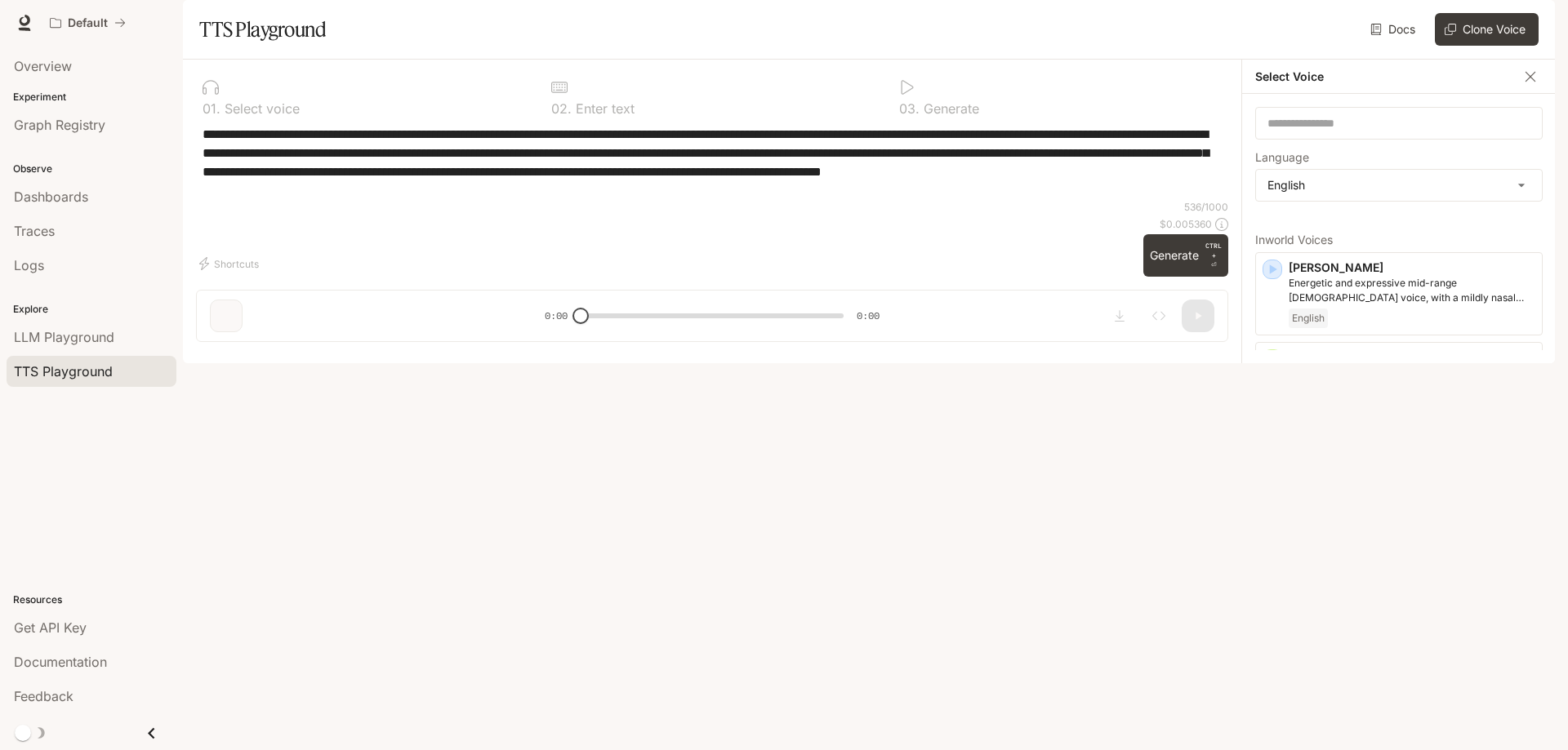
click at [1380, 154] on div "​ Language English ***** ​ Inworld Voices [PERSON_NAME] and expressive mid-rang…" at bounding box center [1399, 228] width 314 height 269
click at [1366, 132] on input "text" at bounding box center [1399, 124] width 286 height 16
click at [1135, 200] on div "**********" at bounding box center [711, 162] width 1032 height 75
click at [1521, 94] on div "Select Voice" at bounding box center [1399, 77] width 314 height 35
click at [1526, 85] on icon "button" at bounding box center [1531, 76] width 16 height 16
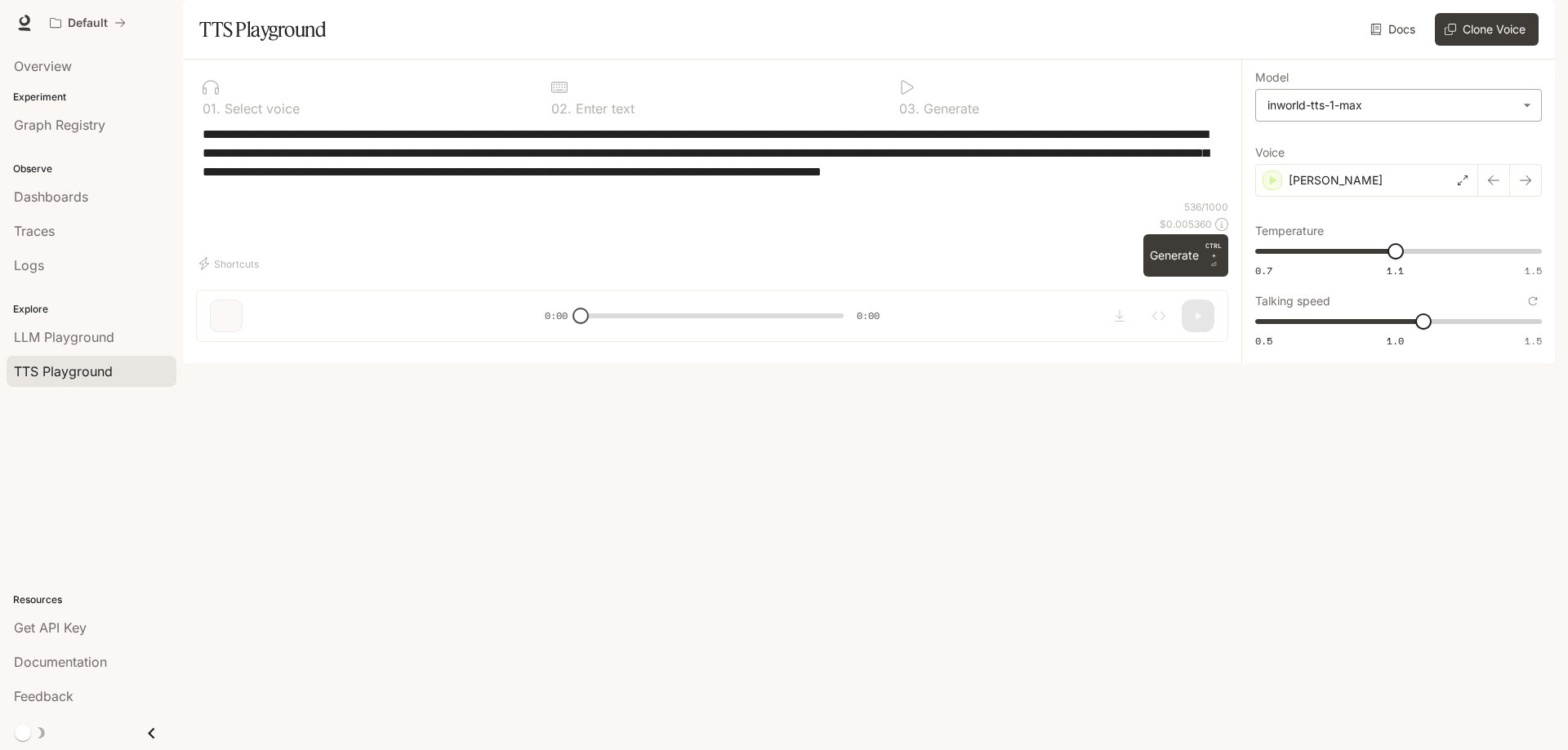
click at [1371, 158] on body "**********" at bounding box center [784, 375] width 1568 height 750
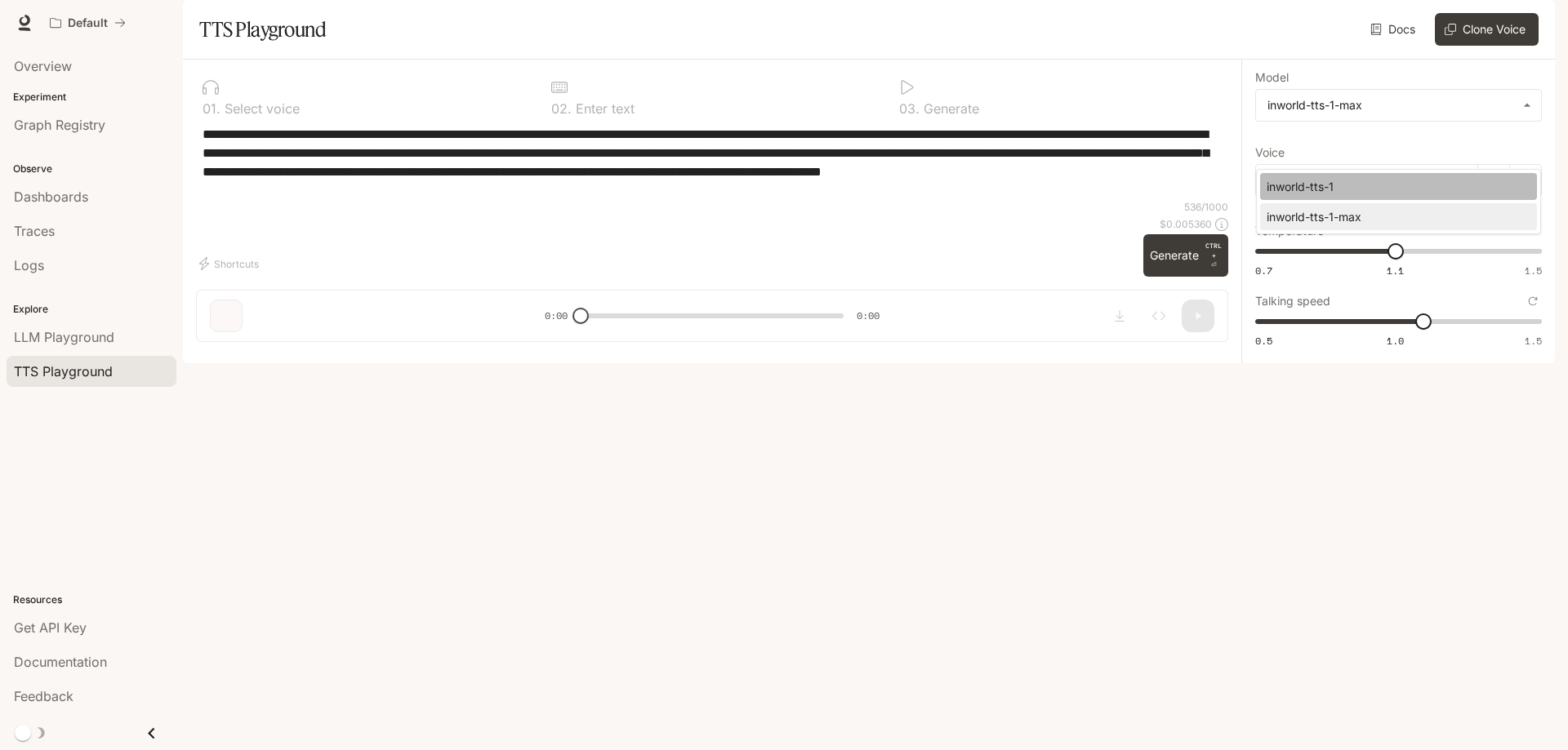
click at [1363, 192] on div "inworld-tts-1" at bounding box center [1395, 186] width 257 height 17
type input "**********"
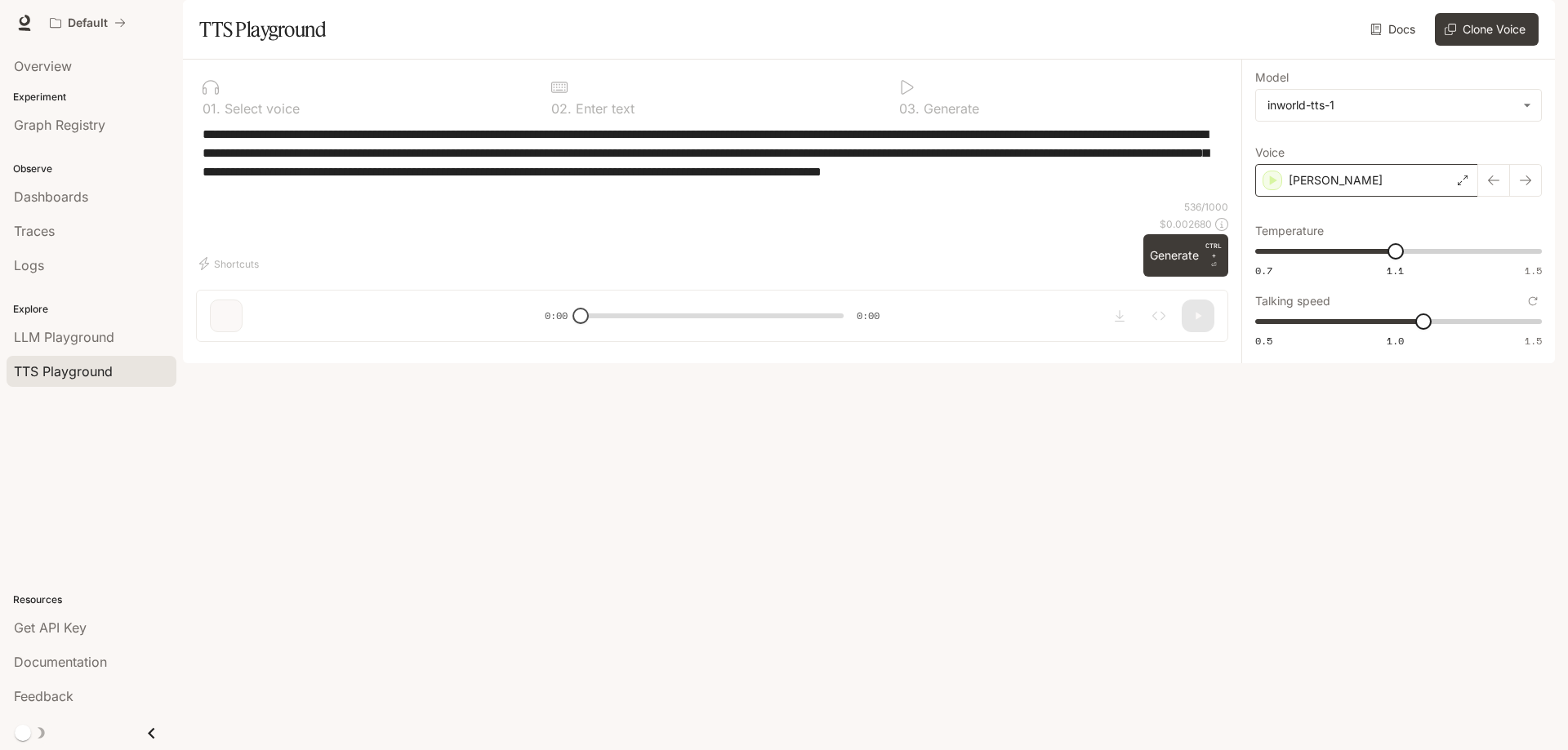
click at [1362, 196] on div "[PERSON_NAME]" at bounding box center [1366, 180] width 223 height 33
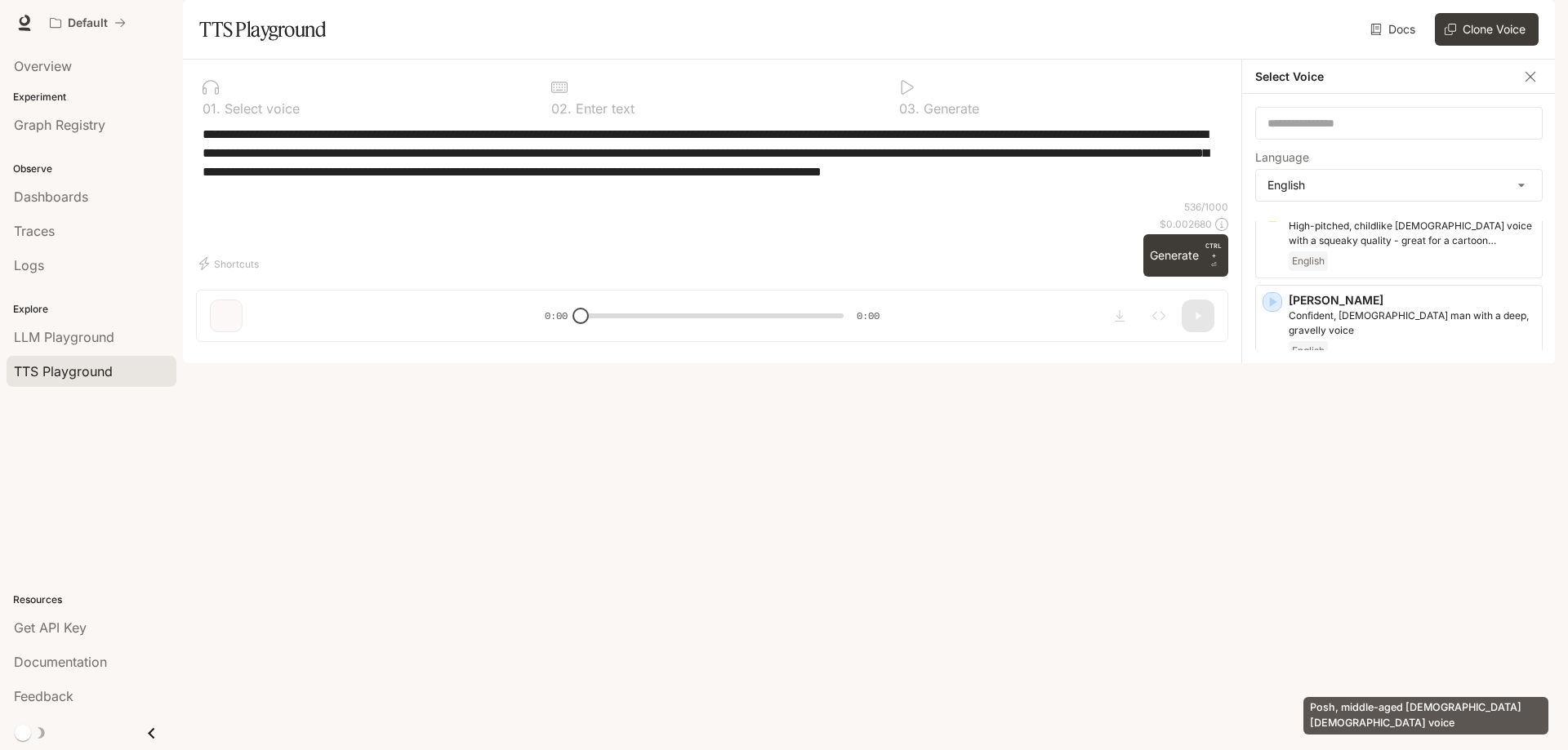
click at [1455, 675] on p "Posh, middle-aged [DEMOGRAPHIC_DATA] [DEMOGRAPHIC_DATA] voice" at bounding box center [1412, 682] width 246 height 29
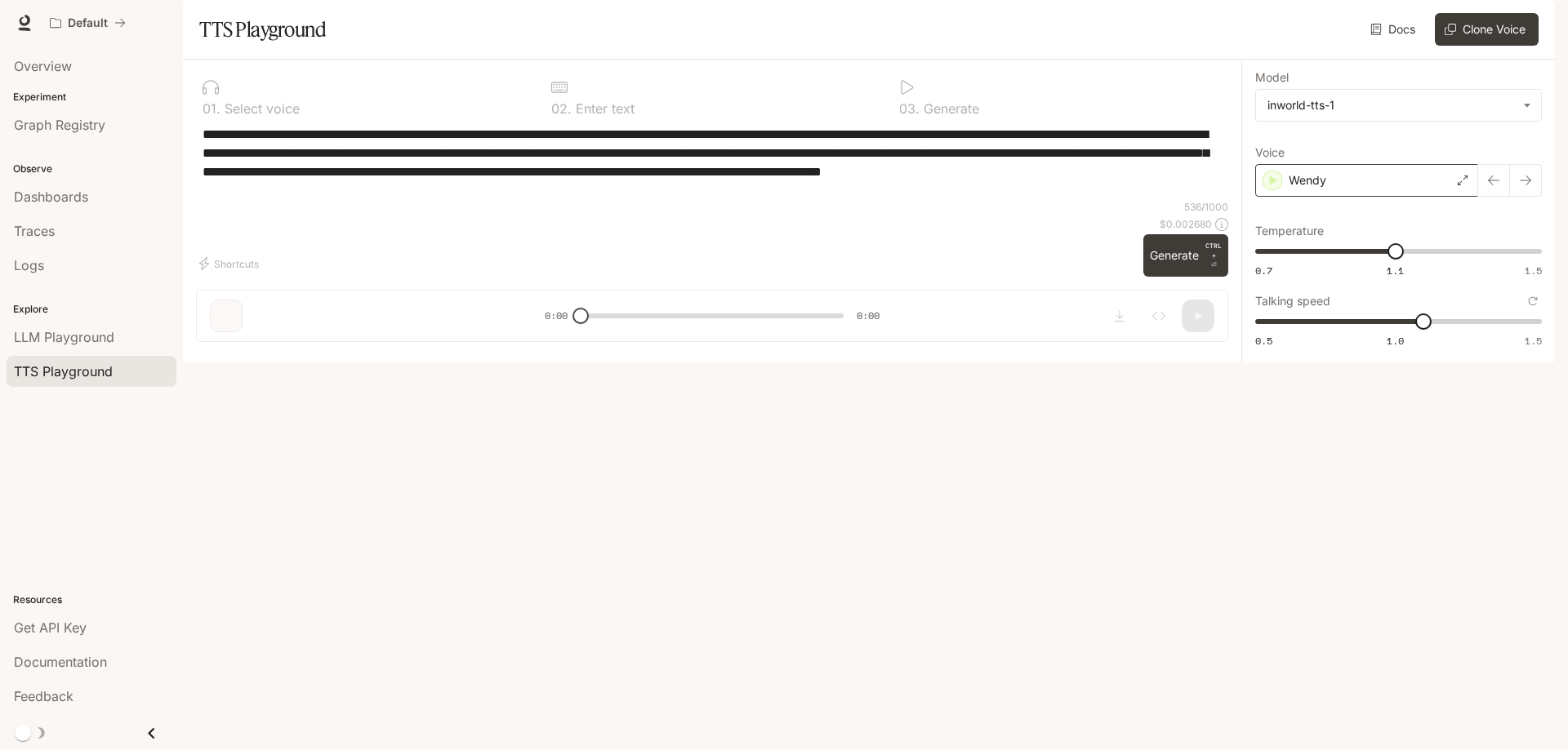
click at [1261, 196] on div "Wendy" at bounding box center [1366, 180] width 223 height 33
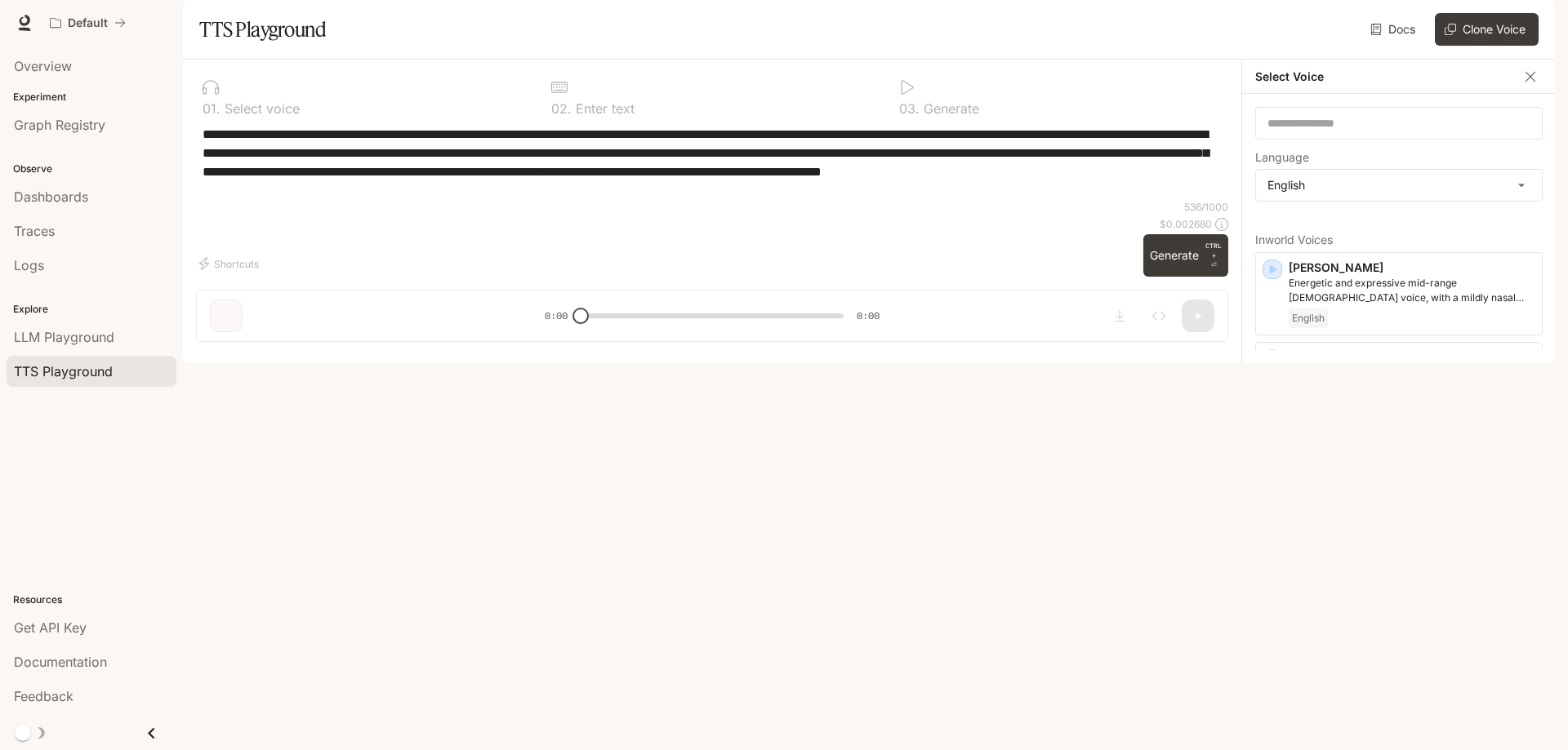
click at [1030, 200] on div "**********" at bounding box center [711, 162] width 1032 height 75
click at [1527, 81] on icon "button" at bounding box center [1530, 75] width 10 height 10
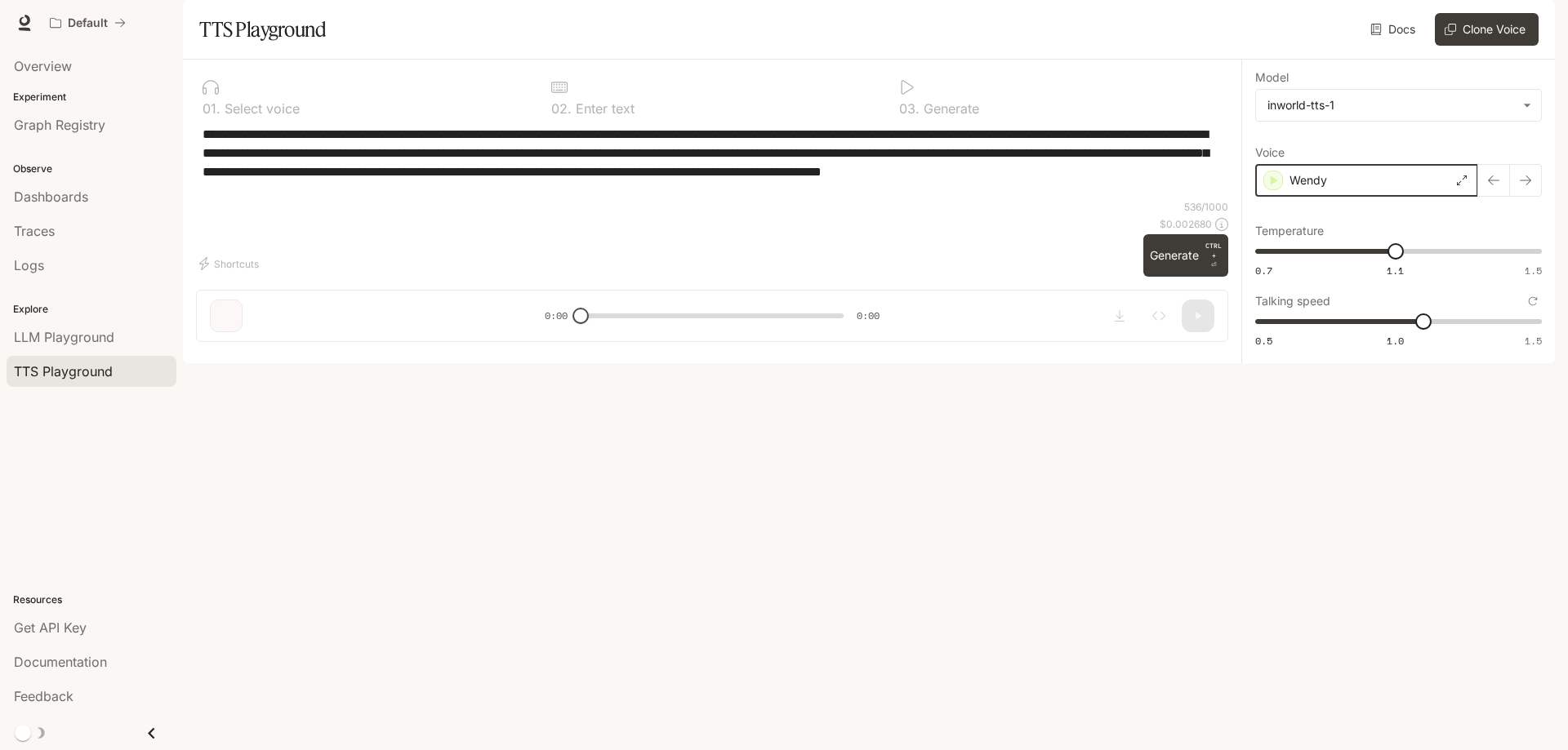
click at [1281, 190] on div "button" at bounding box center [1273, 181] width 20 height 20
click at [1429, 196] on div "Wendy" at bounding box center [1366, 180] width 223 height 33
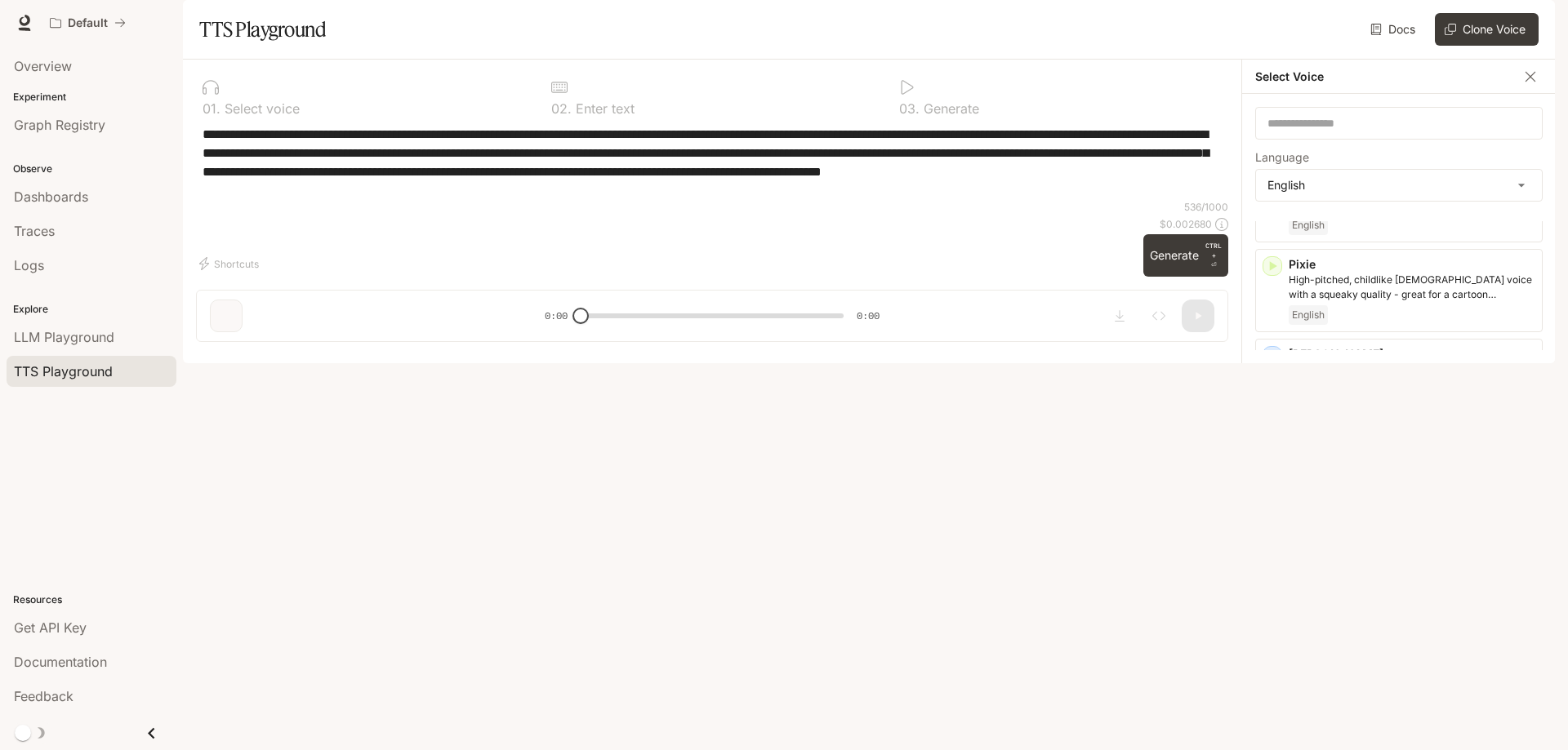
scroll to position [828, 0]
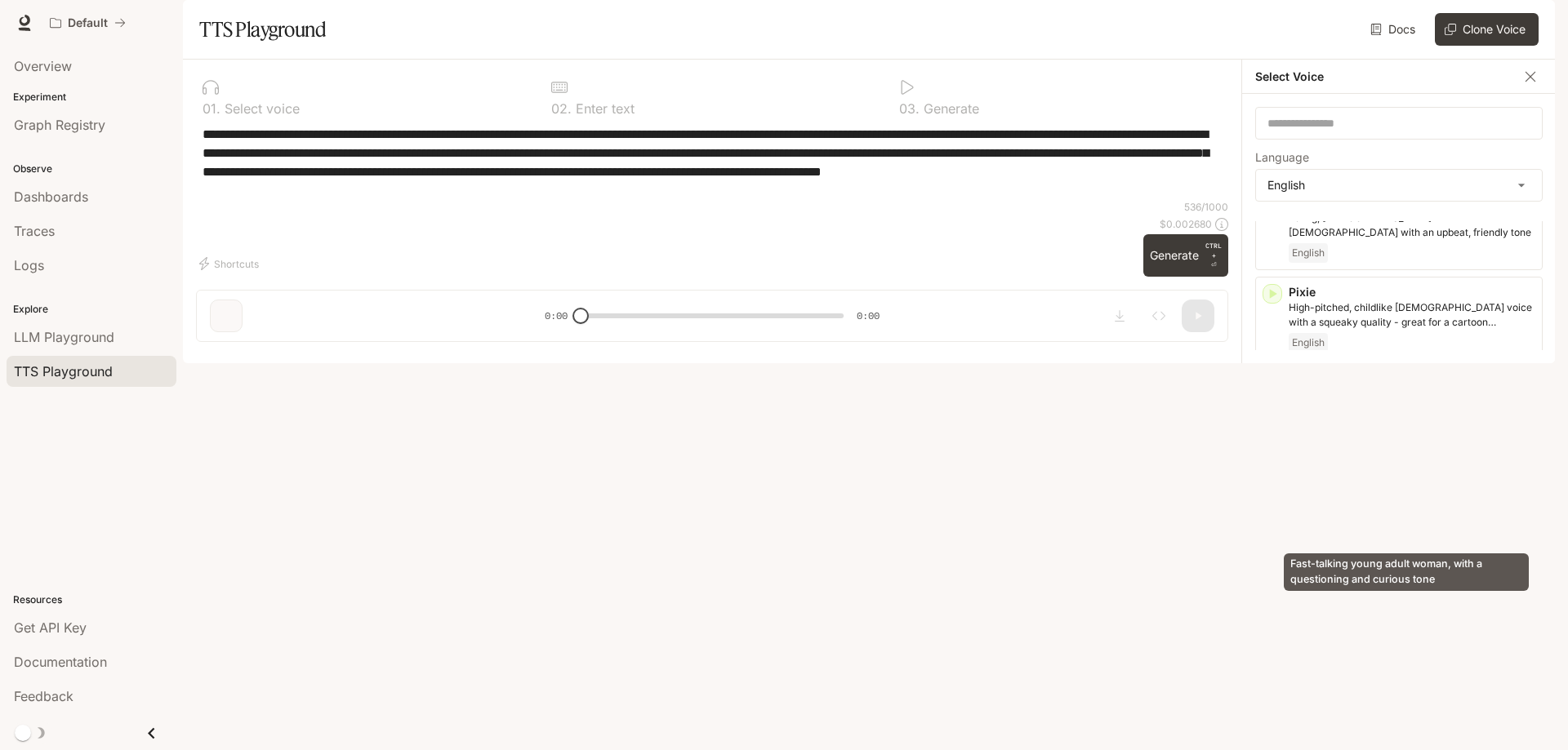
click at [1410, 509] on p "Fast-talking young adult woman, with a questioning and curious tone" at bounding box center [1412, 495] width 246 height 29
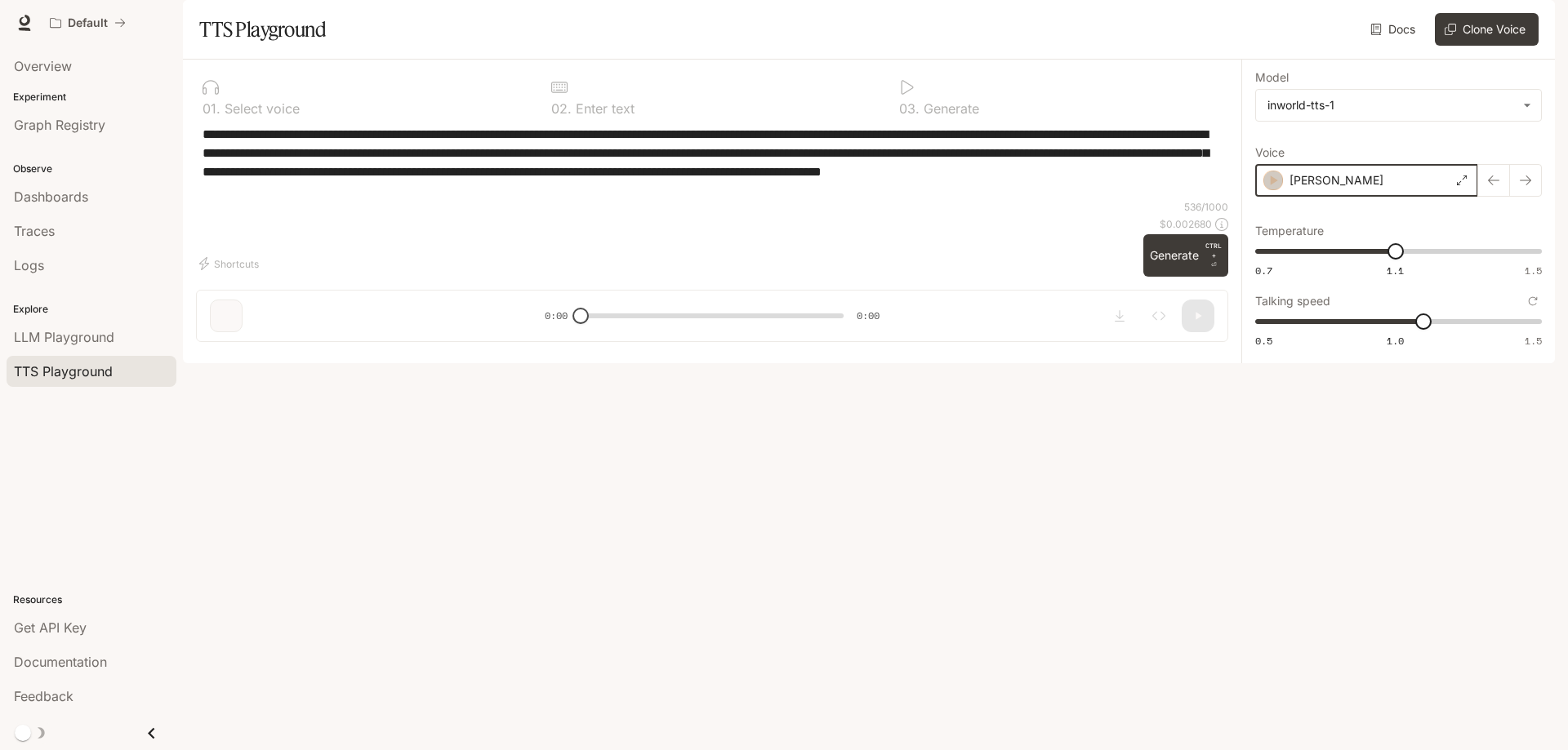
click at [1282, 190] on div "button" at bounding box center [1273, 181] width 20 height 20
click at [1326, 196] on div "[PERSON_NAME]" at bounding box center [1366, 180] width 223 height 33
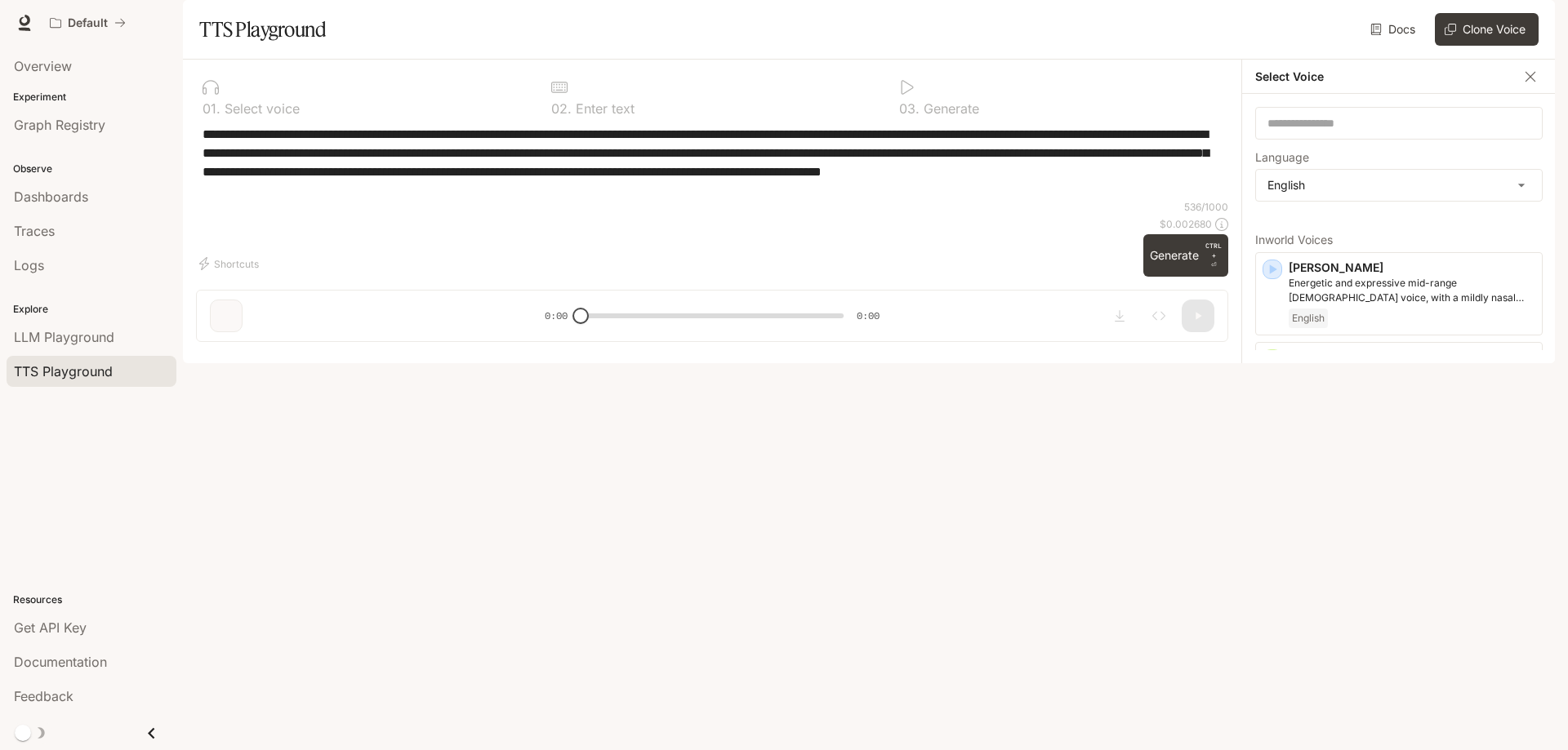
click at [1536, 85] on icon "button" at bounding box center [1531, 76] width 16 height 16
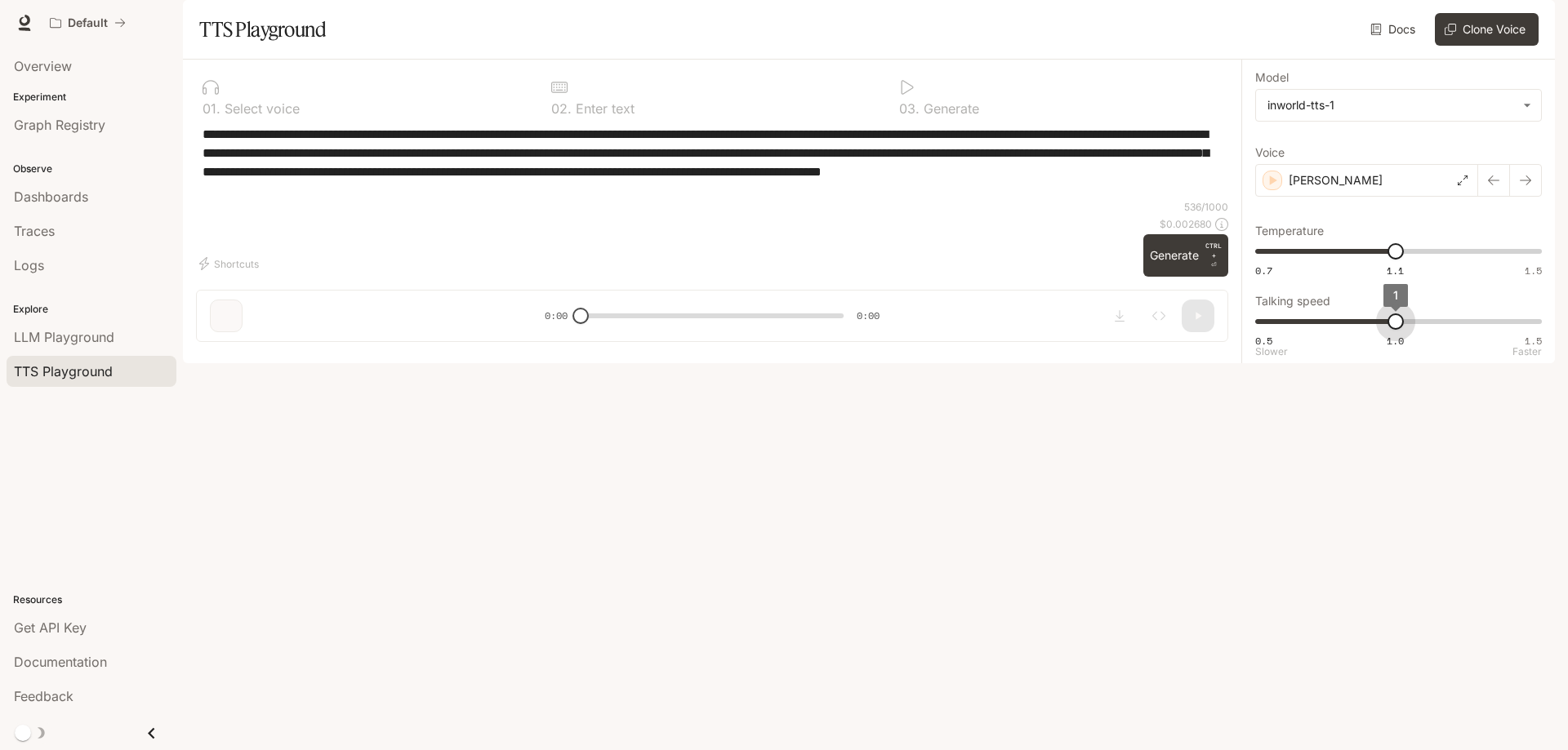
click at [1397, 334] on span "0.5 1.0 1.5 1" at bounding box center [1395, 321] width 280 height 25
type input "***"
drag, startPoint x: 1397, startPoint y: 371, endPoint x: 1412, endPoint y: 371, distance: 15.0
click at [1415, 330] on span "1.1" at bounding box center [1423, 322] width 16 height 16
click at [1171, 276] on button "Generate CTRL + ⏎" at bounding box center [1185, 255] width 85 height 43
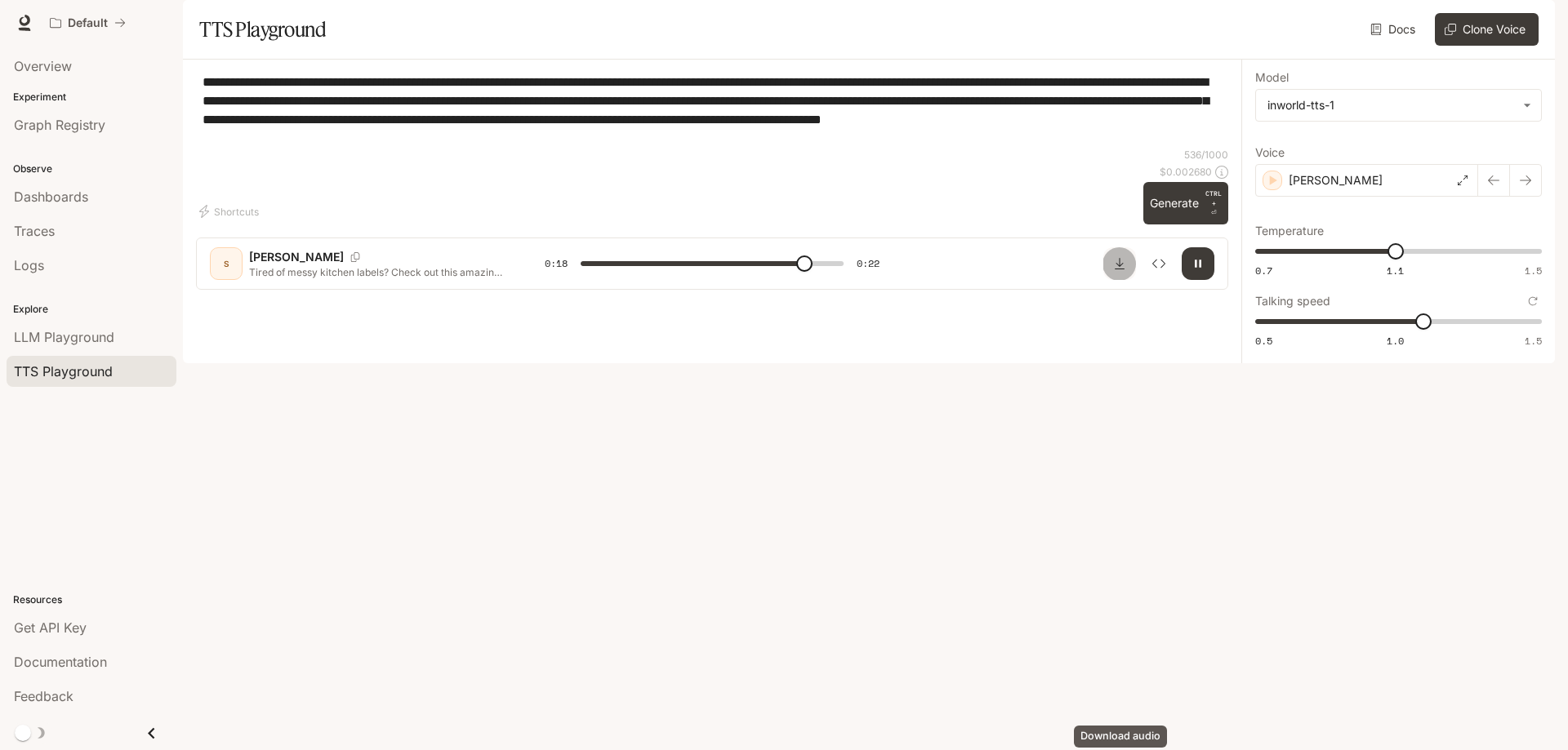
click at [1115, 280] on button "Download audio" at bounding box center [1120, 264] width 33 height 33
type input "*"
click at [518, 148] on div "**********" at bounding box center [711, 110] width 1032 height 75
